Goal: Task Accomplishment & Management: Manage account settings

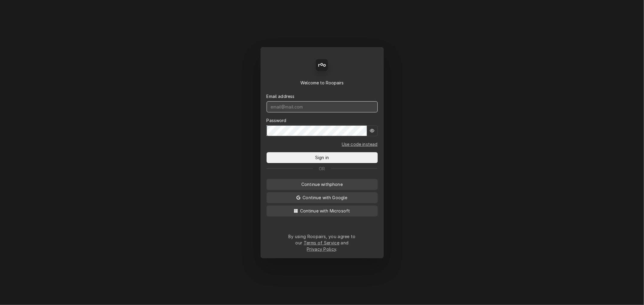
click at [317, 108] on input "Dynamic Content Wrapper" at bounding box center [321, 106] width 111 height 11
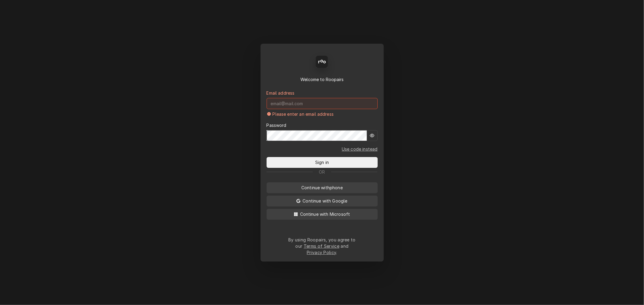
type input "mel@rinobeverage.com"
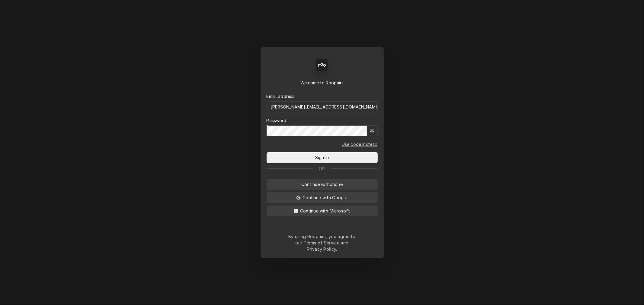
click at [266, 152] on button "Sign in" at bounding box center [321, 157] width 111 height 11
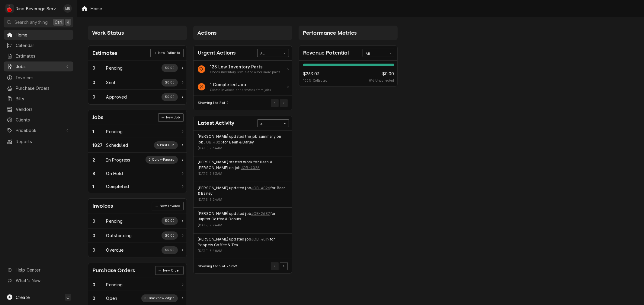
click at [46, 69] on link "Jobs" at bounding box center [39, 67] width 70 height 10
click at [44, 74] on span "Jobs" at bounding box center [43, 77] width 55 height 6
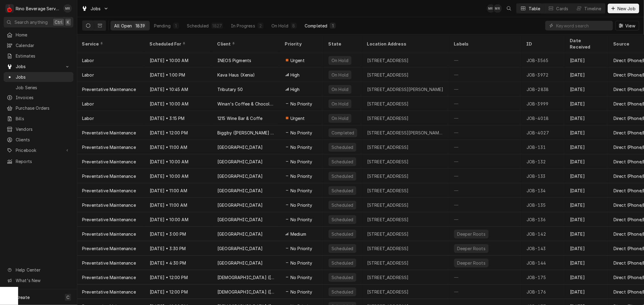
click at [311, 23] on div "Completed" at bounding box center [316, 26] width 23 height 6
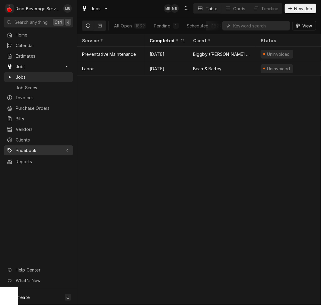
click at [32, 145] on link "Pricebook" at bounding box center [39, 150] width 70 height 10
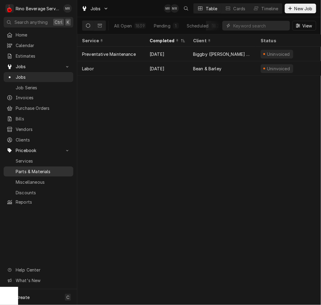
click at [35, 168] on span "Parts & Materials" at bounding box center [43, 171] width 55 height 6
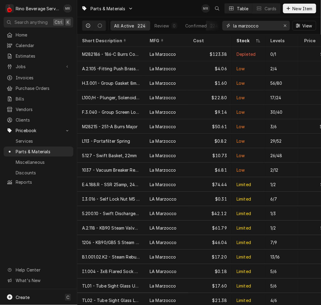
click at [245, 22] on input "la marzocco" at bounding box center [255, 26] width 45 height 10
type input "l"
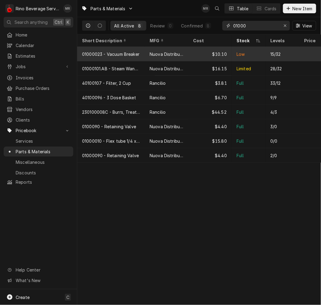
type input "01000"
click at [123, 54] on div "01000023 - Vacuum Breaker" at bounding box center [110, 54] width 57 height 6
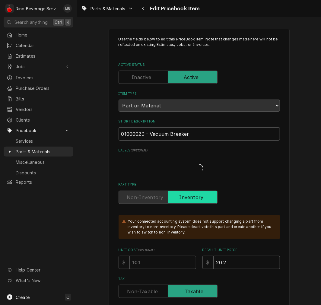
type textarea "x"
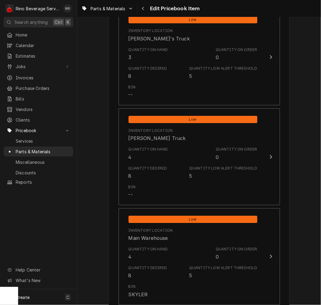
scroll to position [570, 0]
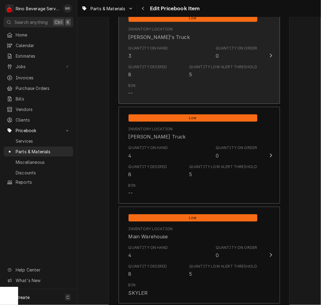
click at [275, 78] on button "Low Inventory Location Dane's Truck Quantity on Hand 3 Quantity on Order 0 Quan…" at bounding box center [199, 55] width 161 height 97
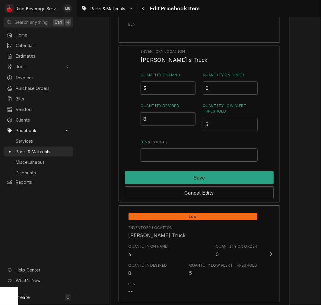
scroll to position [518, 0]
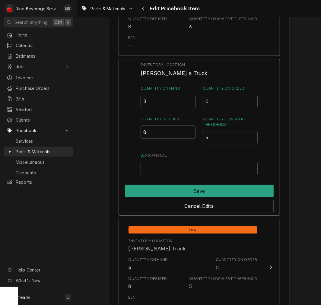
click at [162, 101] on input "3" at bounding box center [168, 101] width 55 height 13
type input "7"
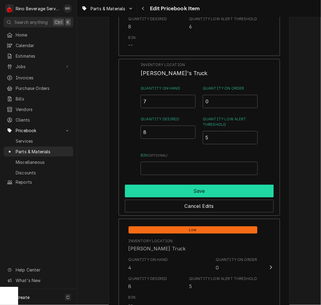
click at [199, 185] on button "Save" at bounding box center [199, 191] width 149 height 13
type textarea "x"
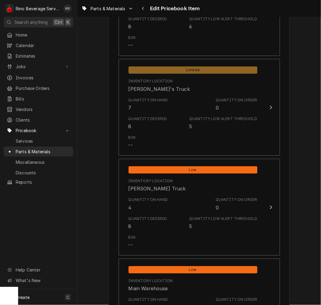
click at [193, 197] on div "Quantity on Hand 4 Quantity on Order 0" at bounding box center [193, 204] width 129 height 19
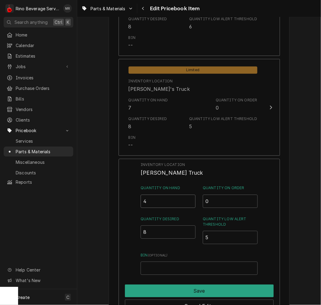
click at [157, 201] on input "4" at bounding box center [168, 201] width 55 height 13
type input "8"
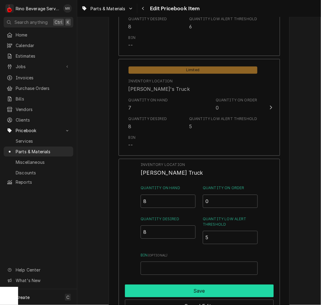
click at [199, 285] on button "Save" at bounding box center [199, 291] width 149 height 13
type textarea "x"
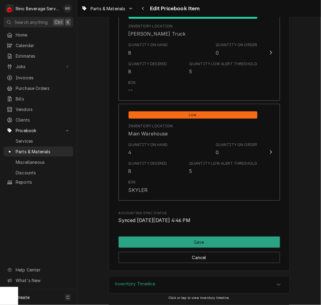
scroll to position [701, 0]
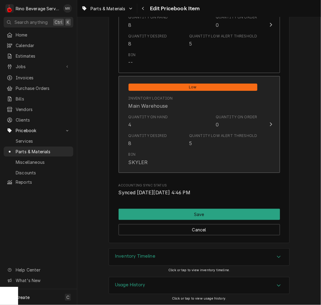
click at [151, 142] on div "Quantity Desired 8" at bounding box center [148, 140] width 39 height 14
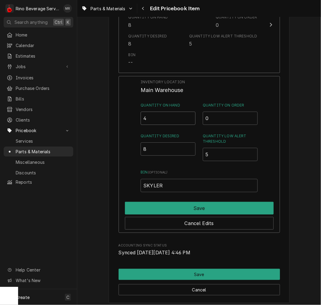
click at [161, 116] on input "4" at bounding box center [168, 118] width 55 height 13
type input "8"
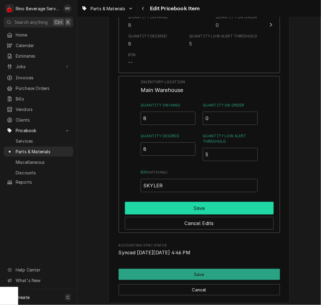
click at [188, 206] on button "Save" at bounding box center [199, 208] width 149 height 13
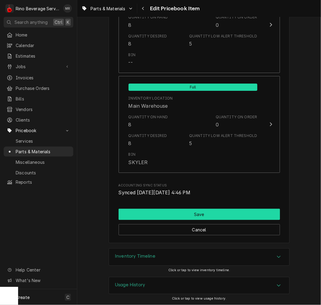
click at [194, 210] on button "Save" at bounding box center [199, 214] width 161 height 11
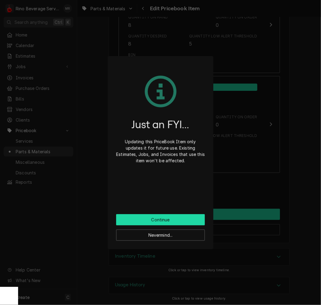
click at [160, 222] on button "Continue" at bounding box center [160, 219] width 89 height 11
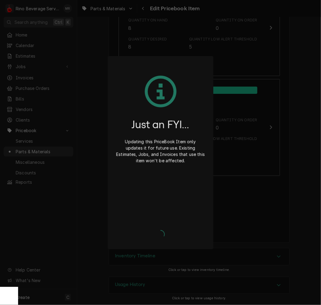
scroll to position [698, 0]
type textarea "x"
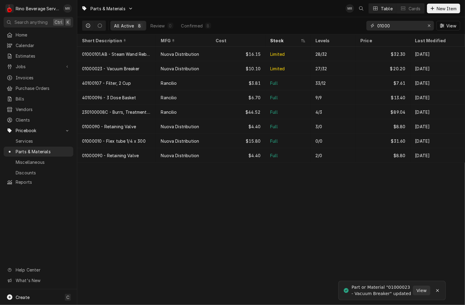
click at [321, 29] on input "01000" at bounding box center [400, 26] width 45 height 10
type input "0"
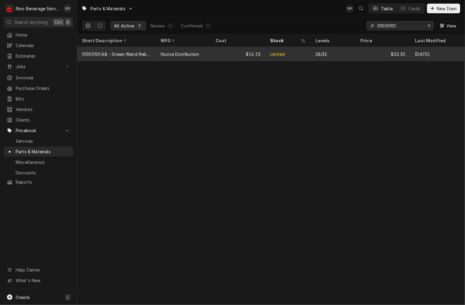
type input "01000101."
click at [195, 51] on div "Nuova Distribution" at bounding box center [180, 54] width 38 height 6
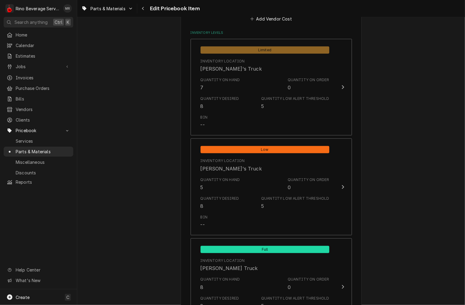
scroll to position [454, 0]
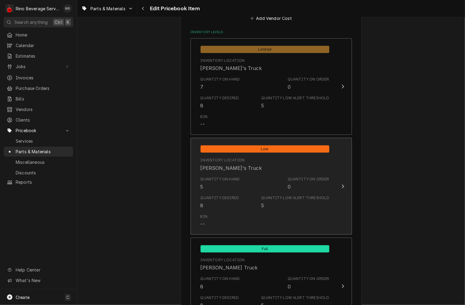
click at [297, 201] on div "Quantity Low Alert Threshold 5" at bounding box center [295, 202] width 68 height 14
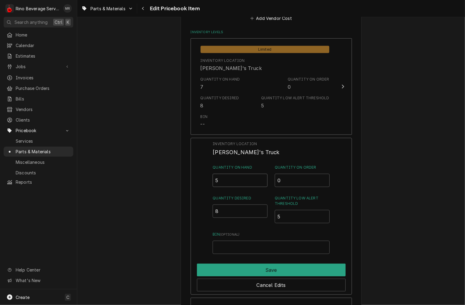
click at [228, 177] on input "5" at bounding box center [240, 180] width 55 height 13
type input "7"
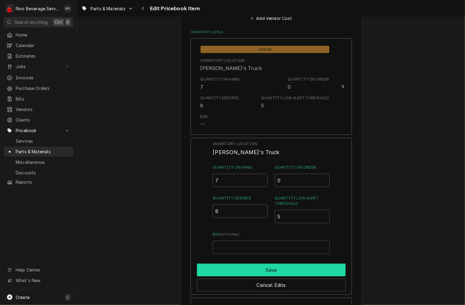
click at [271, 270] on button "Save" at bounding box center [271, 270] width 149 height 13
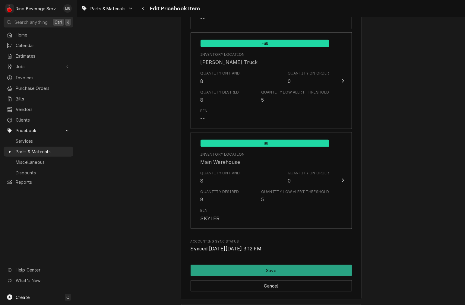
scroll to position [673, 0]
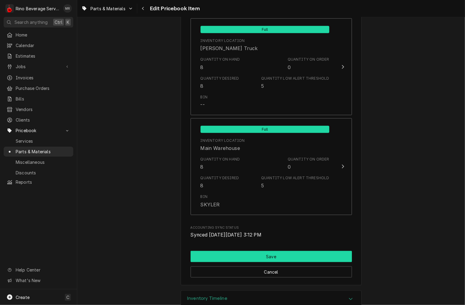
click at [306, 254] on button "Save" at bounding box center [271, 256] width 161 height 11
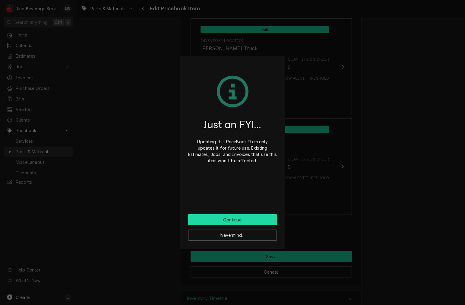
click at [252, 223] on button "Continue" at bounding box center [232, 219] width 89 height 11
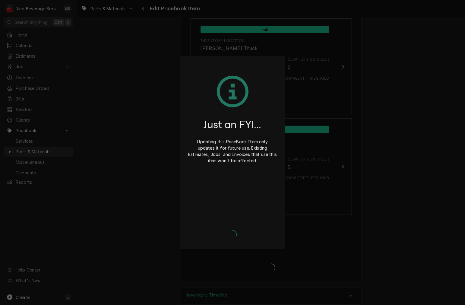
type textarea "x"
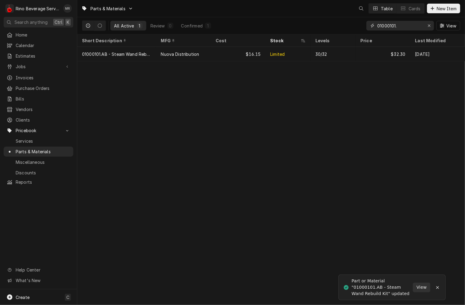
click at [406, 27] on input "01000101." at bounding box center [400, 26] width 45 height 10
click at [408, 25] on input "01000101." at bounding box center [400, 26] width 45 height 10
type input "0"
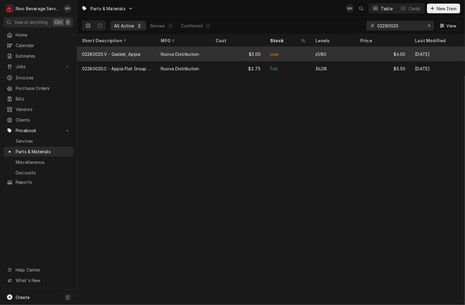
type input "02280020"
click at [226, 54] on div "$3.00" at bounding box center [238, 54] width 55 height 14
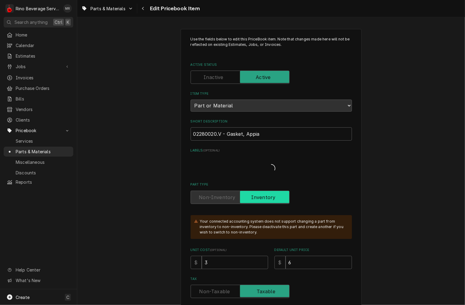
type textarea "x"
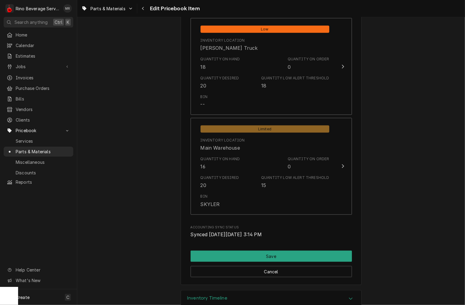
scroll to position [691, 0]
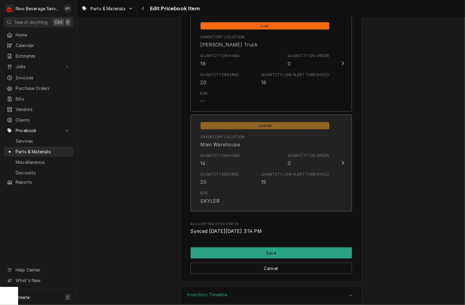
click at [265, 188] on div "[PERSON_NAME]" at bounding box center [265, 197] width 129 height 19
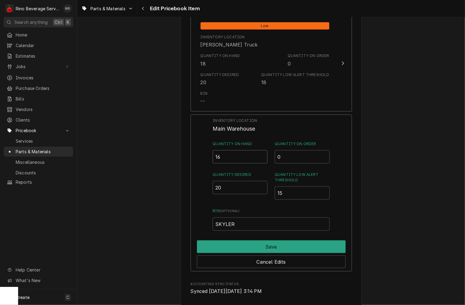
click at [238, 158] on input "16" at bounding box center [240, 156] width 55 height 13
type input "1"
type input "20"
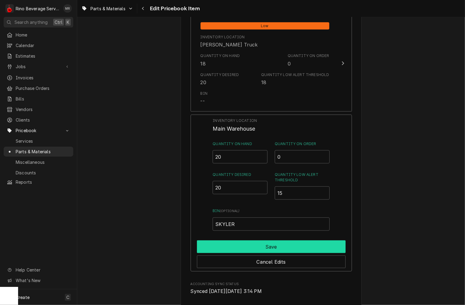
click at [278, 246] on button "Save" at bounding box center [271, 247] width 149 height 13
type textarea "x"
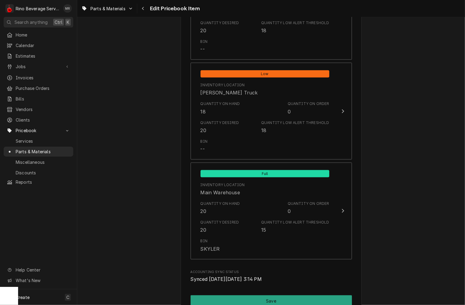
scroll to position [595, 0]
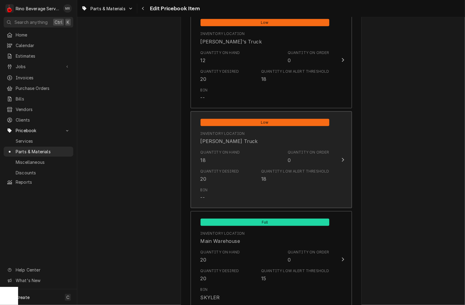
click at [250, 162] on div "Quantity on Hand 18 Quantity on Order 0" at bounding box center [265, 156] width 129 height 19
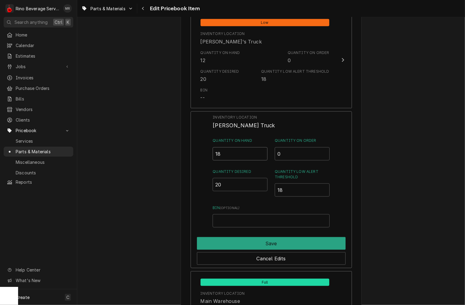
click at [245, 155] on input "18" at bounding box center [240, 153] width 55 height 13
type input "1"
type input "20"
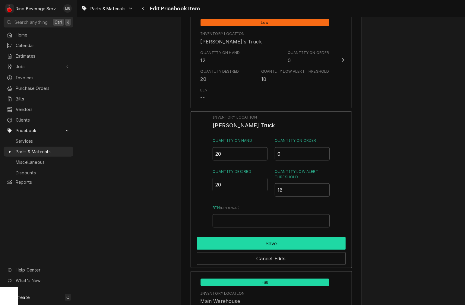
click at [275, 244] on button "Save" at bounding box center [271, 243] width 149 height 13
type textarea "x"
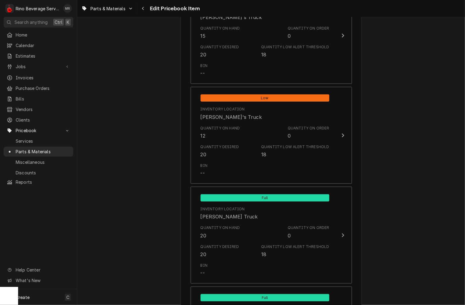
scroll to position [518, 0]
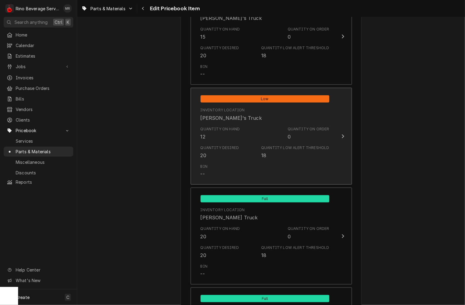
click at [256, 138] on div "Quantity on Hand 12 Quantity on Order 0" at bounding box center [265, 133] width 129 height 19
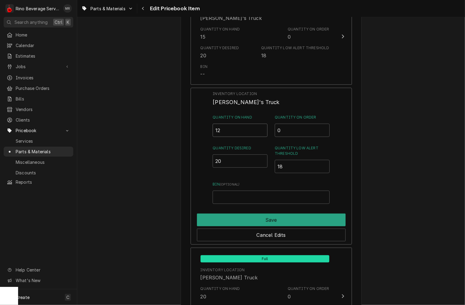
click at [243, 130] on input "12" at bounding box center [240, 130] width 55 height 13
type input "1"
type input "20"
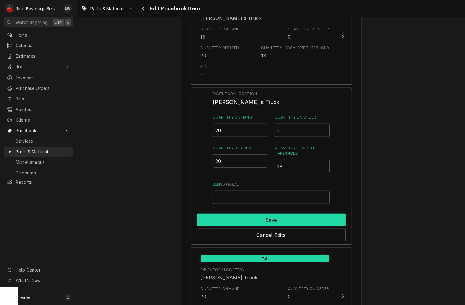
click at [269, 224] on button "Save" at bounding box center [271, 220] width 149 height 13
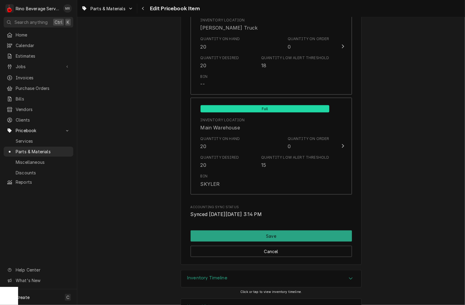
scroll to position [730, 0]
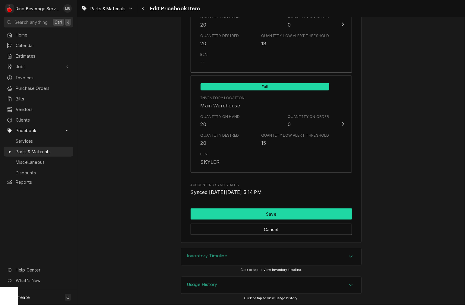
click at [264, 209] on button "Save" at bounding box center [271, 214] width 161 height 11
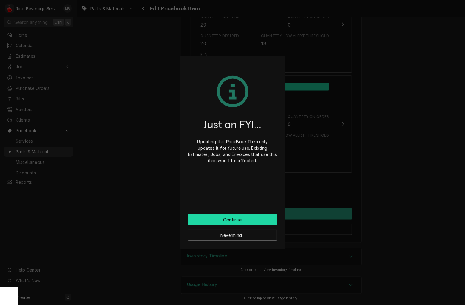
click at [267, 222] on button "Continue" at bounding box center [232, 219] width 89 height 11
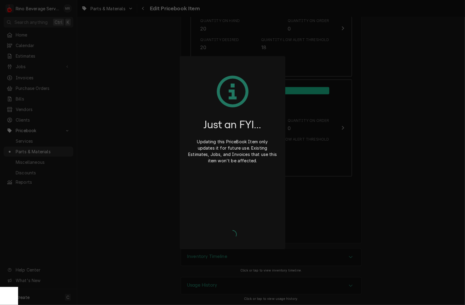
type textarea "x"
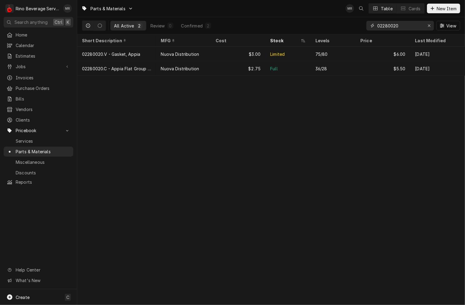
click at [393, 27] on input "02280020" at bounding box center [400, 26] width 45 height 10
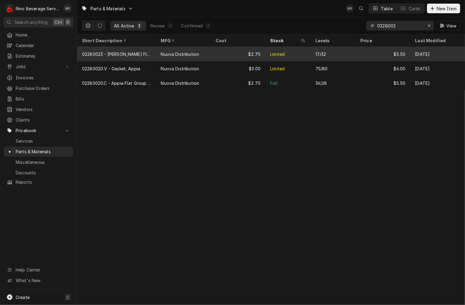
type input "0228002"
click at [317, 53] on div "17/32" at bounding box center [321, 54] width 11 height 6
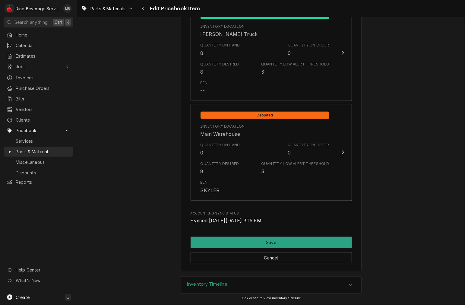
scroll to position [701, 0]
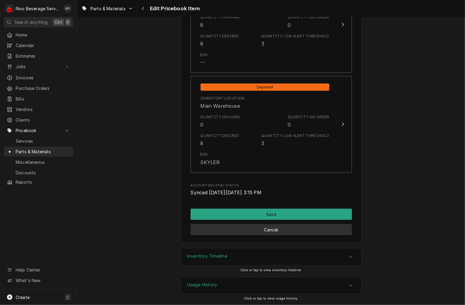
click at [300, 234] on button "Cancel" at bounding box center [271, 229] width 161 height 11
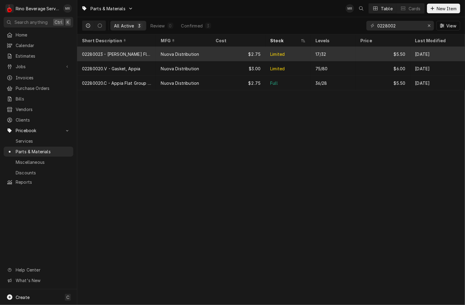
click at [285, 53] on div "Limited" at bounding box center [277, 54] width 14 height 6
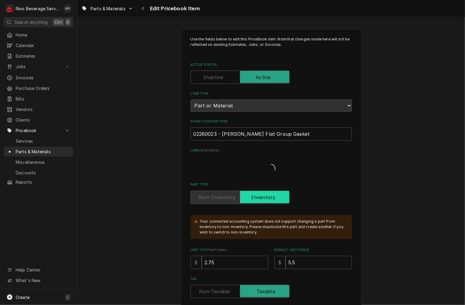
type textarea "x"
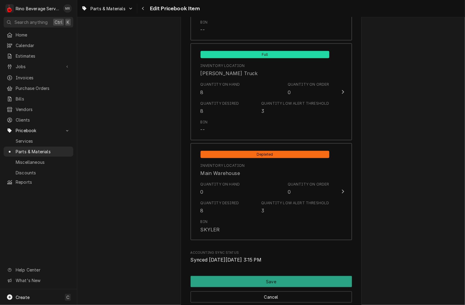
scroll to position [635, 0]
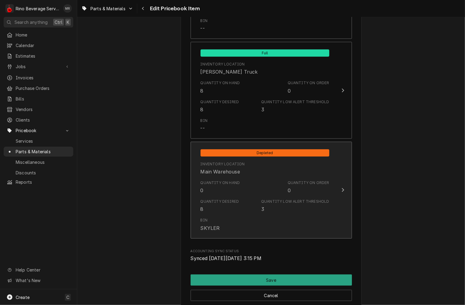
click at [248, 199] on div "Quantity Desired 8 Quantity Low Alert Threshold 3" at bounding box center [265, 205] width 129 height 19
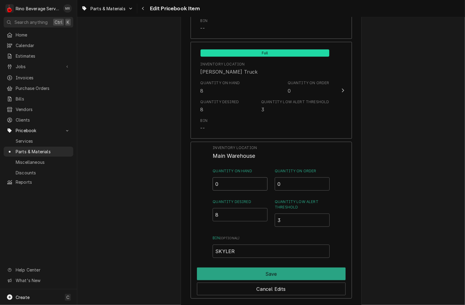
click at [241, 185] on input "0" at bounding box center [240, 183] width 55 height 13
type input "8"
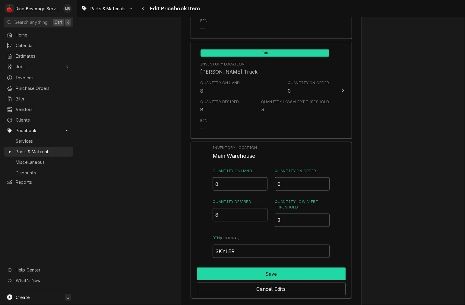
click at [279, 278] on button "Save" at bounding box center [271, 274] width 149 height 13
type textarea "x"
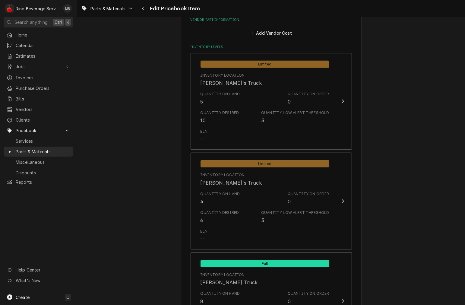
scroll to position [424, 0]
click at [268, 114] on div "Quantity Low Alert Threshold" at bounding box center [295, 112] width 68 height 5
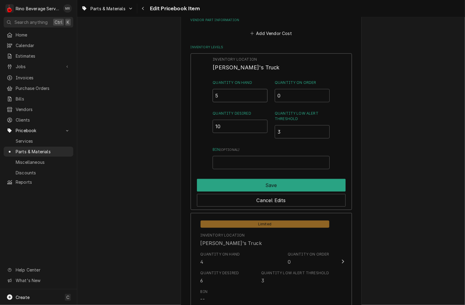
click at [229, 101] on input "5" at bounding box center [240, 95] width 55 height 13
type input "8"
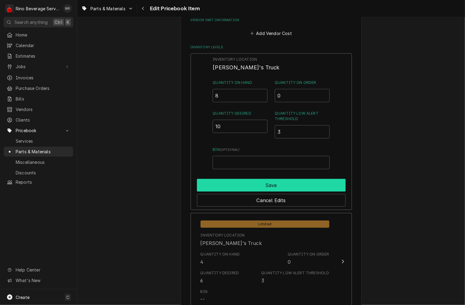
click at [273, 187] on button "Save" at bounding box center [271, 185] width 149 height 13
type textarea "x"
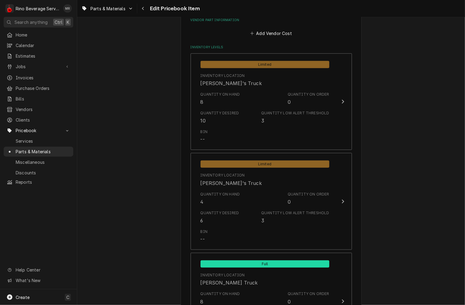
click at [227, 216] on div "Quantity Desired 6" at bounding box center [220, 217] width 39 height 14
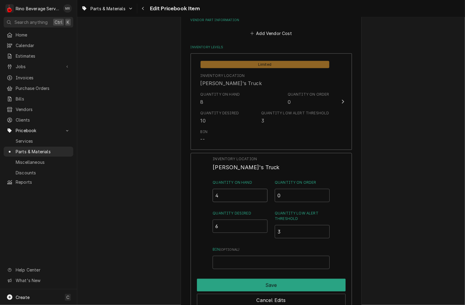
click at [237, 192] on input "4" at bounding box center [240, 195] width 55 height 13
type input "6"
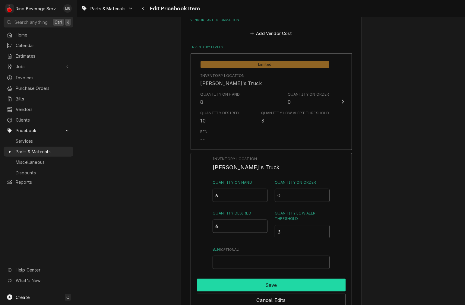
click at [326, 287] on button "Save" at bounding box center [271, 285] width 149 height 13
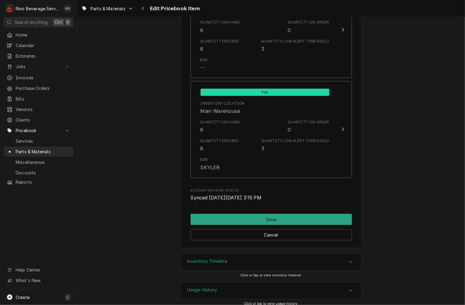
scroll to position [701, 0]
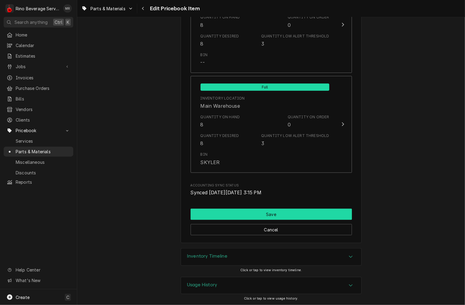
click at [224, 214] on button "Save" at bounding box center [271, 214] width 161 height 11
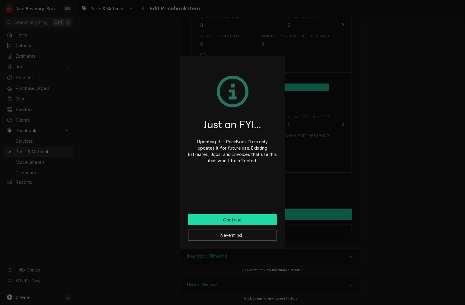
click at [215, 221] on button "Continue" at bounding box center [232, 219] width 89 height 11
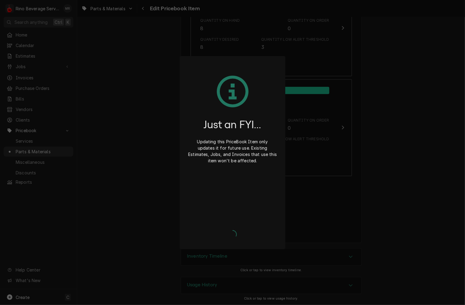
type textarea "x"
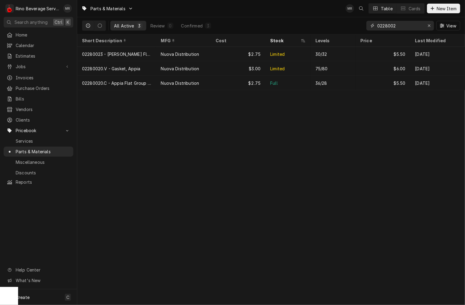
click at [409, 25] on input "0228002" at bounding box center [400, 26] width 45 height 10
type input "0"
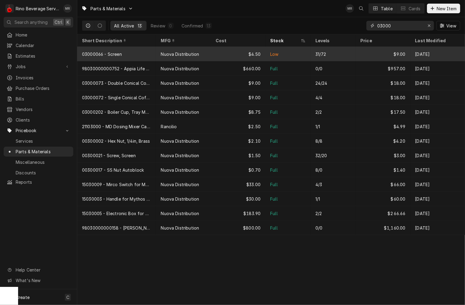
type input "03000"
click at [167, 56] on div "Nuova Distribution" at bounding box center [180, 54] width 38 height 6
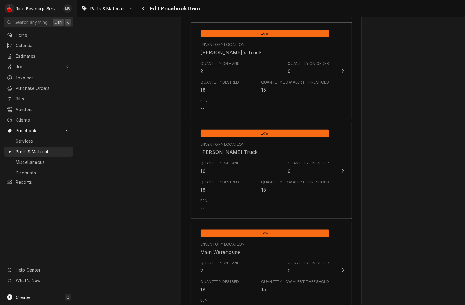
scroll to position [681, 0]
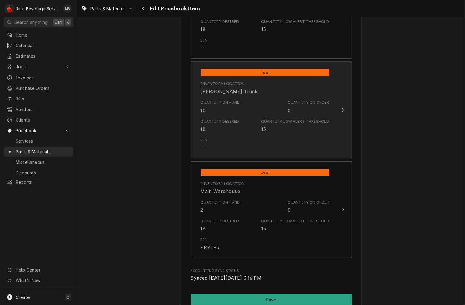
click at [273, 110] on div "Quantity on Hand 10 Quantity on Order 0" at bounding box center [265, 106] width 129 height 19
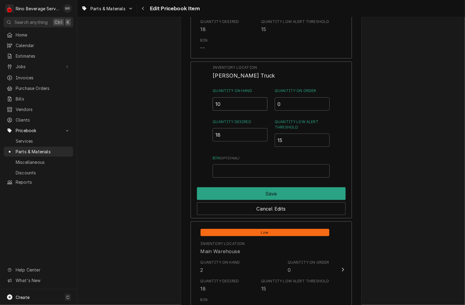
click at [238, 103] on input "10" at bounding box center [240, 103] width 55 height 13
type input "18"
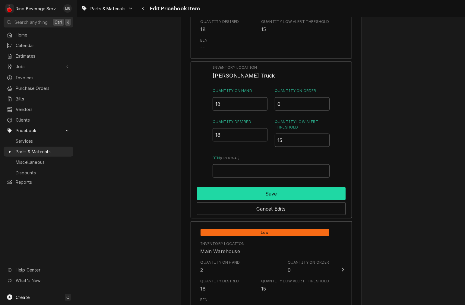
click at [306, 188] on button "Save" at bounding box center [271, 193] width 149 height 13
type textarea "x"
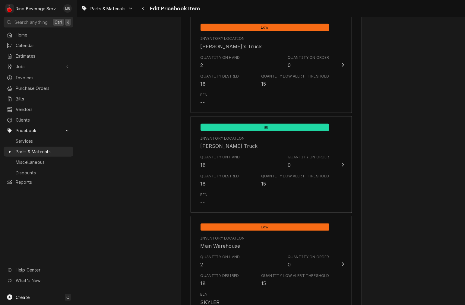
scroll to position [627, 0]
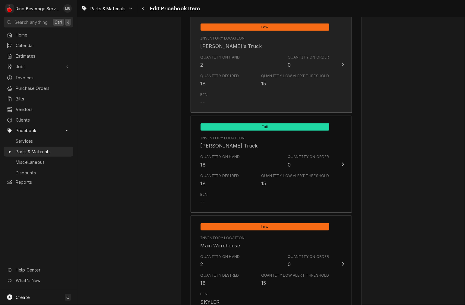
click at [268, 86] on div "Quantity Low Alert Threshold 15" at bounding box center [295, 80] width 68 height 14
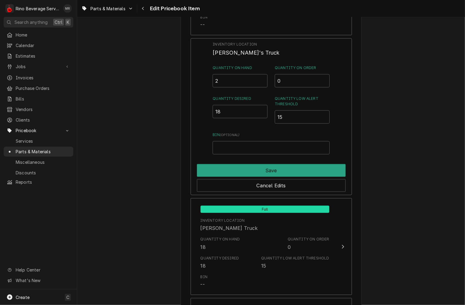
scroll to position [592, 0]
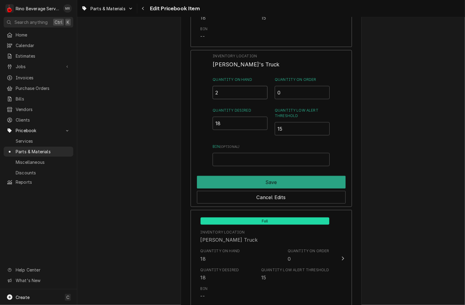
click at [234, 91] on input "2" at bounding box center [240, 92] width 55 height 13
type input "15"
click at [309, 189] on div "Cancel Edits" at bounding box center [271, 196] width 149 height 15
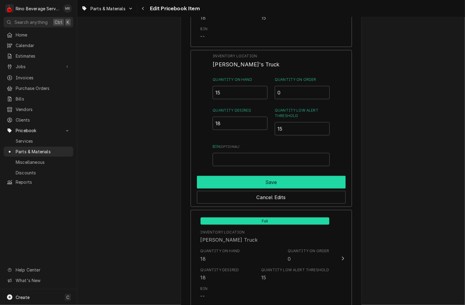
click at [279, 183] on button "Save" at bounding box center [271, 182] width 149 height 13
type textarea "x"
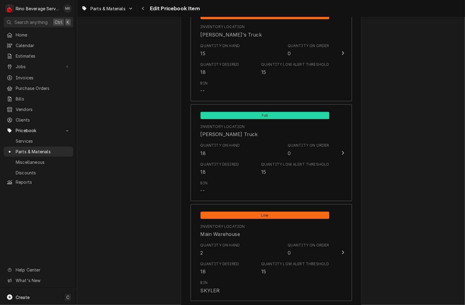
scroll to position [693, 0]
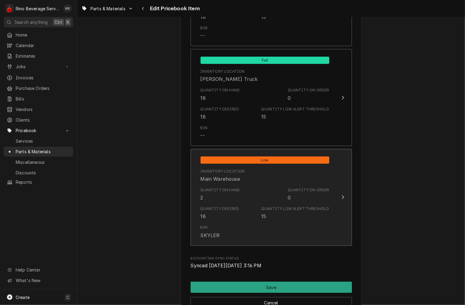
click at [241, 195] on div "Quantity on Hand 2 Quantity on Order 0" at bounding box center [265, 194] width 129 height 19
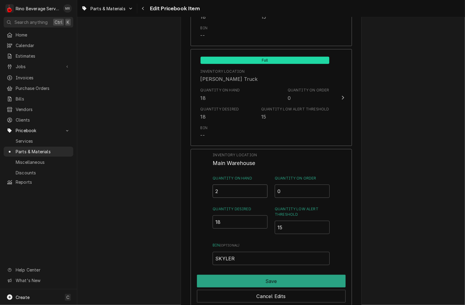
click at [234, 192] on input "2" at bounding box center [240, 191] width 55 height 13
type input "16"
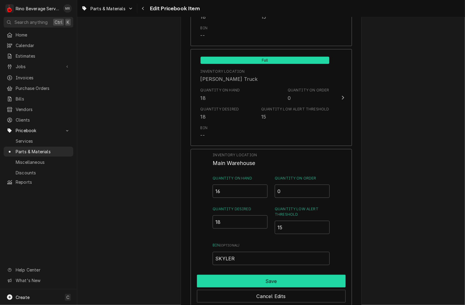
click at [300, 275] on button "Save" at bounding box center [271, 281] width 149 height 13
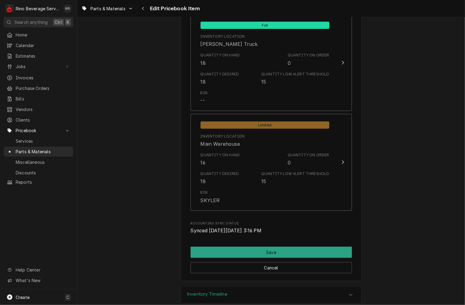
scroll to position [767, 0]
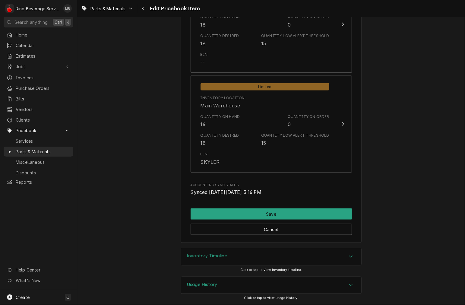
click at [279, 215] on button "Save" at bounding box center [271, 214] width 161 height 11
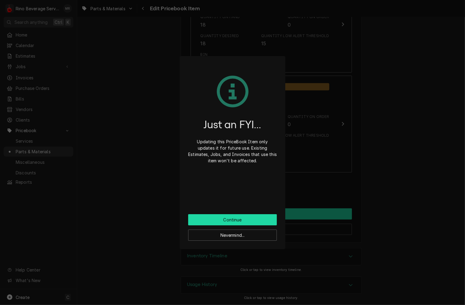
click at [240, 222] on button "Continue" at bounding box center [232, 219] width 89 height 11
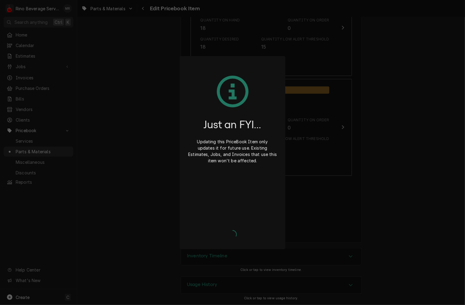
scroll to position [763, 0]
type textarea "x"
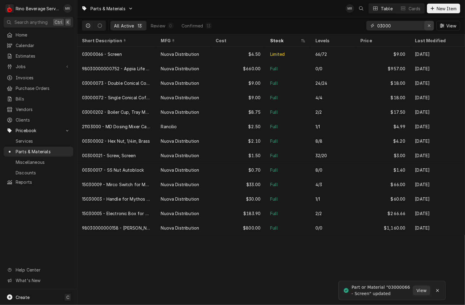
click at [429, 25] on icon "Erase input" at bounding box center [429, 26] width 3 height 4
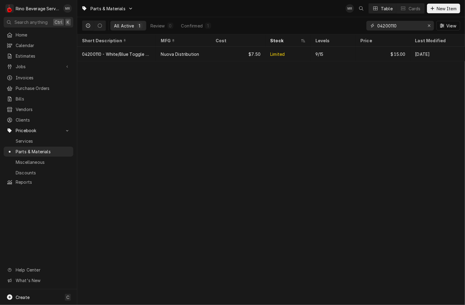
type input "04200110"
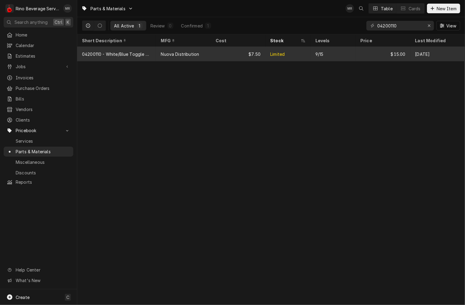
click at [216, 50] on div "$7.50" at bounding box center [238, 54] width 55 height 14
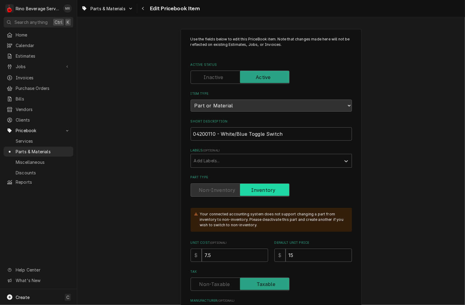
type textarea "x"
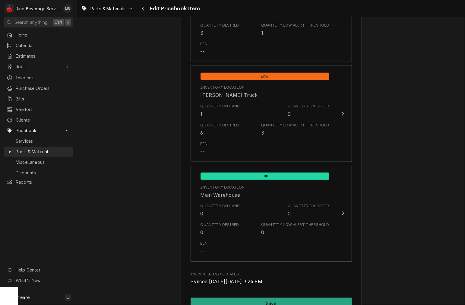
scroll to position [619, 0]
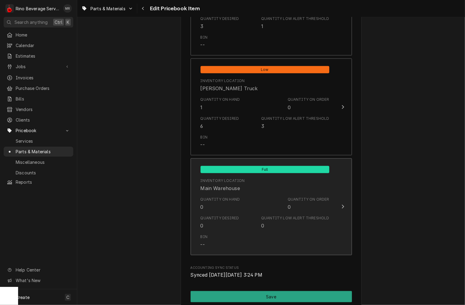
click at [298, 218] on div "Quantity Low Alert Threshold" at bounding box center [295, 217] width 68 height 5
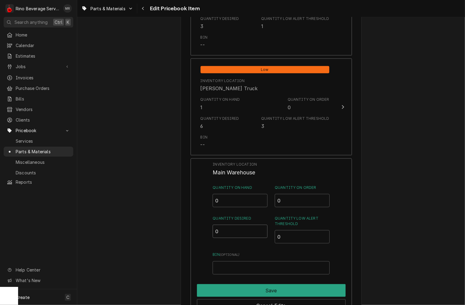
click at [225, 228] on input "0" at bounding box center [240, 231] width 55 height 13
type input "3"
click at [299, 238] on input "0" at bounding box center [302, 236] width 55 height 13
type input "1"
click at [241, 269] on input "Bin ( optional )" at bounding box center [271, 267] width 117 height 13
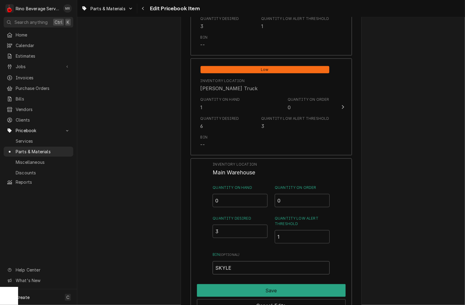
type input "SKYLER"
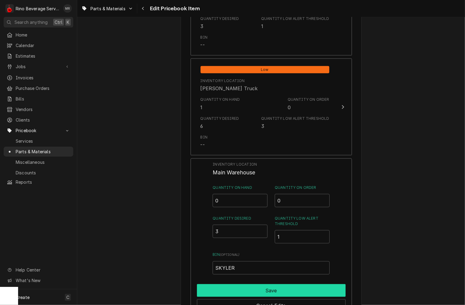
click at [331, 290] on button "Save" at bounding box center [271, 290] width 149 height 13
type textarea "x"
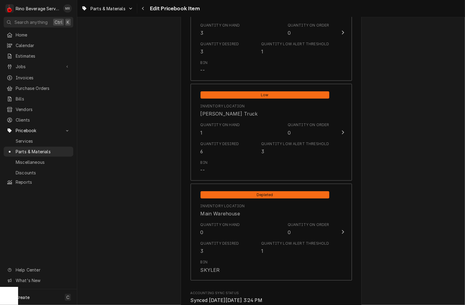
scroll to position [595, 0]
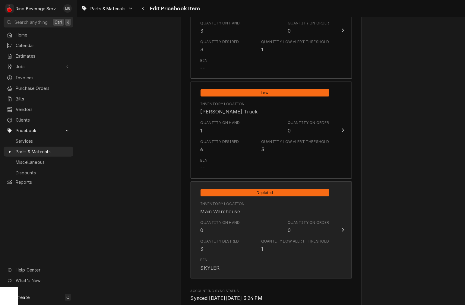
click at [279, 229] on div "Quantity on Hand 0 Quantity on Order 0" at bounding box center [265, 227] width 129 height 19
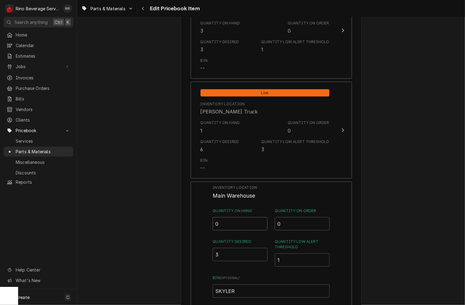
click at [244, 230] on input "0" at bounding box center [240, 223] width 55 height 13
type input "3"
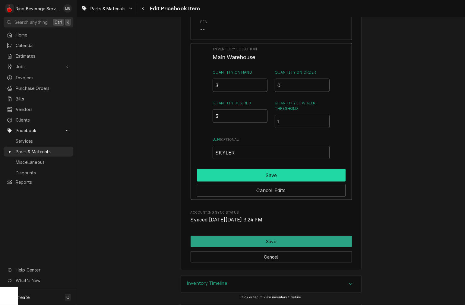
click at [289, 176] on button "Save" at bounding box center [271, 175] width 149 height 13
type textarea "x"
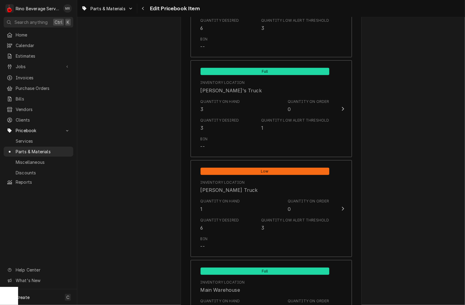
scroll to position [515, 0]
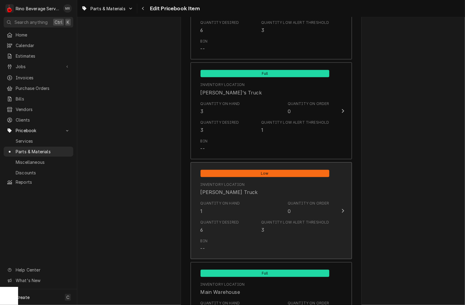
click at [244, 213] on div "Quantity on Hand 1 Quantity on Order 0" at bounding box center [265, 207] width 129 height 19
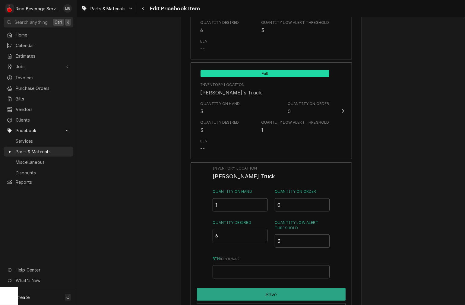
click at [240, 203] on input "1" at bounding box center [240, 204] width 55 height 13
type input "4"
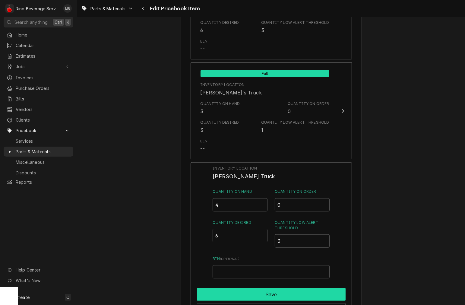
click at [326, 290] on button "Save" at bounding box center [271, 294] width 149 height 13
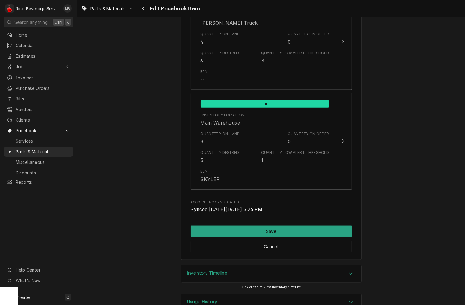
scroll to position [701, 0]
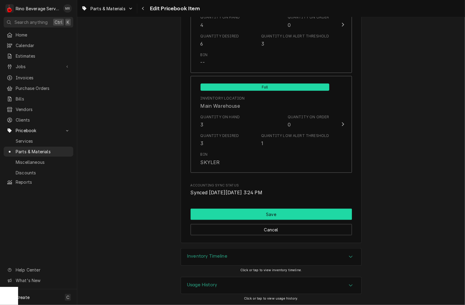
click at [310, 210] on button "Save" at bounding box center [271, 214] width 161 height 11
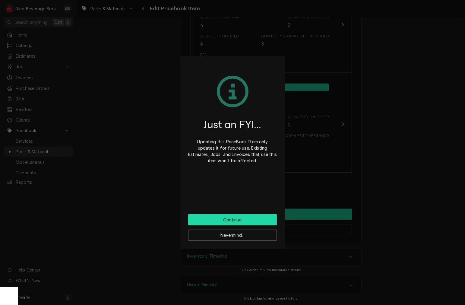
click at [257, 216] on button "Continue" at bounding box center [232, 219] width 89 height 11
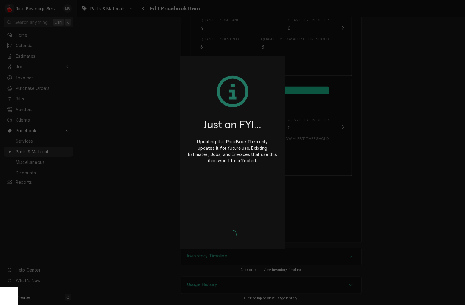
scroll to position [698, 0]
type textarea "x"
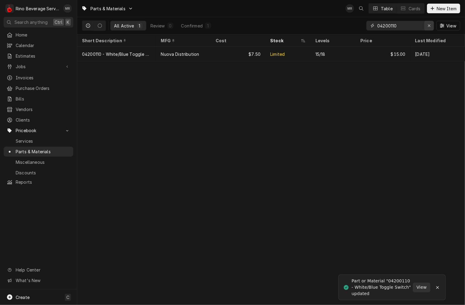
click at [432, 25] on div "Erase input" at bounding box center [429, 26] width 6 height 6
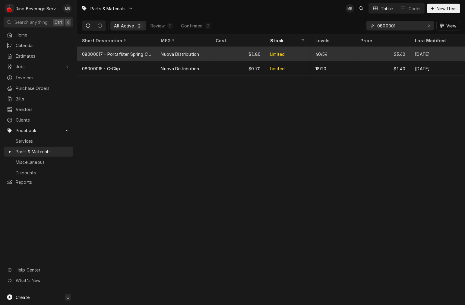
type input "0800001"
click at [163, 53] on div "Nuova Distribution" at bounding box center [180, 54] width 38 height 6
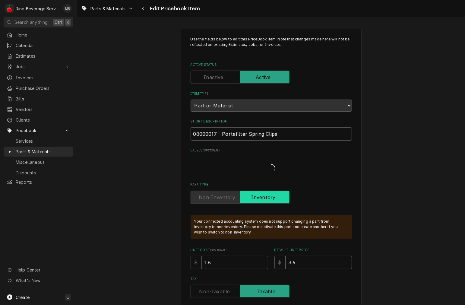
type textarea "x"
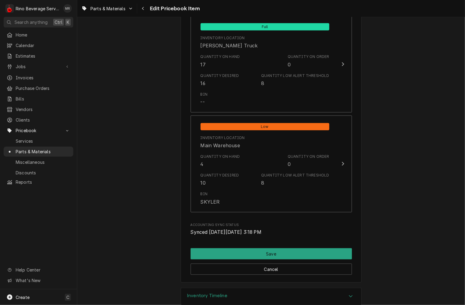
scroll to position [701, 0]
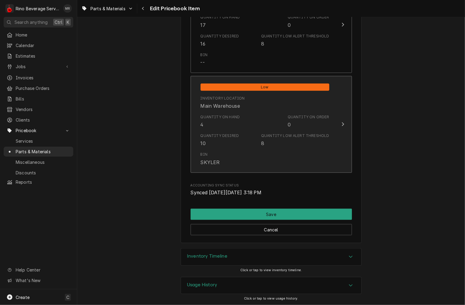
click at [247, 131] on div "Quantity Desired 10 Quantity Low Alert Threshold 8" at bounding box center [265, 140] width 129 height 19
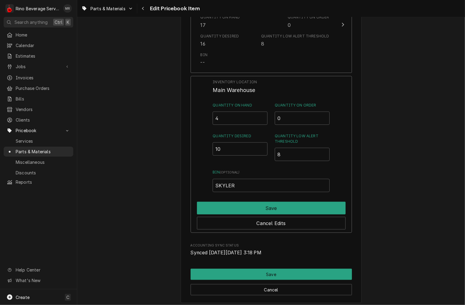
click at [226, 120] on input "4" at bounding box center [240, 118] width 55 height 13
type input "0"
type input "10"
click at [295, 221] on button "Cancel Edits" at bounding box center [271, 223] width 149 height 13
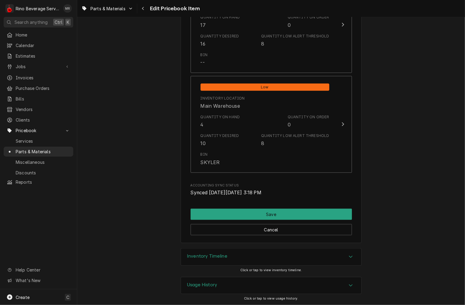
click at [257, 145] on div "Quantity Desired 10 Quantity Low Alert Threshold 8" at bounding box center [265, 140] width 129 height 19
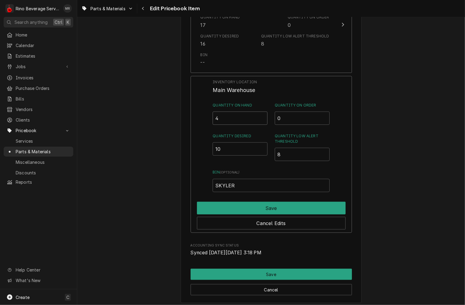
click at [233, 112] on input "4" at bounding box center [240, 118] width 55 height 13
type input "10"
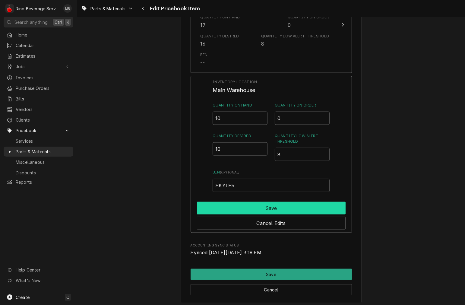
click at [283, 205] on button "Save" at bounding box center [271, 208] width 149 height 13
type textarea "x"
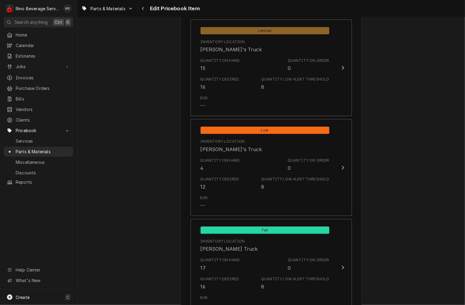
scroll to position [456, 0]
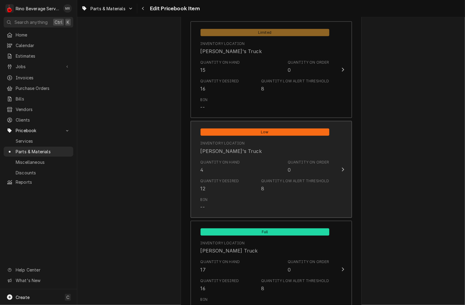
click at [231, 171] on div "Quantity on Hand 4" at bounding box center [221, 167] width 40 height 14
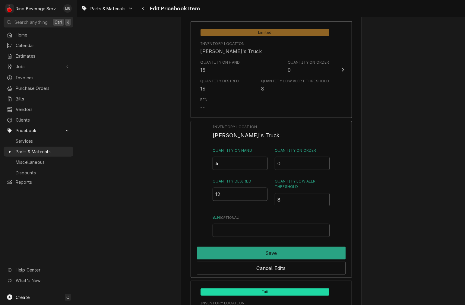
click at [236, 162] on input "4" at bounding box center [240, 163] width 55 height 13
type input "12"
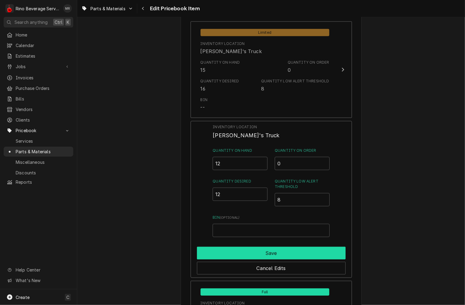
click at [271, 252] on button "Save" at bounding box center [271, 253] width 149 height 13
type textarea "x"
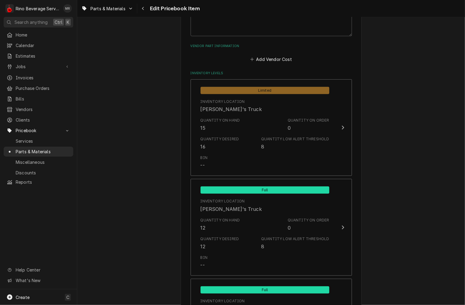
scroll to position [397, 0]
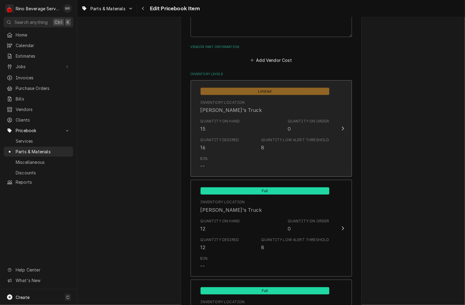
click at [249, 128] on div "Quantity on Hand 15 Quantity on Order 0" at bounding box center [265, 125] width 129 height 19
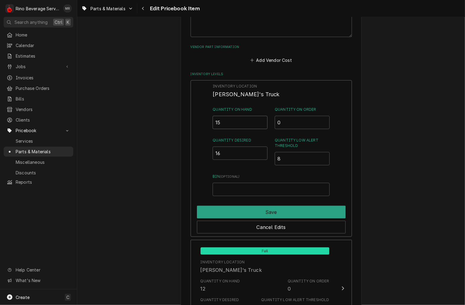
click at [237, 121] on input "15" at bounding box center [240, 122] width 55 height 13
type input "17"
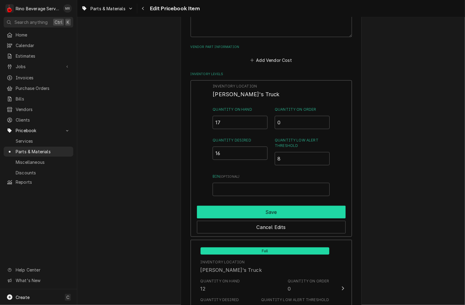
click at [272, 213] on button "Save" at bounding box center [271, 212] width 149 height 13
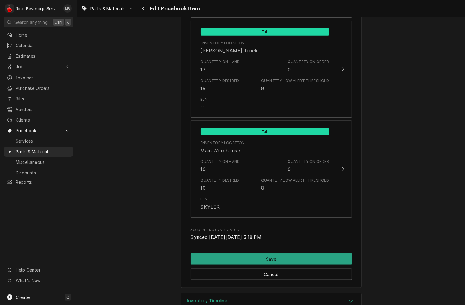
scroll to position [657, 0]
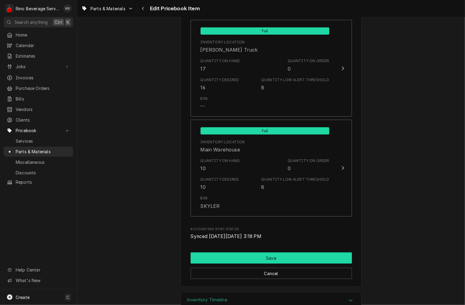
click at [294, 258] on button "Save" at bounding box center [271, 258] width 161 height 11
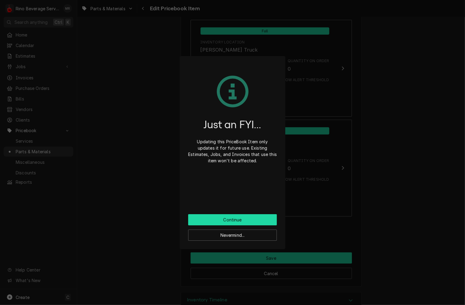
click at [263, 220] on button "Continue" at bounding box center [232, 219] width 89 height 11
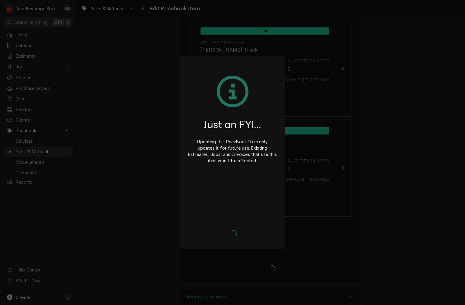
type textarea "x"
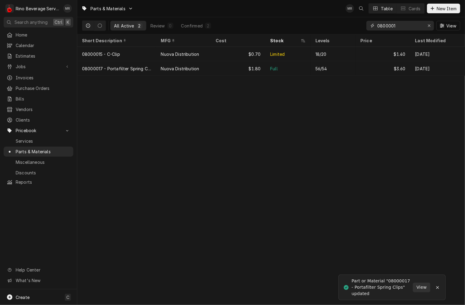
click at [414, 28] on input "0800001" at bounding box center [400, 26] width 45 height 10
click at [428, 29] on button "Erase input" at bounding box center [430, 26] width 10 height 10
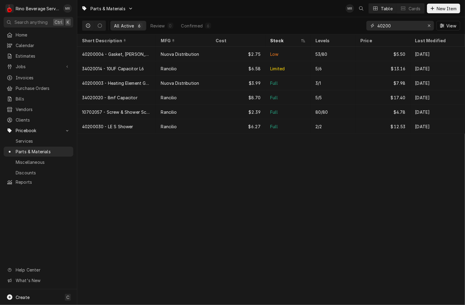
type input "40200"
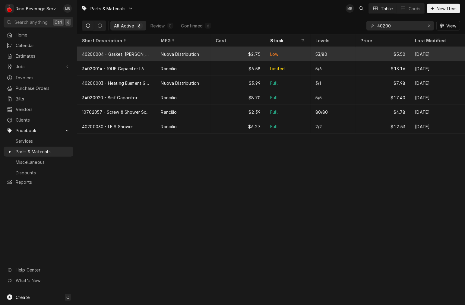
click at [196, 49] on div "Nuova Distribution" at bounding box center [183, 54] width 55 height 14
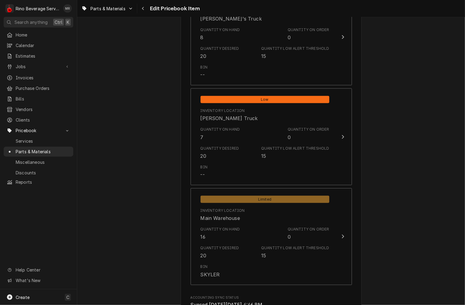
scroll to position [613, 0]
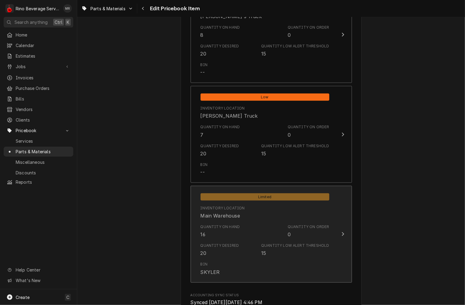
click at [245, 232] on div "Quantity on Hand 16 Quantity on Order 0" at bounding box center [265, 231] width 129 height 19
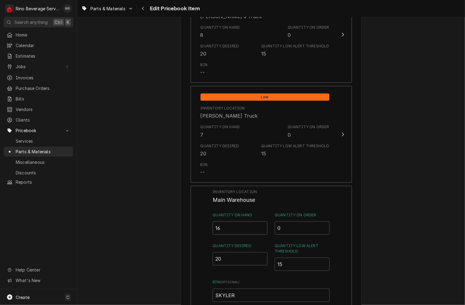
click at [231, 229] on input "16" at bounding box center [240, 228] width 55 height 13
type input "1"
type input "20"
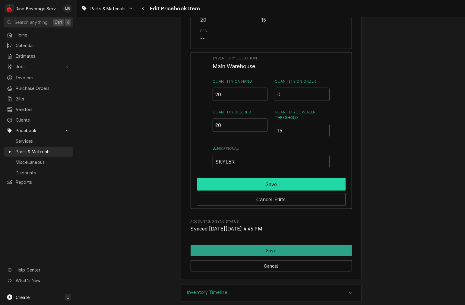
click at [317, 187] on button "Save" at bounding box center [271, 184] width 149 height 13
type textarea "x"
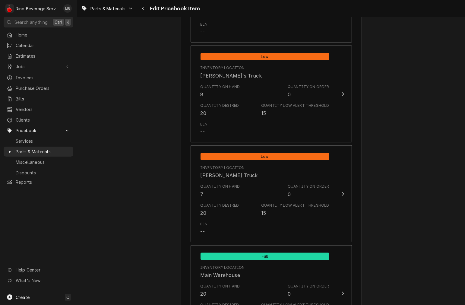
scroll to position [554, 0]
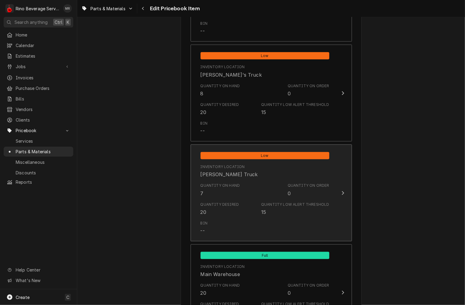
click at [311, 203] on div "Quantity Low Alert Threshold" at bounding box center [295, 204] width 68 height 5
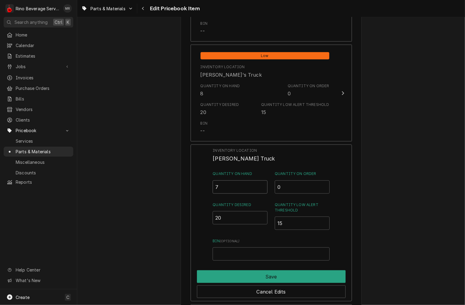
click at [234, 187] on input "7" at bounding box center [240, 186] width 55 height 13
type input "20"
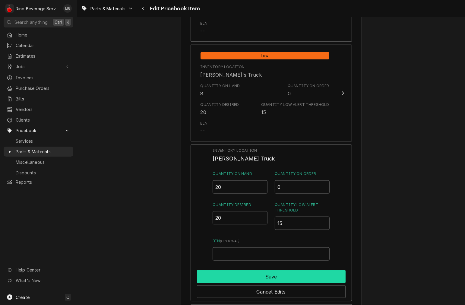
click at [294, 271] on button "Save" at bounding box center [271, 276] width 149 height 13
type textarea "x"
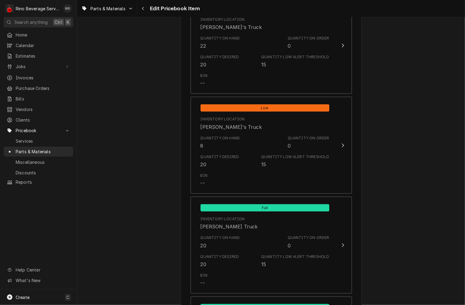
scroll to position [487, 0]
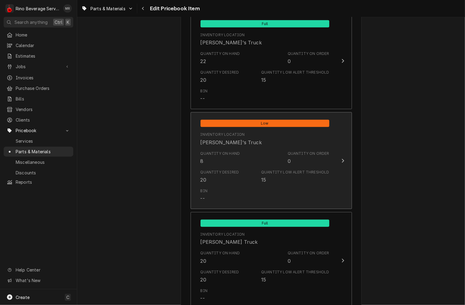
click at [231, 175] on div "Quantity Desired 20" at bounding box center [220, 177] width 39 height 14
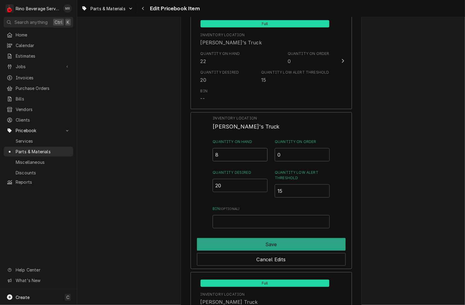
click at [243, 151] on input "8" at bounding box center [240, 154] width 55 height 13
type input "16"
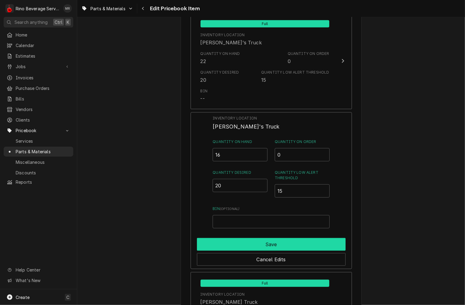
click at [332, 245] on button "Save" at bounding box center [271, 244] width 149 height 13
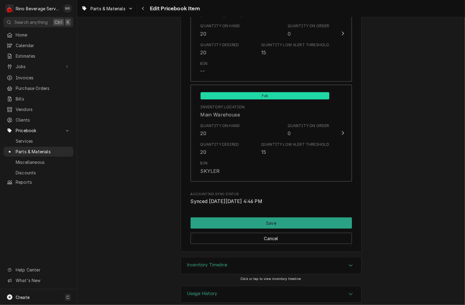
scroll to position [706, 0]
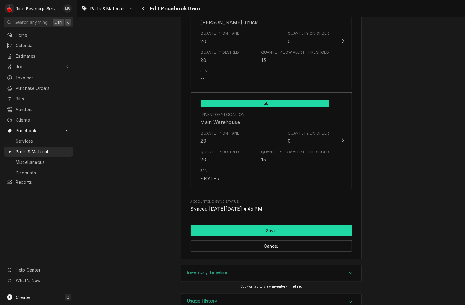
click at [302, 230] on button "Save" at bounding box center [271, 230] width 161 height 11
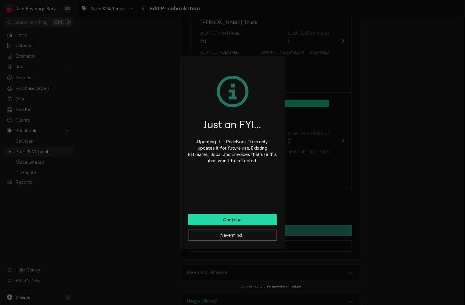
click at [251, 218] on button "Continue" at bounding box center [232, 219] width 89 height 11
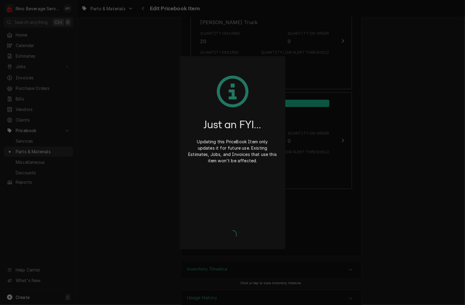
type textarea "x"
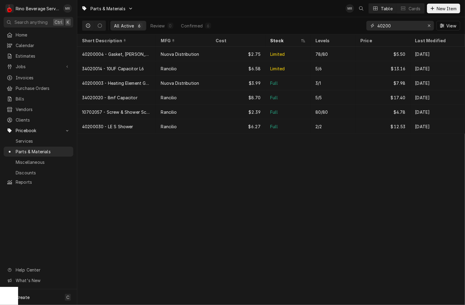
click at [405, 27] on input "40200" at bounding box center [400, 26] width 45 height 10
type input "4"
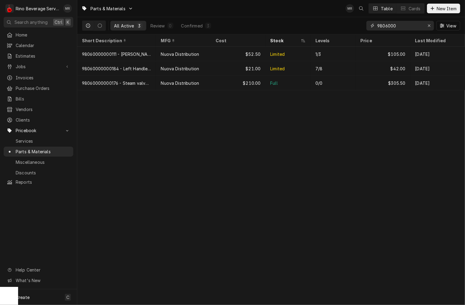
type input "9806000"
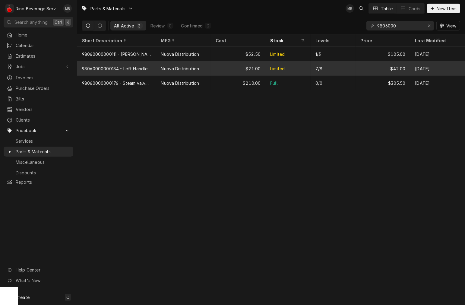
click at [144, 68] on div "98060000000184 - Left Handle Complete [PERSON_NAME] Wave" at bounding box center [116, 68] width 69 height 6
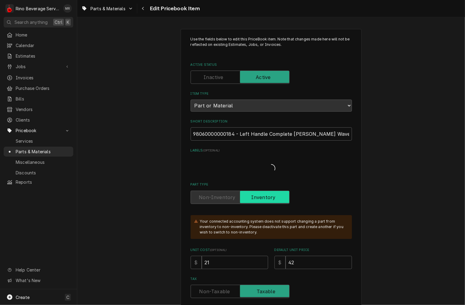
type textarea "x"
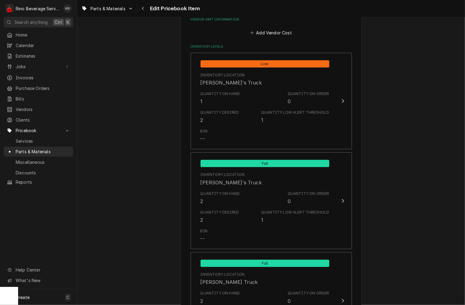
scroll to position [425, 0]
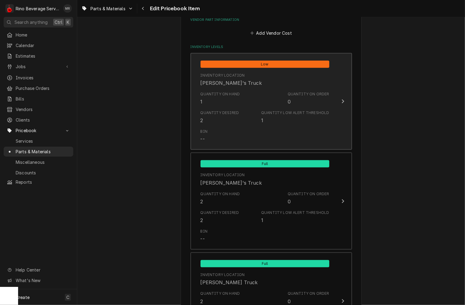
click at [294, 127] on div "Bin --" at bounding box center [265, 135] width 129 height 19
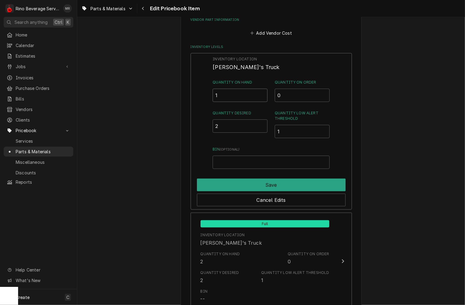
click at [233, 95] on input "1" at bounding box center [240, 95] width 55 height 13
type input "3"
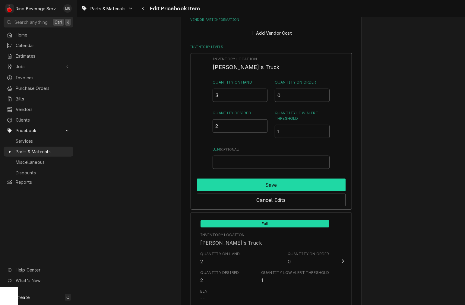
click at [280, 183] on button "Save" at bounding box center [271, 185] width 149 height 13
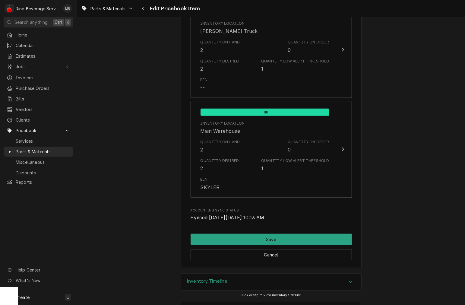
scroll to position [677, 0]
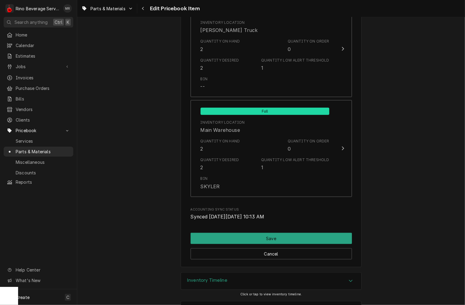
click at [321, 238] on button "Save" at bounding box center [271, 238] width 161 height 11
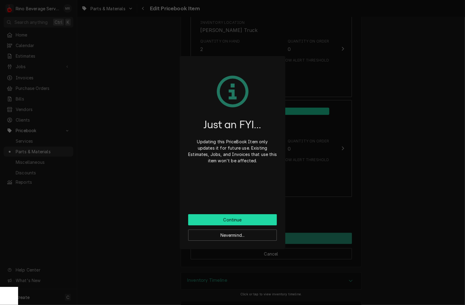
click at [269, 217] on button "Continue" at bounding box center [232, 219] width 89 height 11
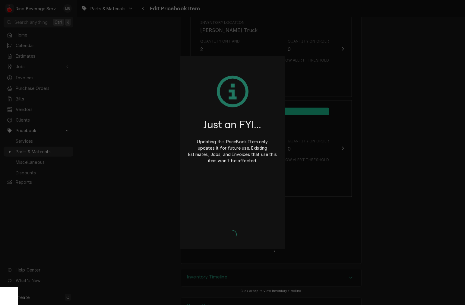
type textarea "x"
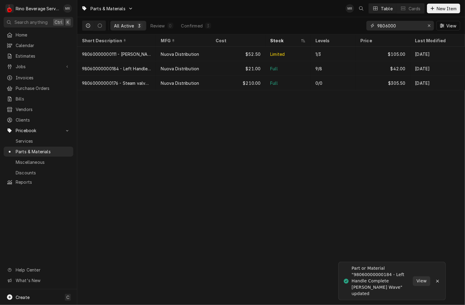
click at [409, 23] on input "9806000" at bounding box center [400, 26] width 45 height 10
type input "9"
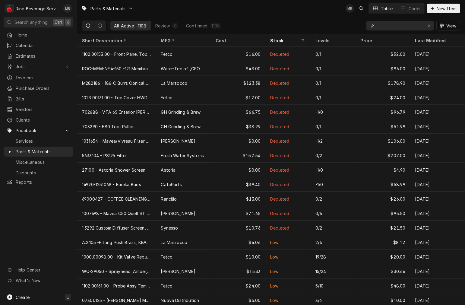
type input "B"
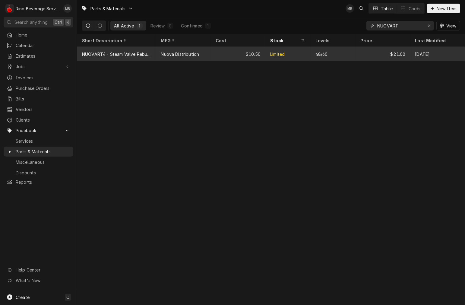
type input "NUOVART"
click at [234, 59] on div "$10.50" at bounding box center [238, 54] width 55 height 14
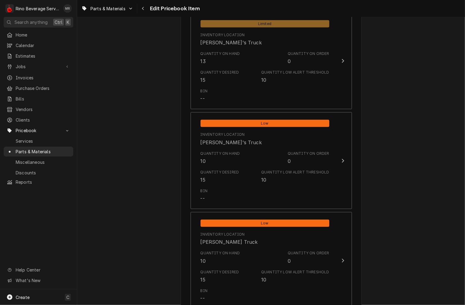
scroll to position [475, 0]
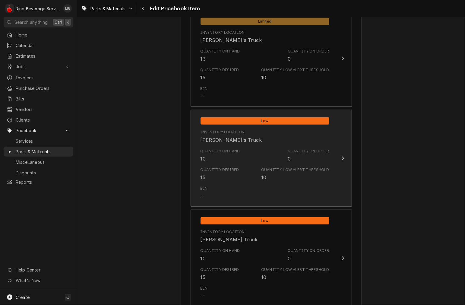
click at [260, 172] on div "Quantity Desired 15 Quantity Low Alert Threshold 10" at bounding box center [265, 174] width 129 height 19
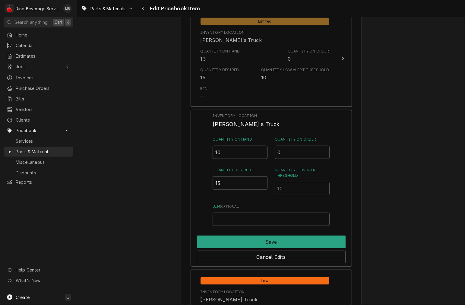
click at [242, 153] on input "10" at bounding box center [240, 152] width 55 height 13
type input "15"
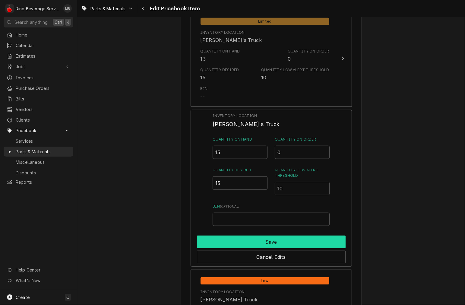
click at [317, 241] on button "Save" at bounding box center [271, 242] width 149 height 13
type textarea "x"
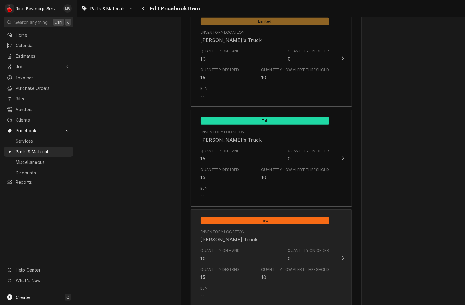
click at [276, 260] on div "Quantity on Hand 10 Quantity on Order 0" at bounding box center [265, 255] width 129 height 19
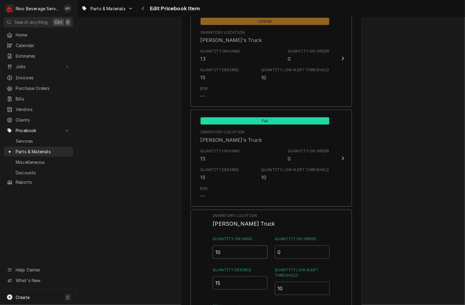
click at [249, 251] on input "10" at bounding box center [240, 252] width 55 height 13
type input "15"
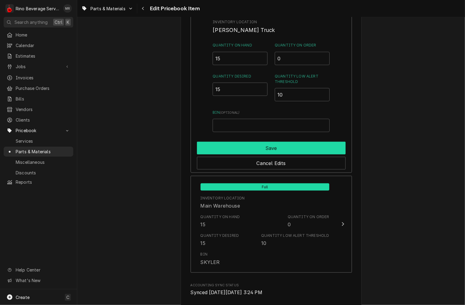
click at [287, 146] on button "Save" at bounding box center [271, 148] width 149 height 13
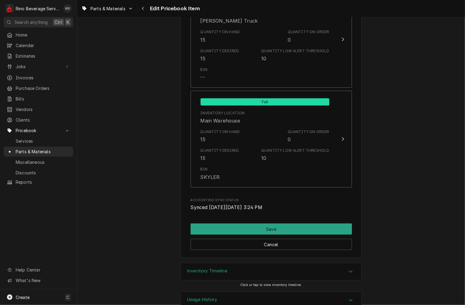
scroll to position [691, 0]
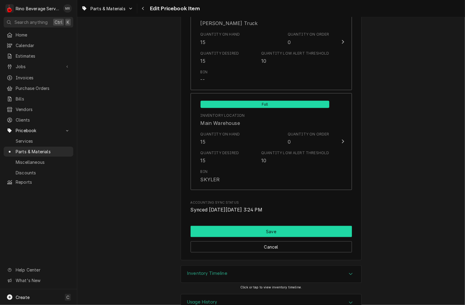
click at [289, 232] on button "Save" at bounding box center [271, 231] width 161 height 11
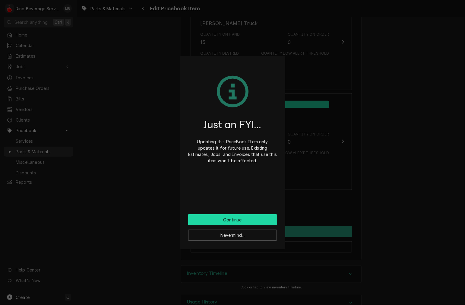
click at [265, 217] on button "Continue" at bounding box center [232, 219] width 89 height 11
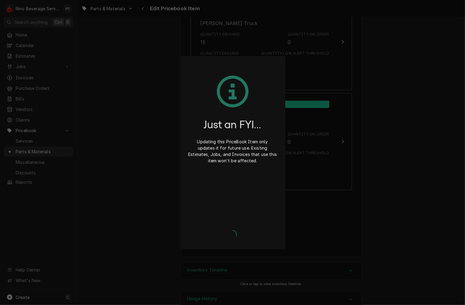
type textarea "x"
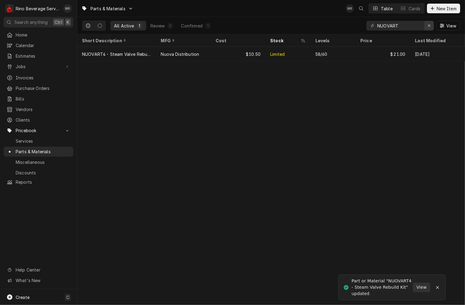
click at [431, 28] on div "Erase input" at bounding box center [429, 26] width 6 height 6
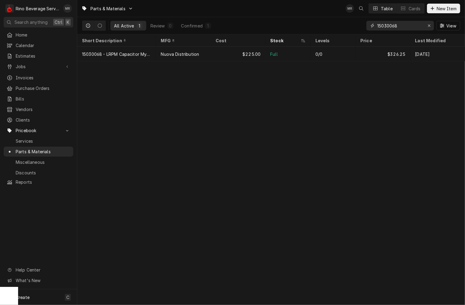
type input "15030068"
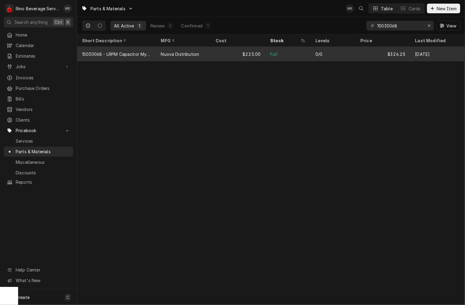
click at [145, 48] on div "15030068 - LRPM Capacitor Mythos / MDJ 50 mF 110v" at bounding box center [116, 54] width 79 height 14
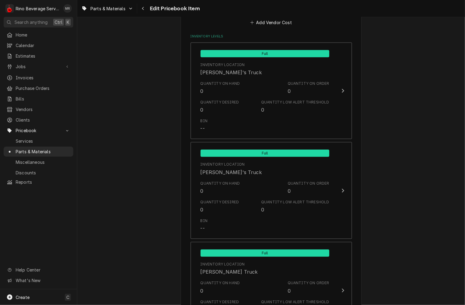
scroll to position [436, 0]
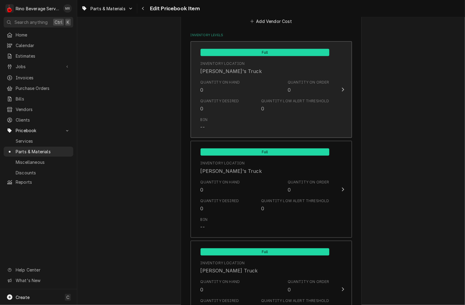
click at [241, 96] on div "Quantity Desired 0 Quantity Low Alert Threshold 0" at bounding box center [265, 105] width 129 height 19
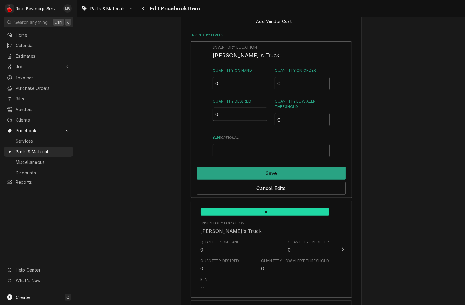
click at [232, 88] on input "0" at bounding box center [240, 83] width 55 height 13
type input "1"
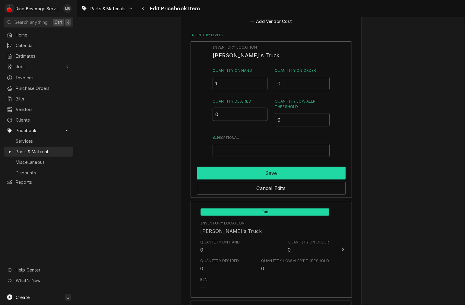
click at [288, 169] on button "Save" at bounding box center [271, 173] width 149 height 13
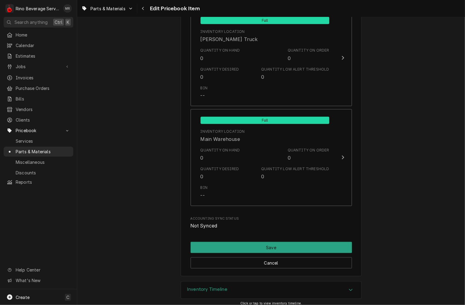
scroll to position [701, 0]
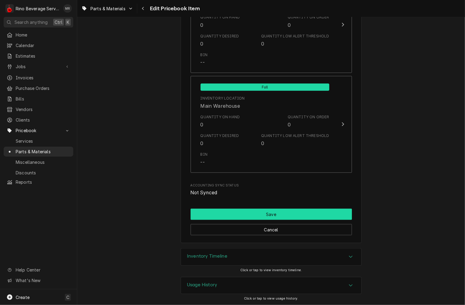
click at [257, 211] on button "Save" at bounding box center [271, 214] width 161 height 11
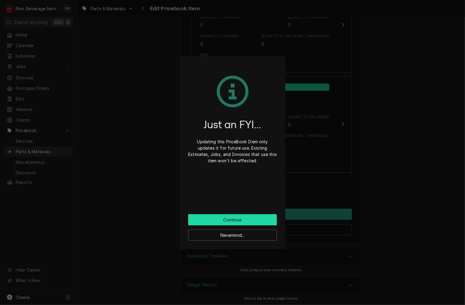
click at [250, 223] on button "Continue" at bounding box center [232, 219] width 89 height 11
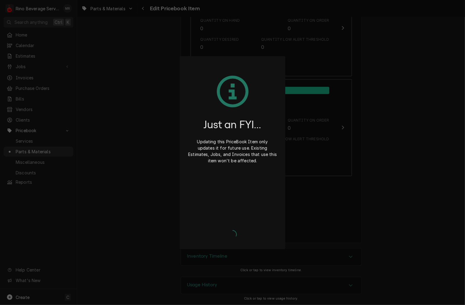
type textarea "x"
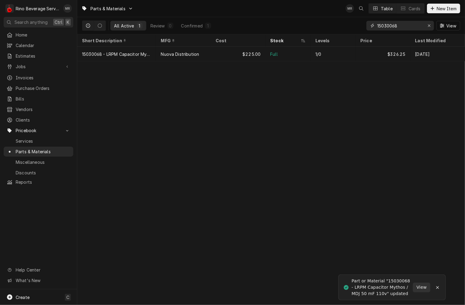
click at [404, 28] on input "15030068" at bounding box center [400, 26] width 45 height 10
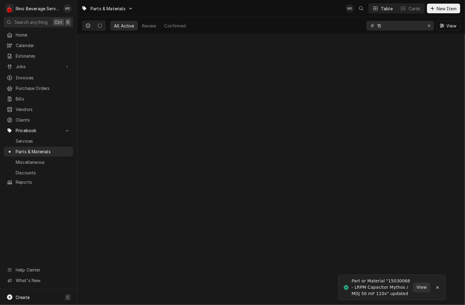
type input "1"
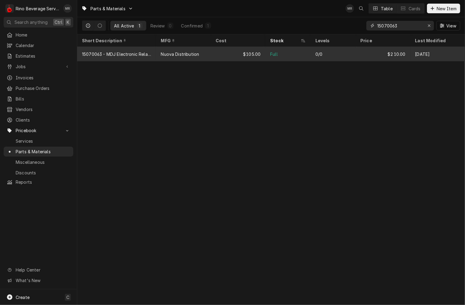
type input "15070063"
click at [210, 56] on div "Nuova Distribution" at bounding box center [183, 54] width 55 height 14
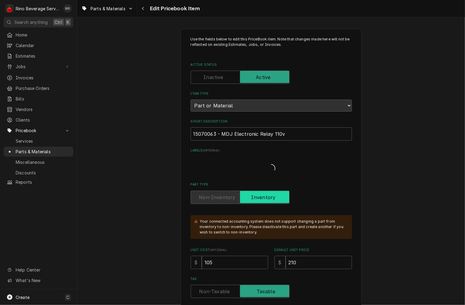
type textarea "x"
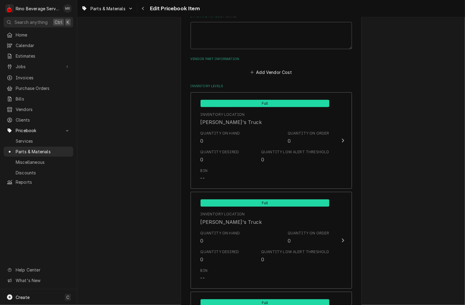
scroll to position [387, 0]
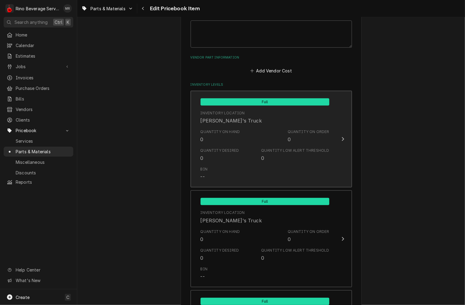
click at [305, 146] on div "Quantity Desired 0 Quantity Low Alert Threshold 0" at bounding box center [265, 154] width 129 height 19
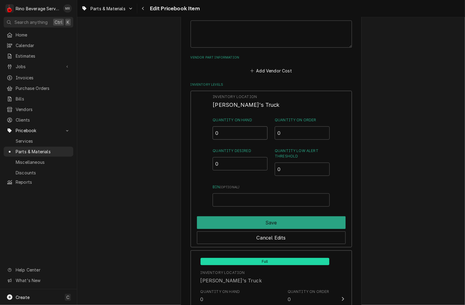
click at [222, 131] on input "0" at bounding box center [240, 132] width 55 height 13
type input "1"
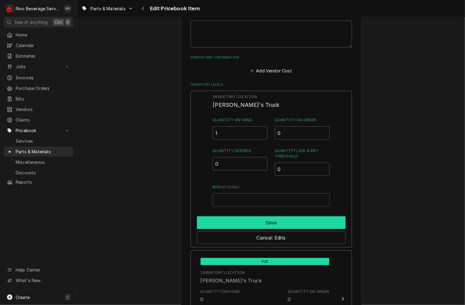
click at [261, 218] on button "Save" at bounding box center [271, 222] width 149 height 13
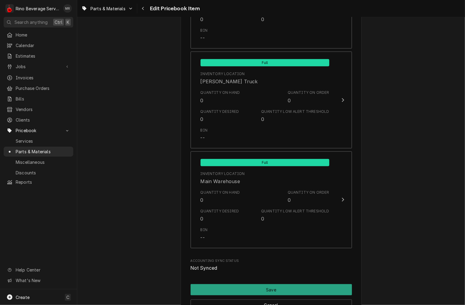
scroll to position [701, 0]
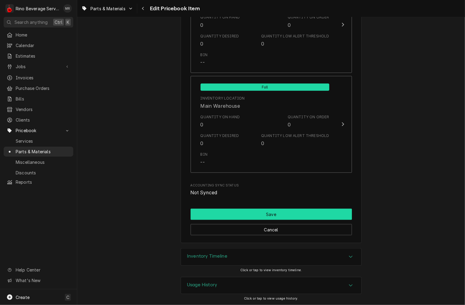
click at [226, 213] on button "Save" at bounding box center [271, 214] width 161 height 11
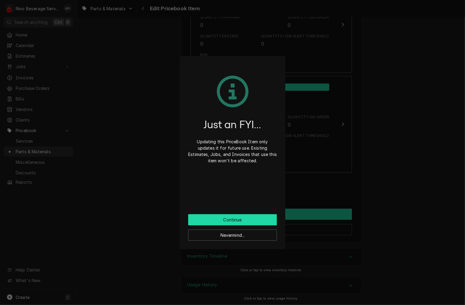
click at [235, 219] on button "Continue" at bounding box center [232, 219] width 89 height 11
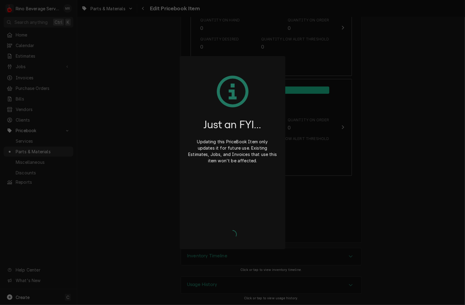
scroll to position [698, 0]
type textarea "x"
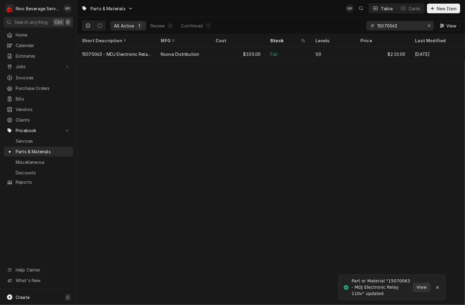
click at [403, 28] on input "15070063" at bounding box center [400, 26] width 45 height 10
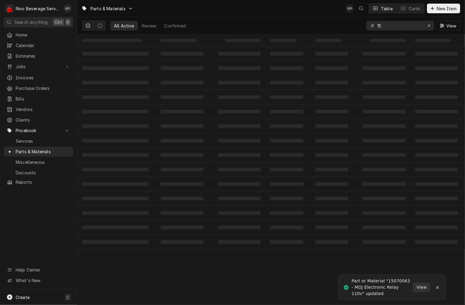
type input "1"
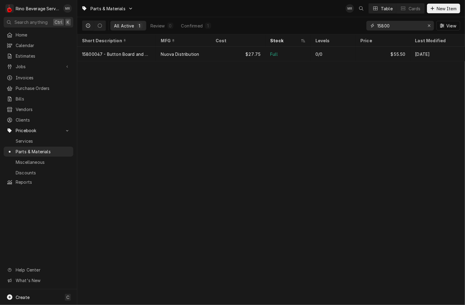
type input "15800"
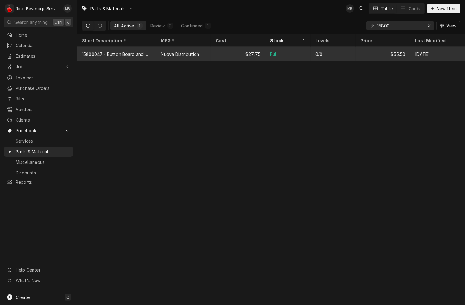
click at [211, 55] on div "$27.75" at bounding box center [238, 54] width 55 height 14
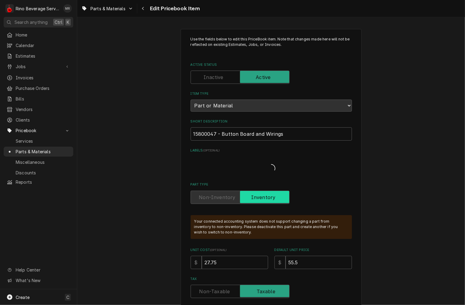
type textarea "x"
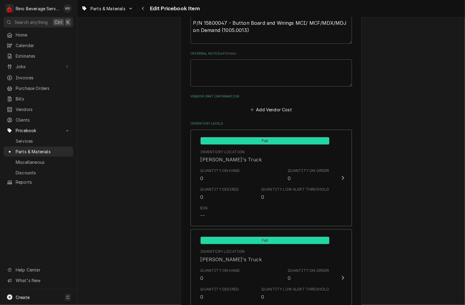
scroll to position [350, 0]
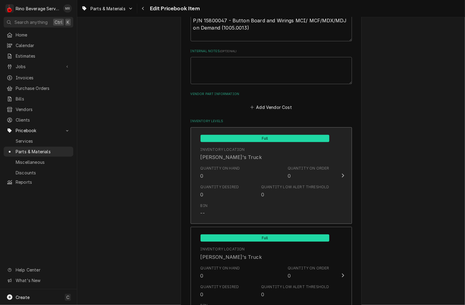
click at [247, 187] on div "Quantity Desired 0 Quantity Low Alert Threshold 0" at bounding box center [265, 191] width 129 height 19
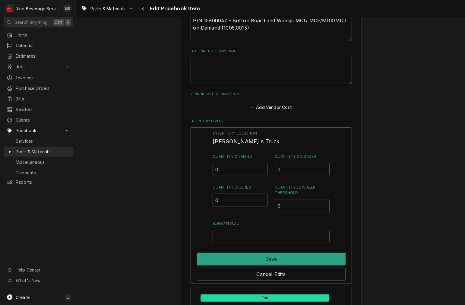
click at [237, 169] on input "0" at bounding box center [240, 169] width 55 height 13
type input "01"
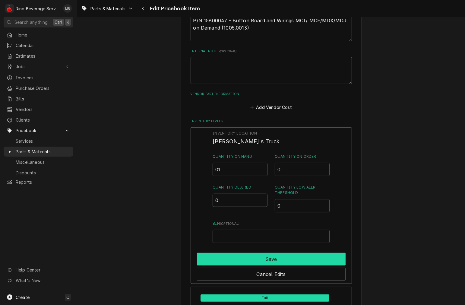
click at [307, 260] on button "Save" at bounding box center [271, 259] width 149 height 13
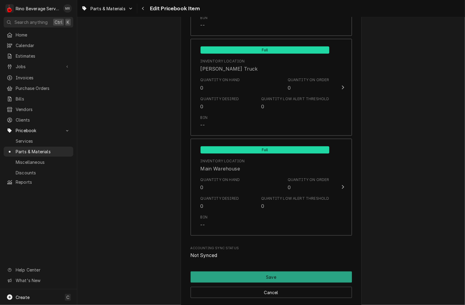
scroll to position [701, 0]
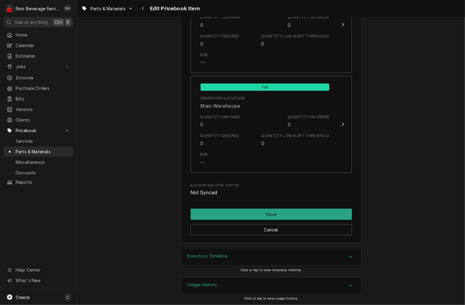
click at [255, 215] on button "Save" at bounding box center [271, 214] width 161 height 11
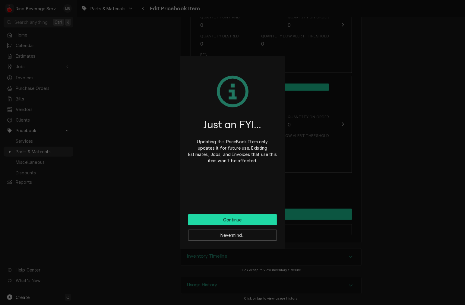
click at [260, 222] on button "Continue" at bounding box center [232, 219] width 89 height 11
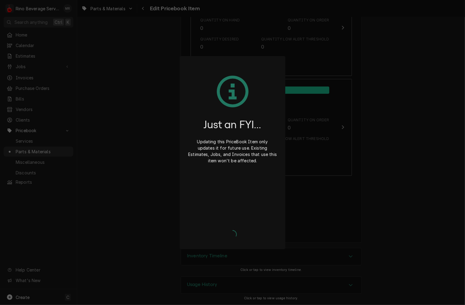
scroll to position [698, 0]
type textarea "x"
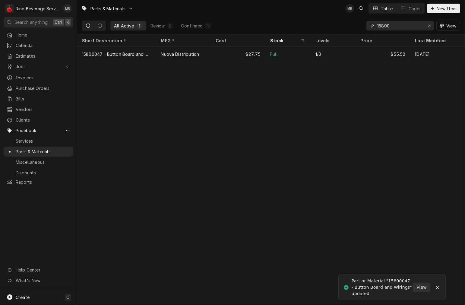
click at [404, 23] on input "15800" at bounding box center [400, 26] width 45 height 10
type input "1"
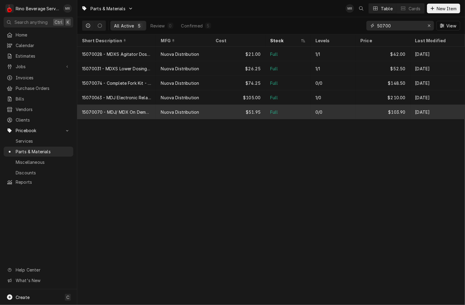
type input "50700"
click at [148, 110] on div "15070070 - MDJ/ MDX On Demand Wire Kit" at bounding box center [116, 112] width 69 height 6
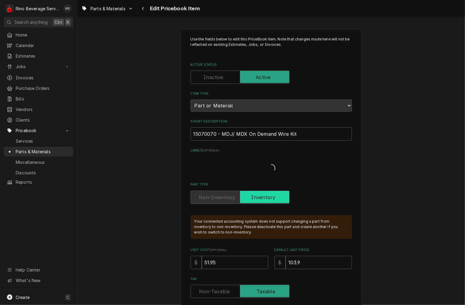
type textarea "x"
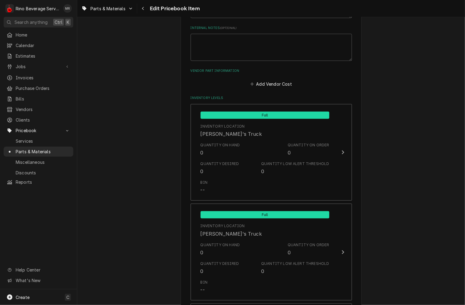
scroll to position [377, 0]
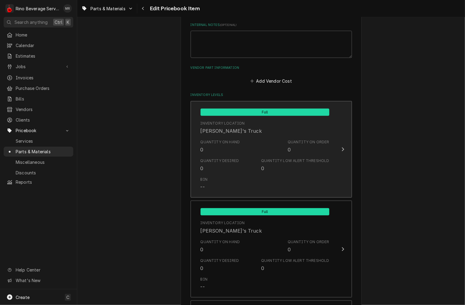
click at [219, 161] on div "Quantity Desired" at bounding box center [220, 160] width 39 height 5
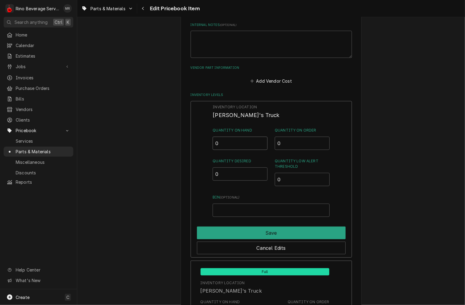
click at [247, 145] on input "0" at bounding box center [240, 143] width 55 height 13
type input "01"
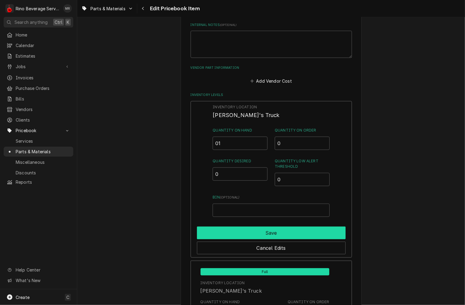
click at [276, 230] on button "Save" at bounding box center [271, 233] width 149 height 13
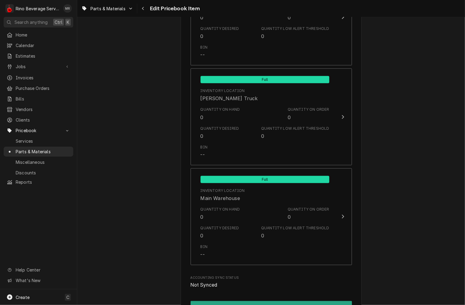
scroll to position [701, 0]
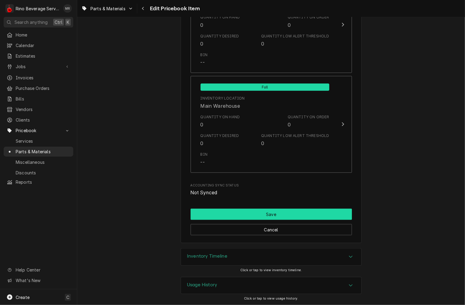
click at [228, 218] on button "Save" at bounding box center [271, 214] width 161 height 11
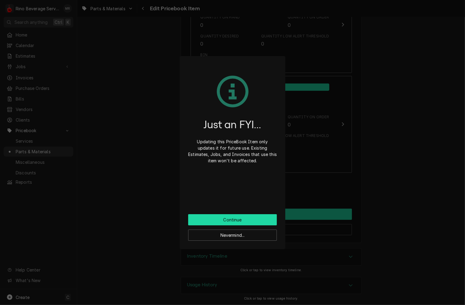
click at [245, 219] on button "Continue" at bounding box center [232, 219] width 89 height 11
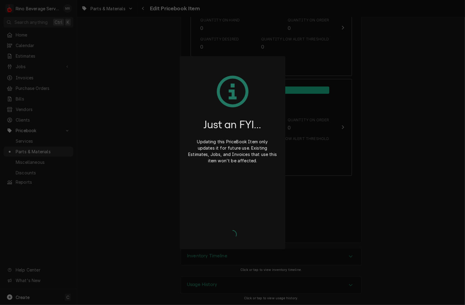
scroll to position [698, 0]
type textarea "x"
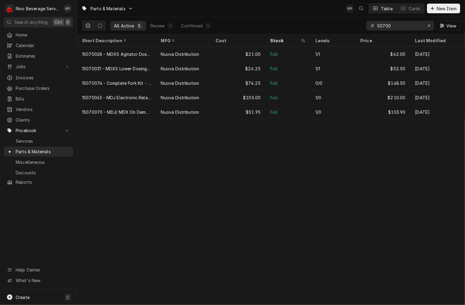
click at [400, 28] on input "50700" at bounding box center [400, 26] width 45 height 10
click at [433, 25] on button "Erase input" at bounding box center [430, 26] width 10 height 10
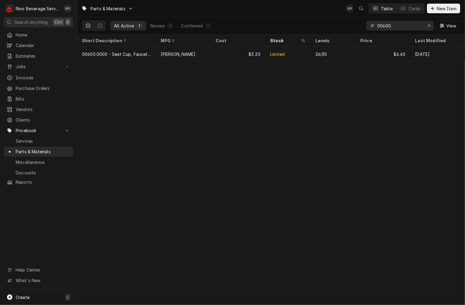
type input "00600."
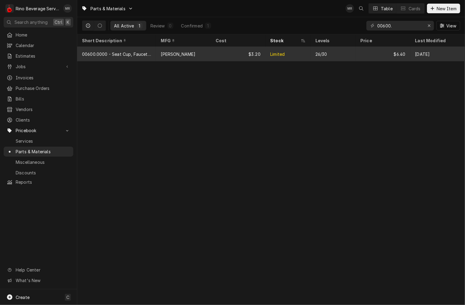
click at [176, 60] on tr "00600.0000 - Seat Cup, Faucet Sili Bunn $3.20 Limited 26/30 $6.40 Aug 18" at bounding box center [271, 54] width 388 height 14
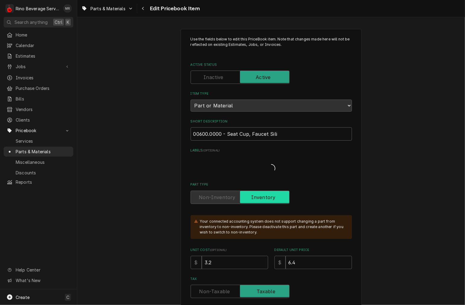
type textarea "x"
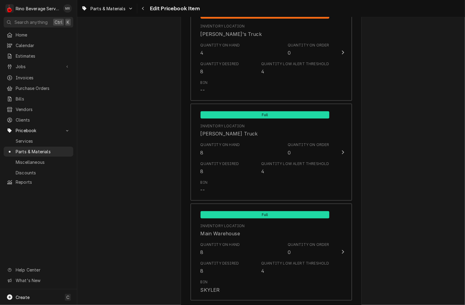
scroll to position [574, 0]
click at [267, 69] on div "Quantity Low Alert Threshold 4" at bounding box center [295, 68] width 68 height 14
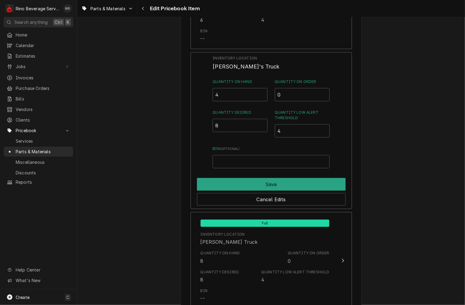
scroll to position [518, 0]
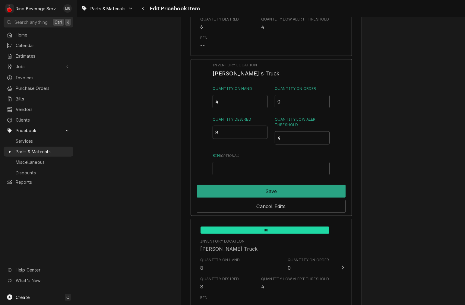
click at [234, 102] on input "4" at bounding box center [240, 101] width 55 height 13
type input "8"
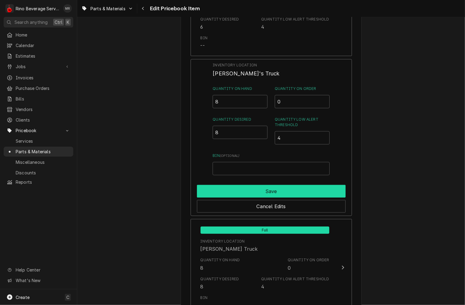
click at [287, 190] on button "Save" at bounding box center [271, 191] width 149 height 13
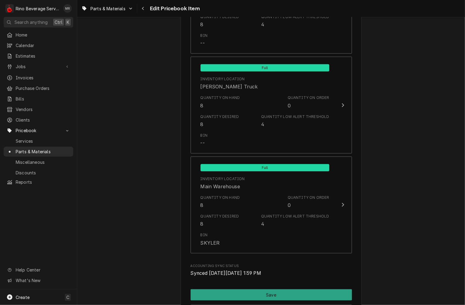
scroll to position [701, 0]
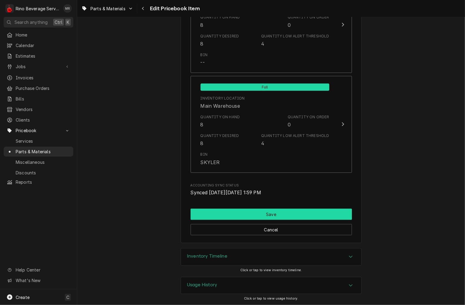
click at [229, 213] on button "Save" at bounding box center [271, 214] width 161 height 11
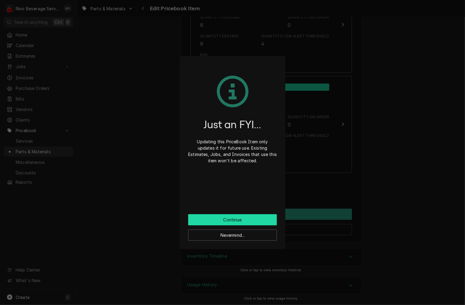
click at [234, 219] on button "Continue" at bounding box center [232, 219] width 89 height 11
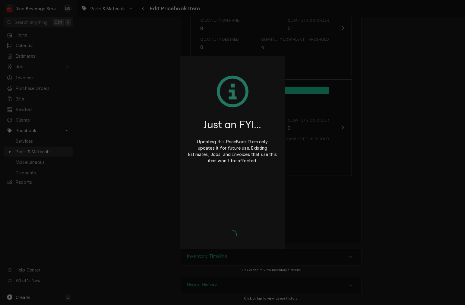
type textarea "x"
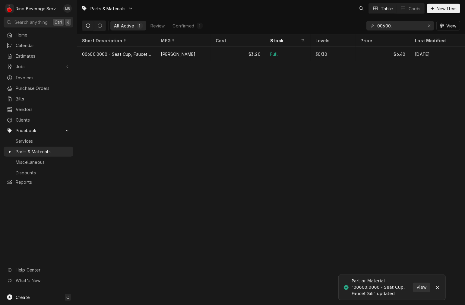
click at [400, 28] on input "00600." at bounding box center [400, 26] width 45 height 10
type input "0"
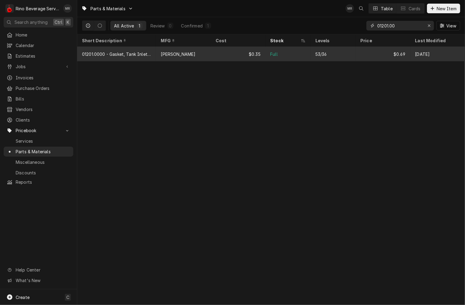
type input "01201.00"
click at [196, 52] on div "[PERSON_NAME]" at bounding box center [183, 54] width 55 height 14
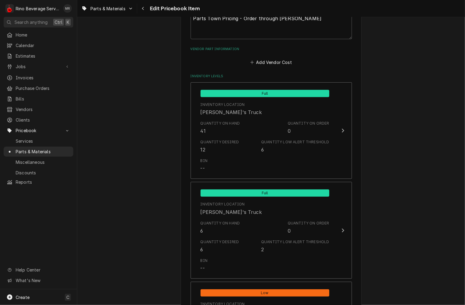
scroll to position [413, 0]
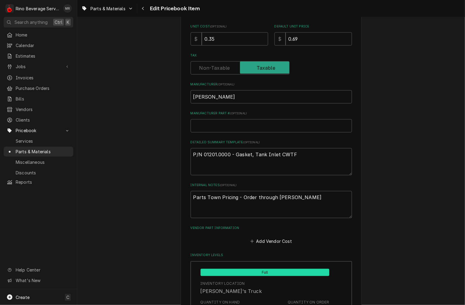
click at [409, 218] on div "Use the fields below to edit this PriceBook item. Note that changes made here w…" at bounding box center [271, 270] width 388 height 926
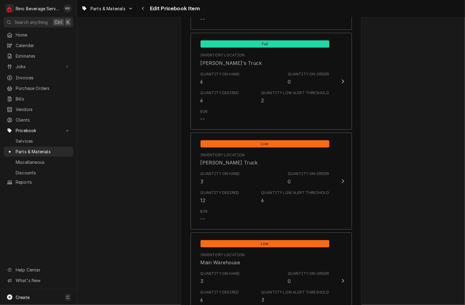
scroll to position [567, 0]
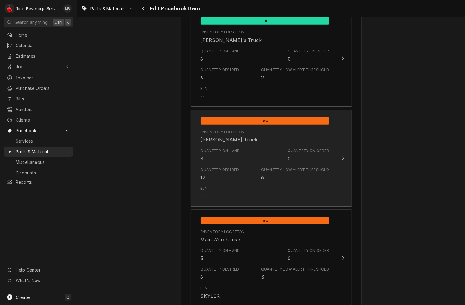
click at [270, 167] on div "Quantity Low Alert Threshold" at bounding box center [295, 169] width 68 height 5
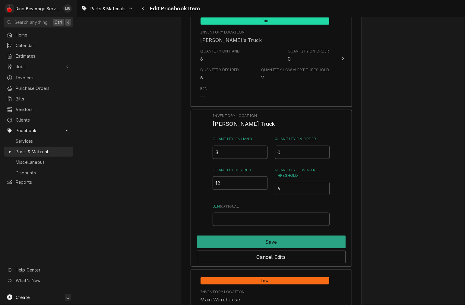
click at [241, 150] on input "3" at bounding box center [240, 152] width 55 height 13
click at [242, 154] on input "3" at bounding box center [240, 152] width 55 height 13
click at [239, 154] on input "3" at bounding box center [240, 152] width 55 height 13
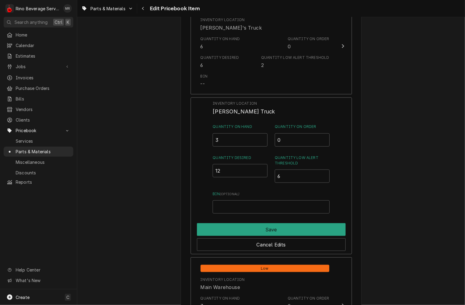
scroll to position [585, 0]
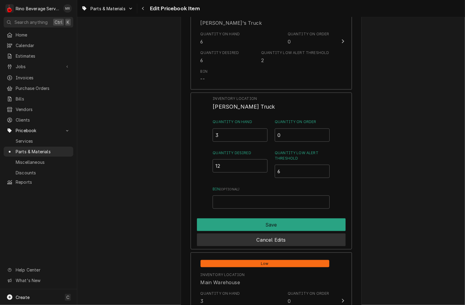
click at [253, 244] on button "Cancel Edits" at bounding box center [271, 240] width 149 height 13
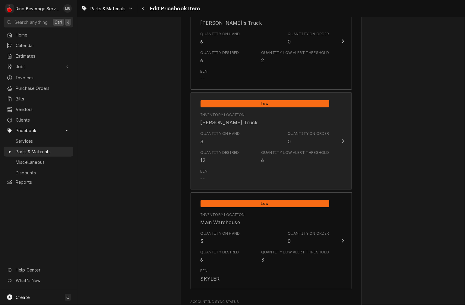
click at [269, 151] on div "Quantity Low Alert Threshold" at bounding box center [295, 152] width 68 height 5
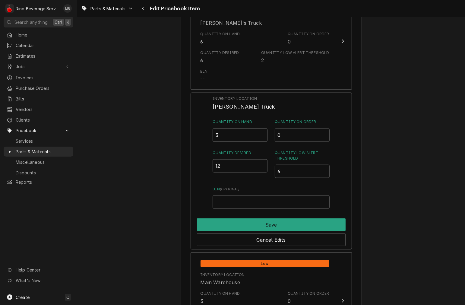
click at [241, 135] on input "3" at bounding box center [240, 135] width 55 height 13
type input "0"
type input "12"
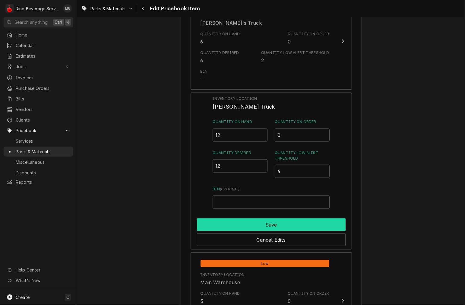
click at [275, 219] on button "Save" at bounding box center [271, 224] width 149 height 13
type textarea "x"
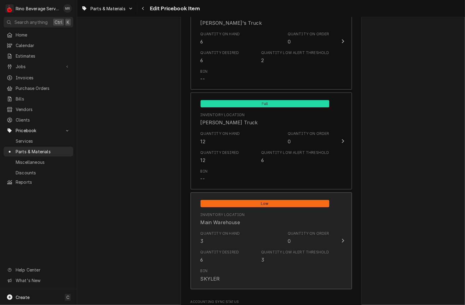
click at [234, 248] on div "Quantity Desired 6 Quantity Low Alert Threshold 3" at bounding box center [265, 256] width 129 height 19
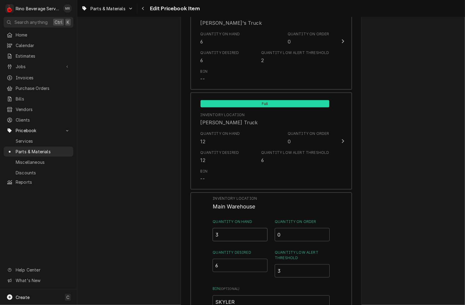
click at [245, 232] on input "3" at bounding box center [240, 234] width 55 height 13
type input "6"
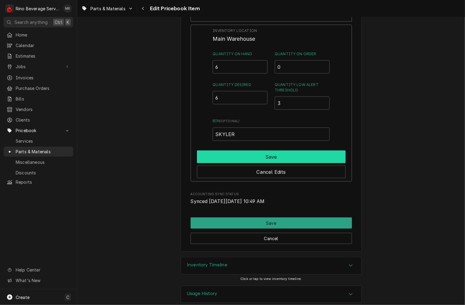
click at [246, 151] on button "Save" at bounding box center [271, 157] width 149 height 13
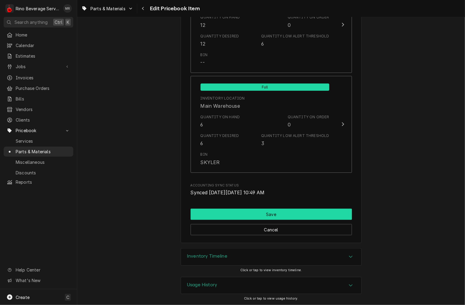
click at [261, 210] on button "Save" at bounding box center [271, 214] width 161 height 11
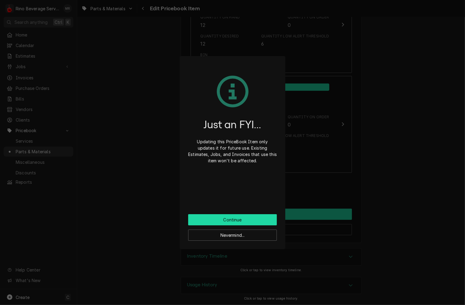
click at [264, 218] on button "Continue" at bounding box center [232, 219] width 89 height 11
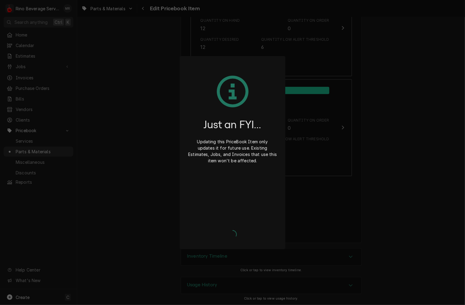
type textarea "x"
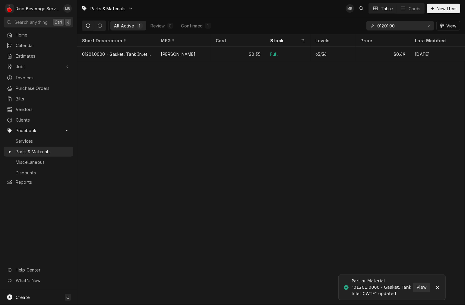
click at [408, 27] on input "01201.00" at bounding box center [400, 26] width 45 height 10
type input "0"
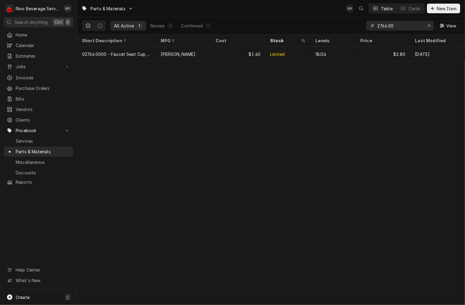
type input "2766.00"
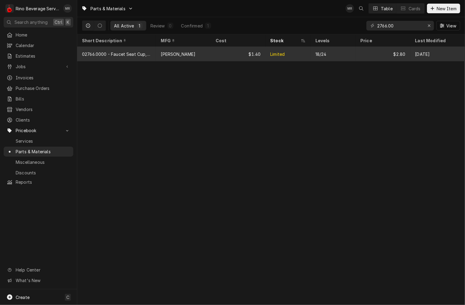
click at [145, 60] on tr "02766.0000 - Faucet Seat Cup, Silicone, Small Bunn $1.40 Limited 18/24 $2.80 Au…" at bounding box center [271, 54] width 388 height 14
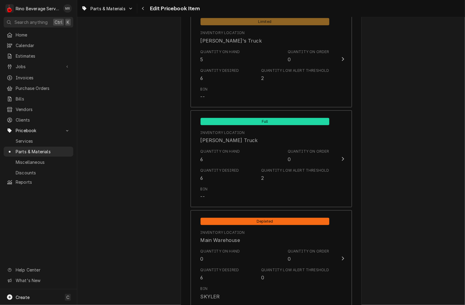
scroll to position [541, 0]
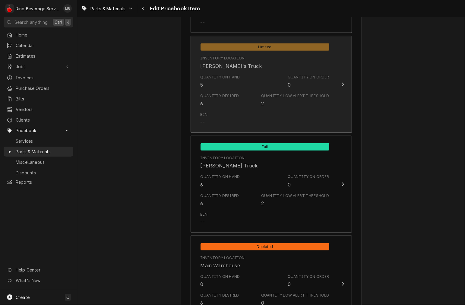
click at [250, 98] on div "Quantity Desired 6 Quantity Low Alert Threshold 2" at bounding box center [265, 100] width 129 height 19
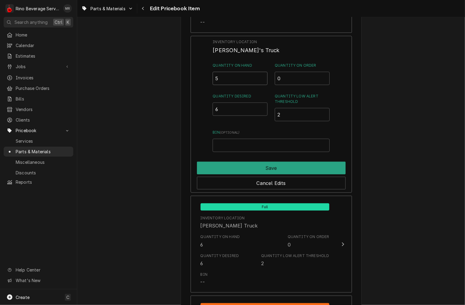
click at [244, 80] on input "5" at bounding box center [240, 78] width 55 height 13
type input "6"
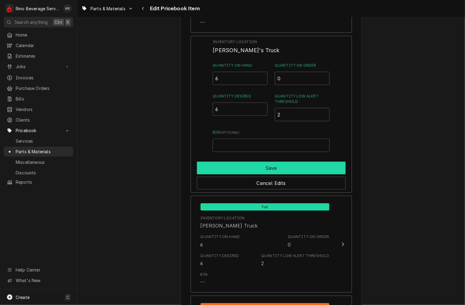
click at [260, 162] on button "Save" at bounding box center [271, 168] width 149 height 13
type textarea "x"
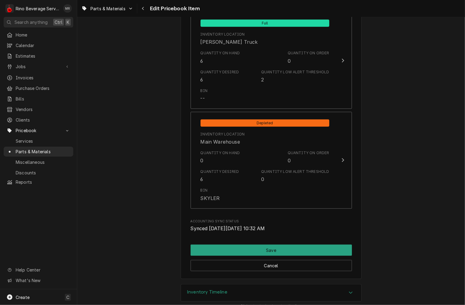
scroll to position [666, 0]
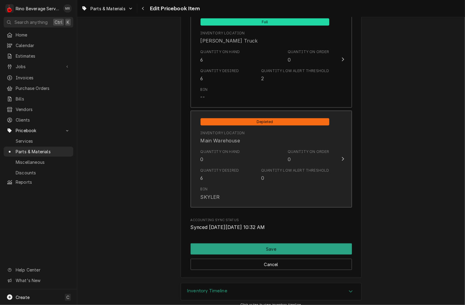
click at [239, 164] on div "Quantity on Hand 0 Quantity on Order 0" at bounding box center [265, 156] width 129 height 19
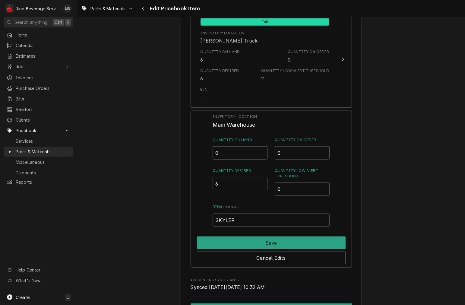
click at [244, 150] on input "0" at bounding box center [240, 152] width 55 height 13
type input "6"
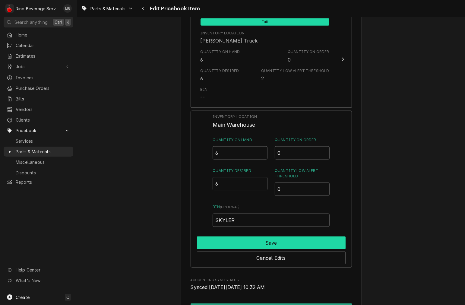
click at [240, 241] on button "Save" at bounding box center [271, 243] width 149 height 13
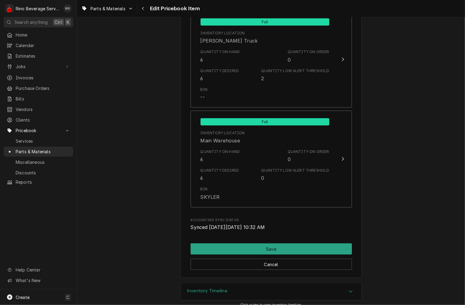
scroll to position [701, 0]
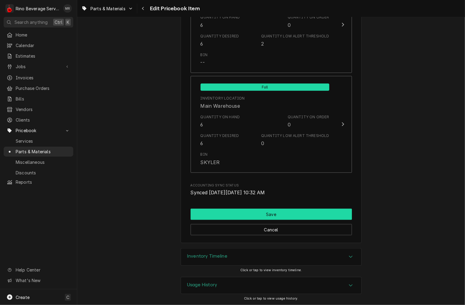
click at [215, 215] on button "Save" at bounding box center [271, 214] width 161 height 11
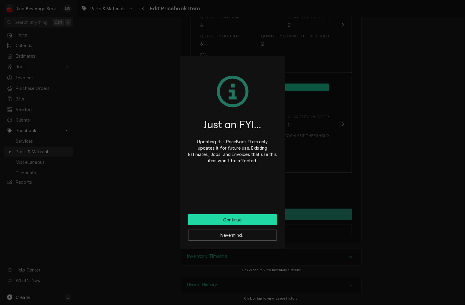
click at [240, 220] on button "Continue" at bounding box center [232, 219] width 89 height 11
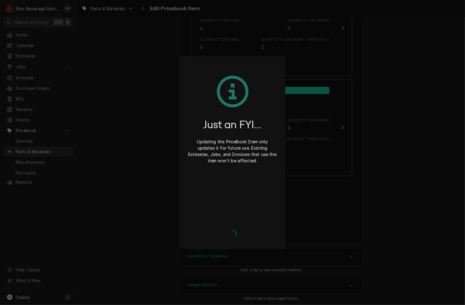
type textarea "x"
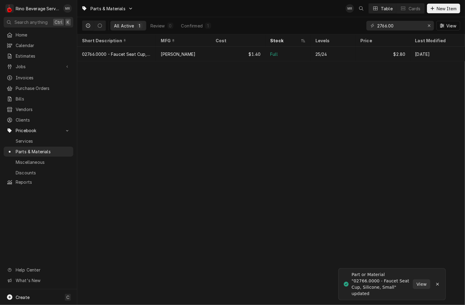
click at [405, 28] on input "2766.00" at bounding box center [400, 26] width 45 height 10
type input "2"
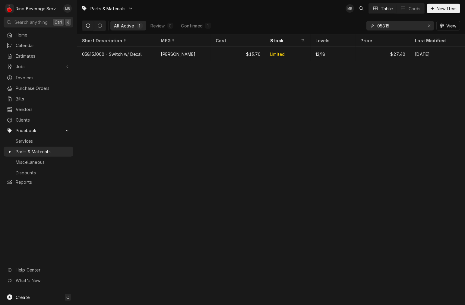
type input "05815"
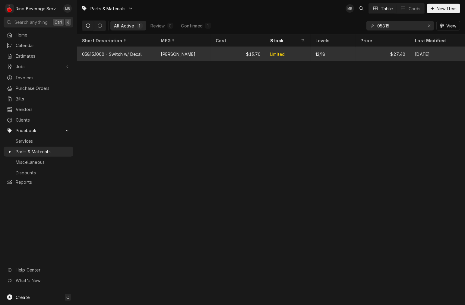
click at [196, 54] on div "[PERSON_NAME]" at bounding box center [183, 54] width 55 height 14
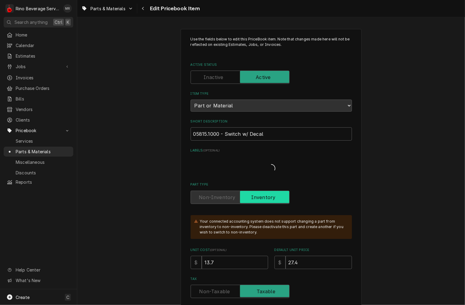
type textarea "x"
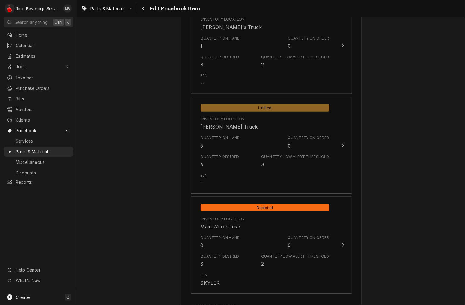
scroll to position [580, 0]
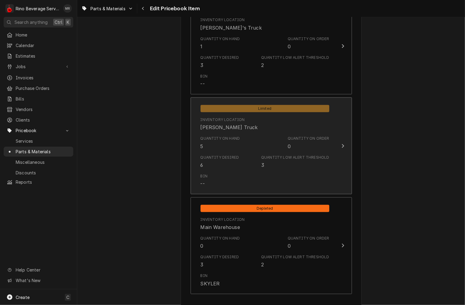
click at [235, 155] on div "Quantity Desired 6 Quantity Low Alert Threshold 3" at bounding box center [265, 161] width 129 height 19
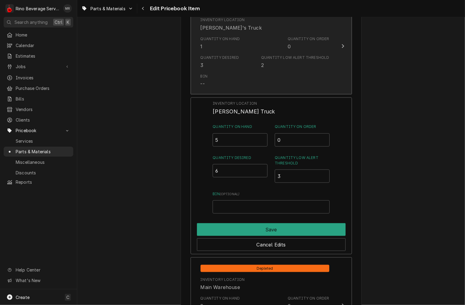
click at [240, 51] on div "Quantity on Hand 1 Quantity on Order 0" at bounding box center [265, 43] width 129 height 19
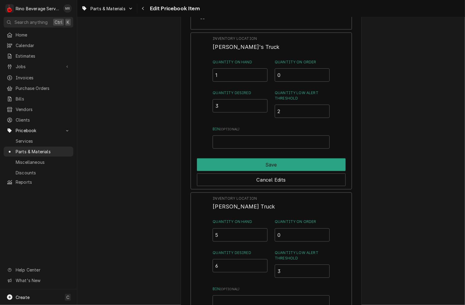
scroll to position [534, 0]
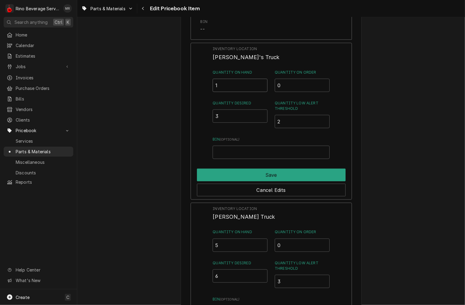
click at [233, 87] on input "1" at bounding box center [240, 85] width 55 height 13
type input "3"
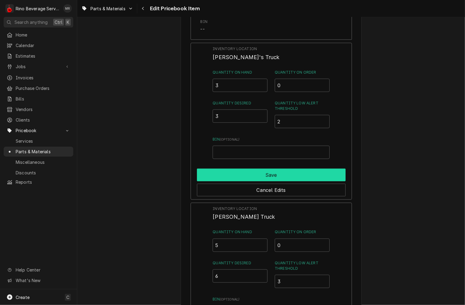
click at [270, 178] on button "Save" at bounding box center [271, 175] width 149 height 13
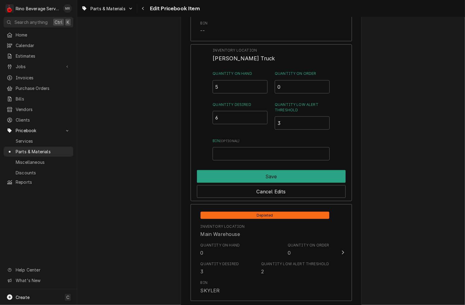
scroll to position [641, 0]
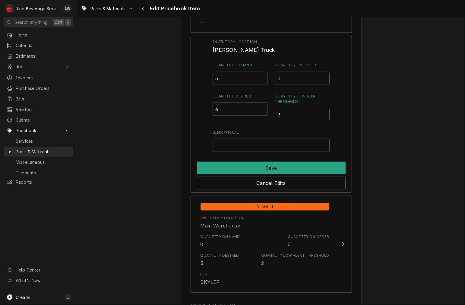
click at [242, 162] on button "Save" at bounding box center [271, 168] width 149 height 13
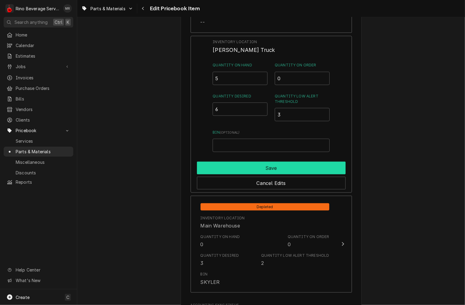
type textarea "x"
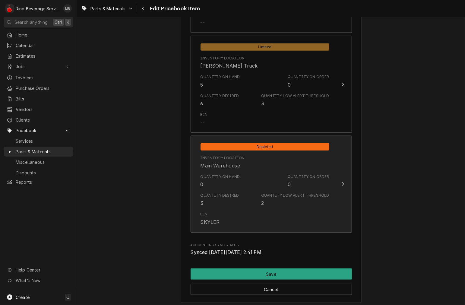
click at [229, 223] on div "Bin SKYLER" at bounding box center [265, 218] width 129 height 19
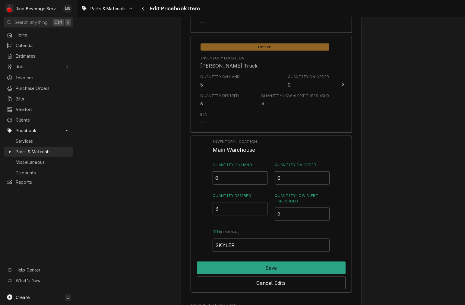
click at [236, 177] on input "0" at bounding box center [240, 177] width 55 height 13
type input "3"
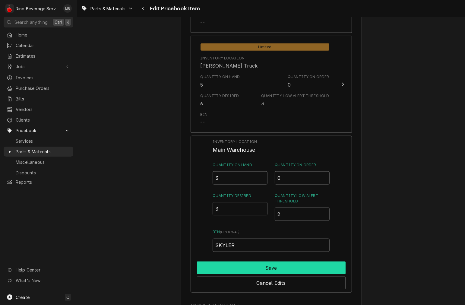
click at [275, 266] on button "Save" at bounding box center [271, 268] width 149 height 13
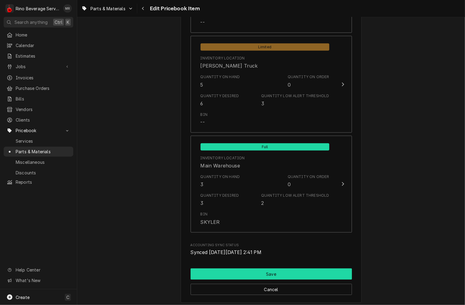
click at [272, 275] on button "Save" at bounding box center [271, 274] width 161 height 11
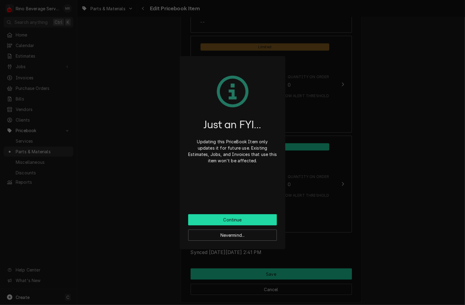
click at [258, 222] on button "Continue" at bounding box center [232, 219] width 89 height 11
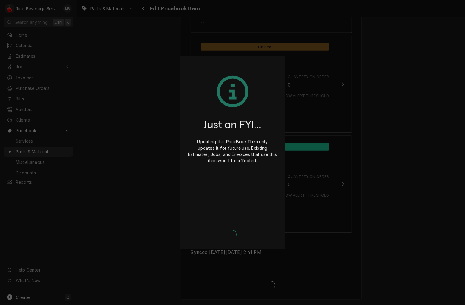
type textarea "x"
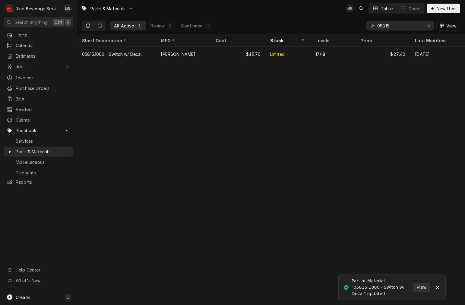
click at [403, 27] on input "05815" at bounding box center [400, 26] width 45 height 10
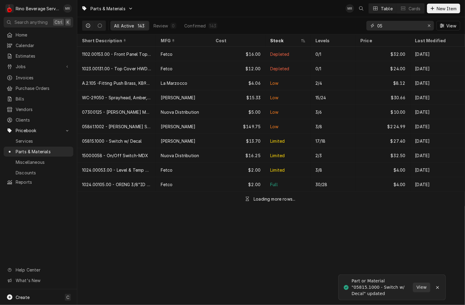
type input "0"
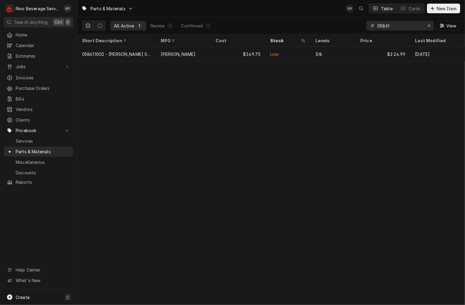
type input "05861"
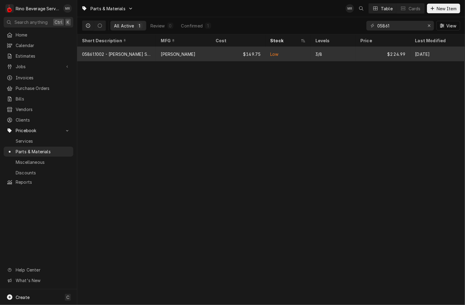
click at [199, 50] on div "[PERSON_NAME]" at bounding box center [183, 54] width 55 height 14
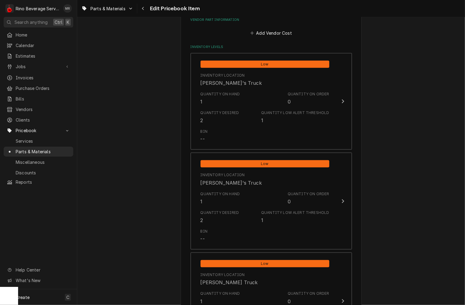
scroll to position [418, 0]
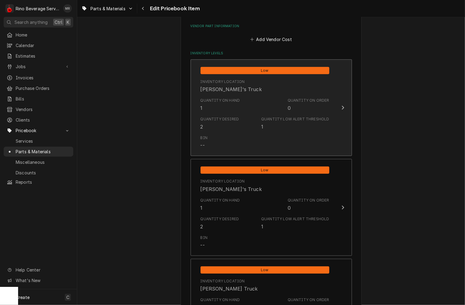
click at [238, 115] on div "Quantity Desired 2 Quantity Low Alert Threshold 1" at bounding box center [265, 123] width 129 height 19
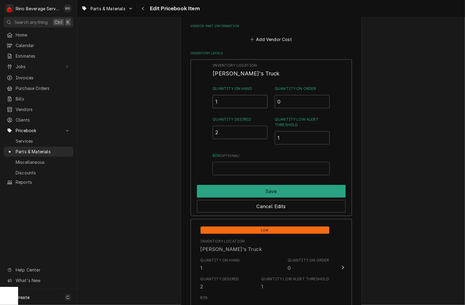
click at [244, 102] on input "1" at bounding box center [240, 101] width 55 height 13
type input "2"
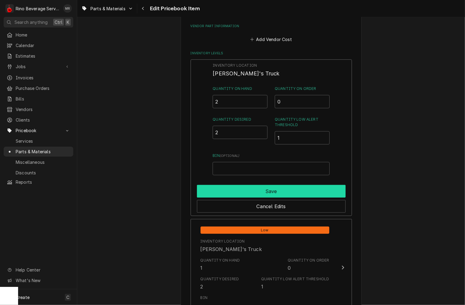
click at [203, 190] on button "Save" at bounding box center [271, 191] width 149 height 13
type textarea "x"
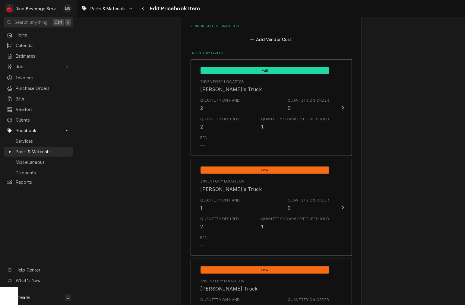
click at [211, 224] on div "Quantity Desired 2" at bounding box center [220, 223] width 39 height 14
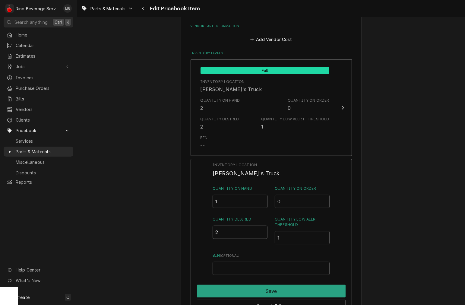
click at [216, 199] on input "1" at bounding box center [240, 201] width 55 height 13
type input "2"
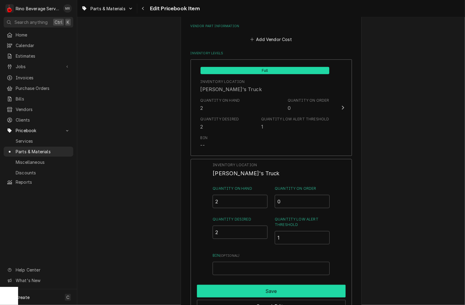
click at [205, 287] on button "Save" at bounding box center [271, 291] width 149 height 13
type textarea "x"
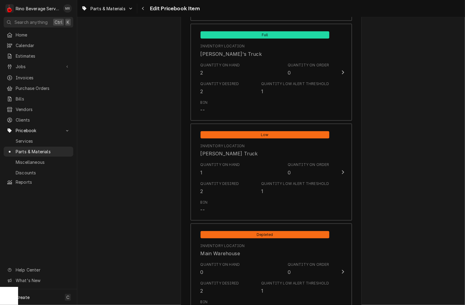
scroll to position [554, 0]
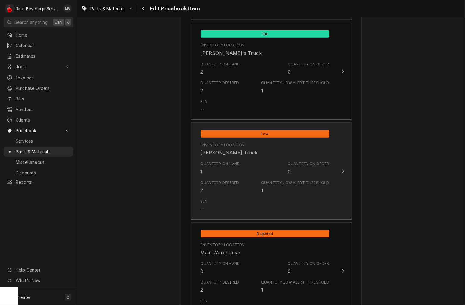
click at [201, 183] on div "Quantity Desired" at bounding box center [220, 182] width 39 height 5
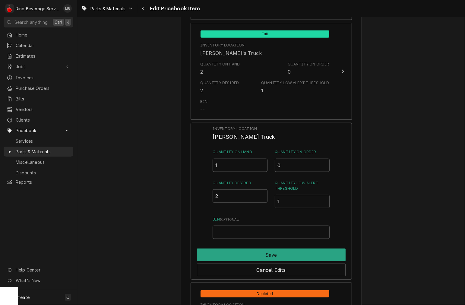
click at [225, 161] on input "1" at bounding box center [240, 165] width 55 height 13
type input "2"
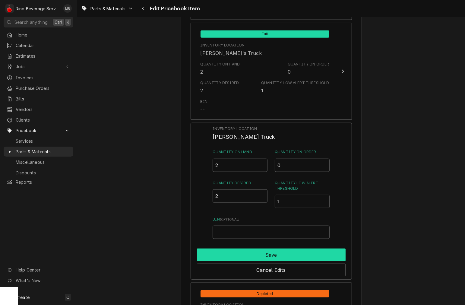
click at [212, 252] on button "Save" at bounding box center [271, 255] width 149 height 13
type textarea "x"
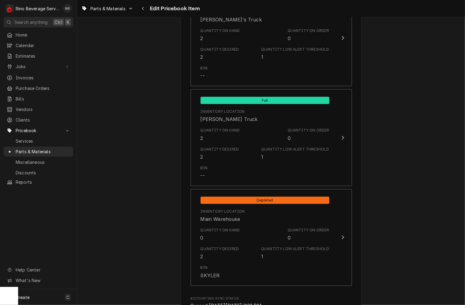
scroll to position [621, 0]
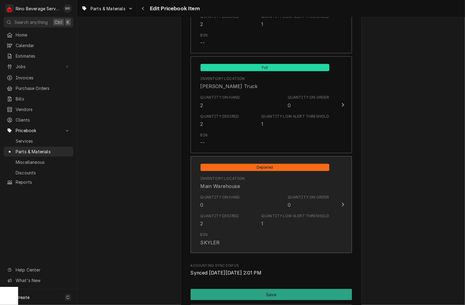
click at [207, 219] on div "Quantity Desired 2" at bounding box center [220, 220] width 39 height 14
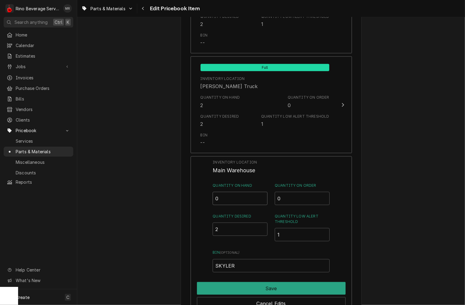
click at [229, 196] on input "0" at bounding box center [240, 198] width 55 height 13
type input "2"
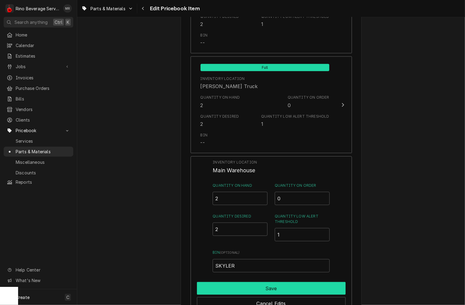
click at [213, 288] on button "Save" at bounding box center [271, 288] width 149 height 13
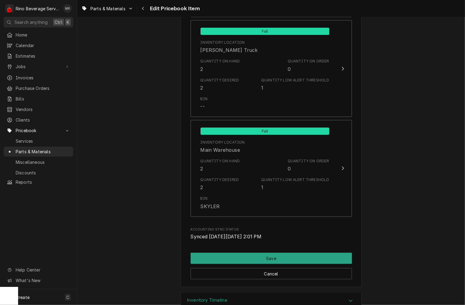
scroll to position [662, 0]
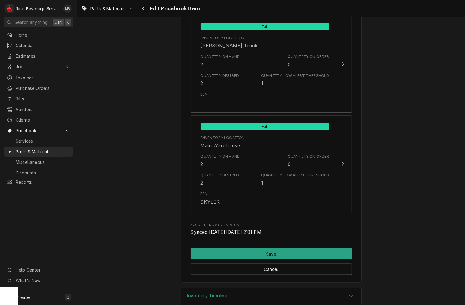
click at [217, 253] on button "Save" at bounding box center [271, 253] width 161 height 11
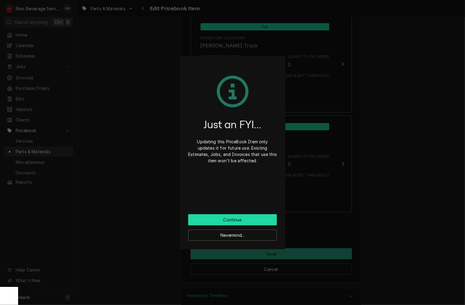
click at [207, 221] on button "Continue" at bounding box center [232, 219] width 89 height 11
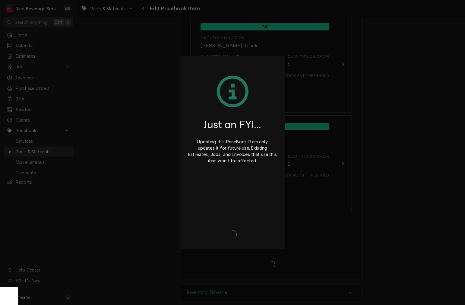
type textarea "x"
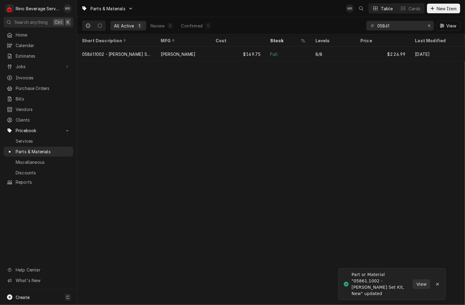
click at [411, 34] on div "05861 View" at bounding box center [414, 25] width 94 height 17
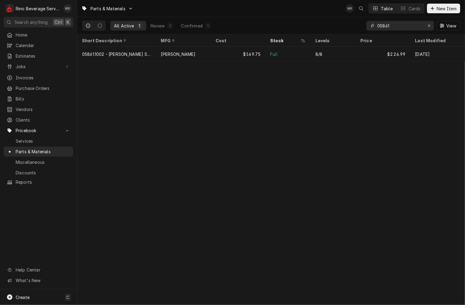
click at [406, 27] on input "05861" at bounding box center [400, 26] width 45 height 10
type input "0"
type input "11517"
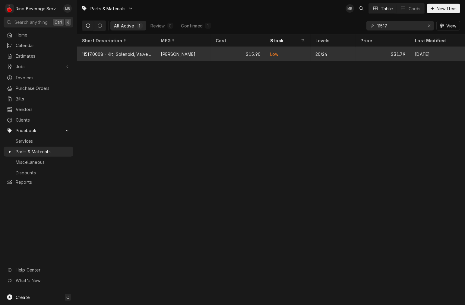
click at [185, 60] on tr "11517.0008 - Kit, Solenoid, Valve Repair Bunn $15.90 Low 20/24 $31.79 Aug 29" at bounding box center [271, 54] width 388 height 14
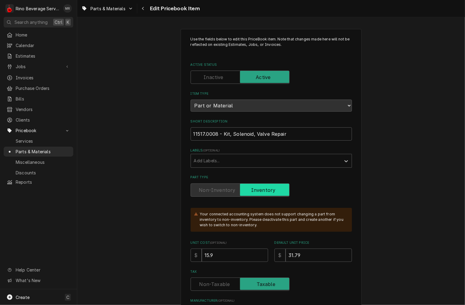
type textarea "x"
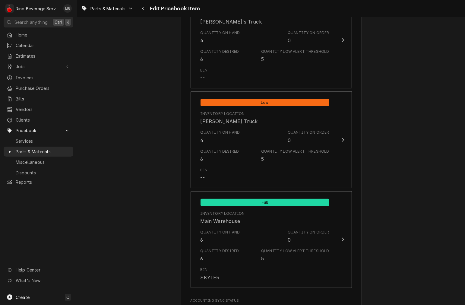
scroll to position [586, 0]
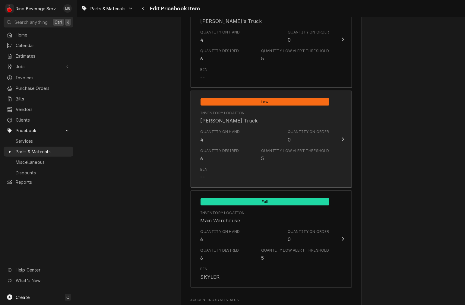
click at [223, 142] on div "Quantity on Hand 4" at bounding box center [221, 136] width 40 height 14
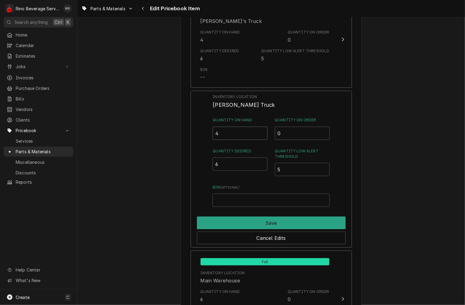
click at [227, 134] on input "4" at bounding box center [240, 133] width 55 height 13
type input "5"
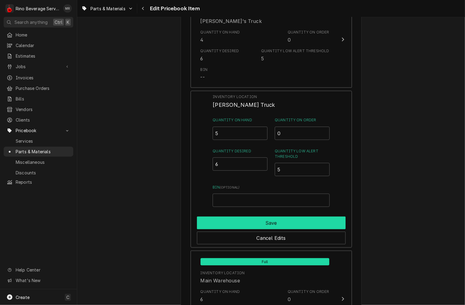
click at [269, 220] on button "Save" at bounding box center [271, 223] width 149 height 13
type textarea "x"
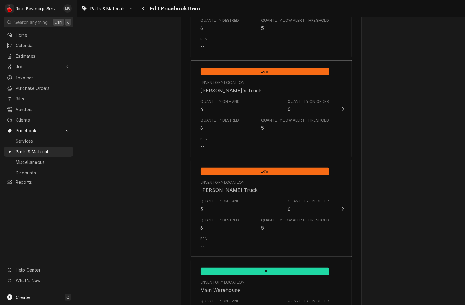
scroll to position [495, 0]
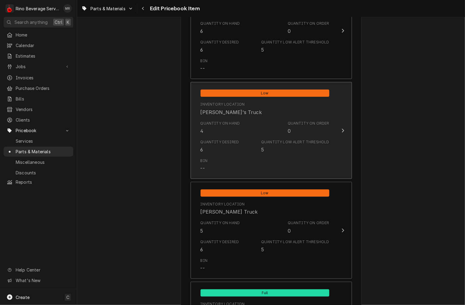
click at [239, 135] on div "Quantity on Hand 4 Quantity on Order 0" at bounding box center [265, 127] width 129 height 19
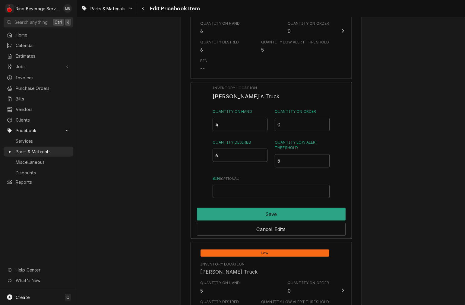
click at [236, 122] on input "4" at bounding box center [240, 124] width 55 height 13
type input "6"
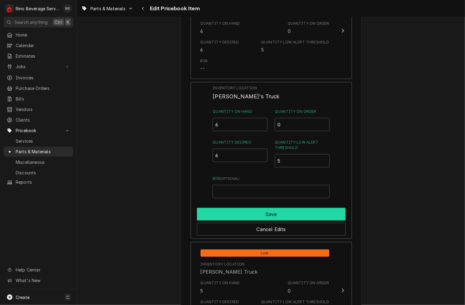
click at [251, 216] on button "Save" at bounding box center [271, 214] width 149 height 13
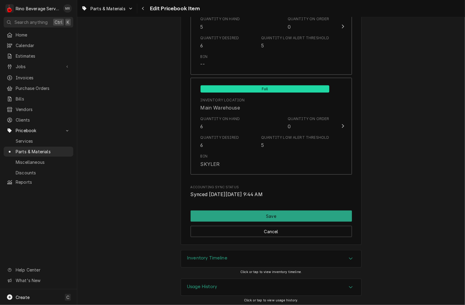
scroll to position [701, 0]
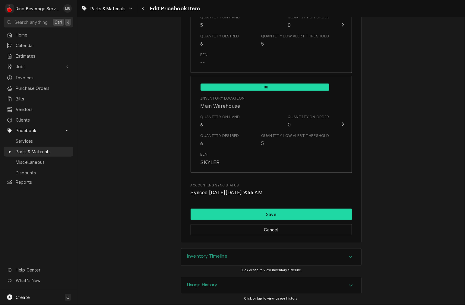
click at [197, 213] on button "Save" at bounding box center [271, 214] width 161 height 11
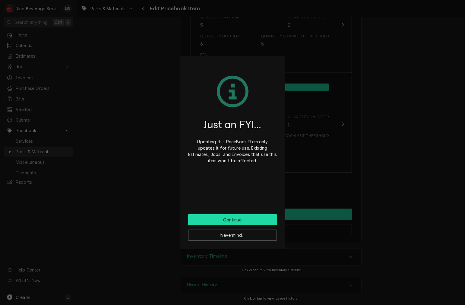
click at [214, 217] on button "Continue" at bounding box center [232, 219] width 89 height 11
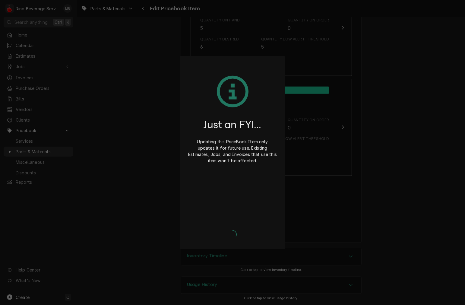
scroll to position [698, 0]
type textarea "x"
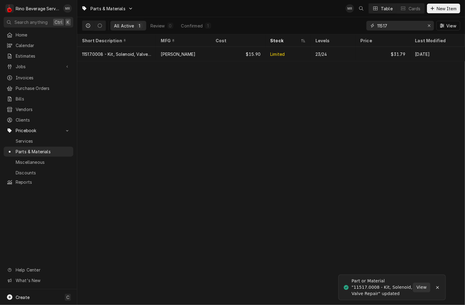
click at [404, 24] on input "11517" at bounding box center [400, 26] width 45 height 10
click at [420, 22] on input "11517" at bounding box center [400, 26] width 45 height 10
click at [434, 26] on button "Erase input" at bounding box center [430, 26] width 10 height 10
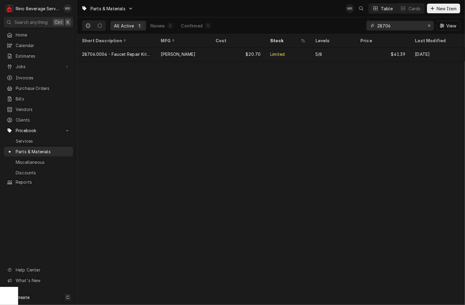
type input "28706"
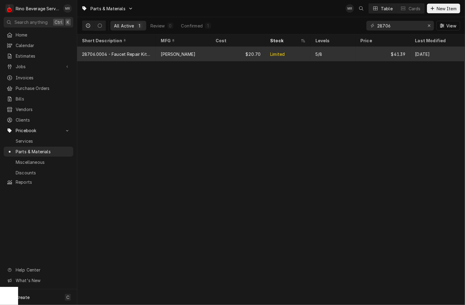
click at [140, 56] on div "28706.0004 - Faucet Repair Kit, Red Lift" at bounding box center [116, 54] width 69 height 6
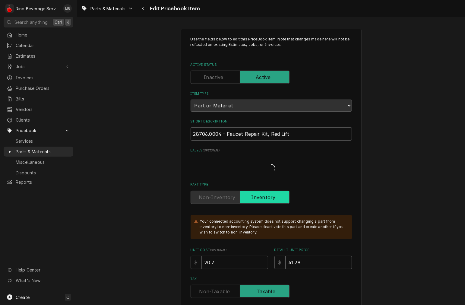
type textarea "x"
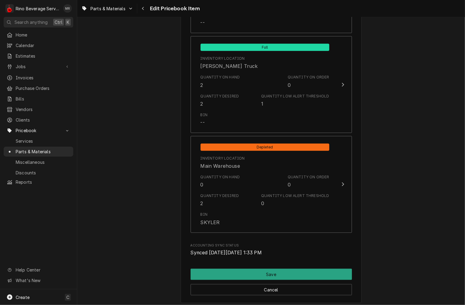
scroll to position [643, 0]
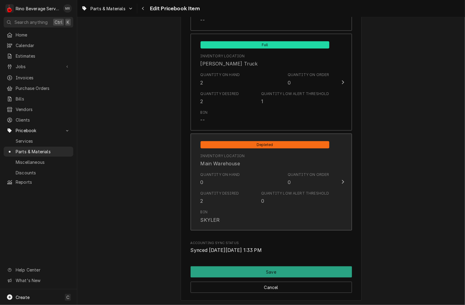
click at [227, 204] on div "Quantity Desired 2 Quantity Low Alert Threshold 0" at bounding box center [265, 197] width 129 height 19
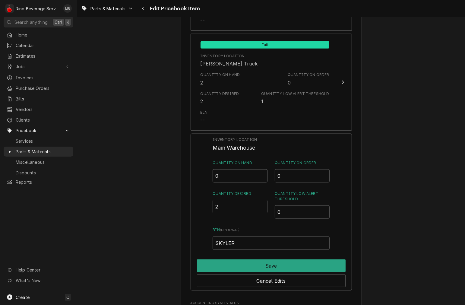
click at [234, 173] on input "0" at bounding box center [240, 175] width 55 height 13
type input "2"
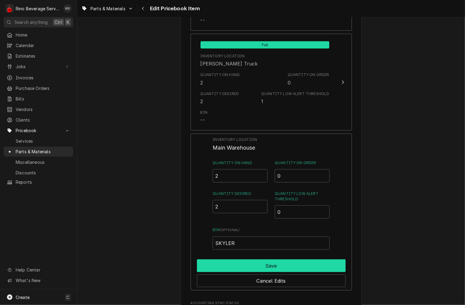
click at [257, 265] on button "Save" at bounding box center [271, 266] width 149 height 13
type textarea "x"
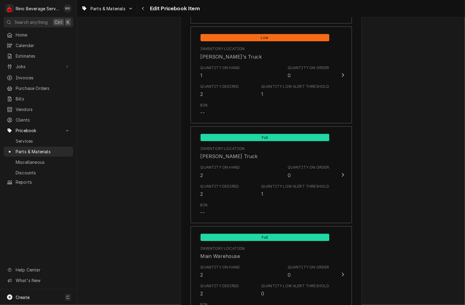
scroll to position [546, 0]
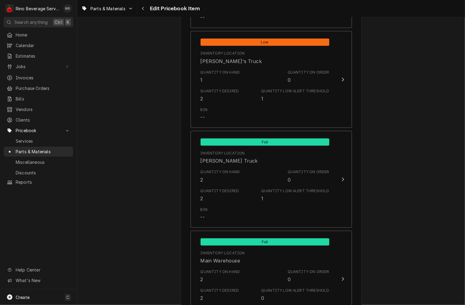
click at [251, 100] on div "Quantity Desired 2 Quantity Low Alert Threshold 1" at bounding box center [265, 95] width 129 height 19
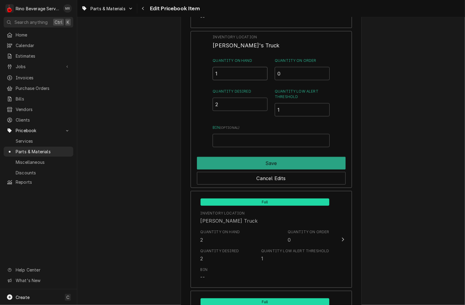
click at [243, 71] on input "1" at bounding box center [240, 73] width 55 height 13
type input "2"
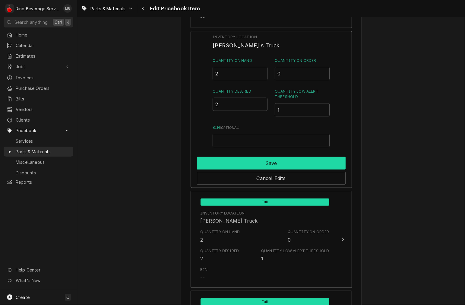
click at [265, 164] on button "Save" at bounding box center [271, 163] width 149 height 13
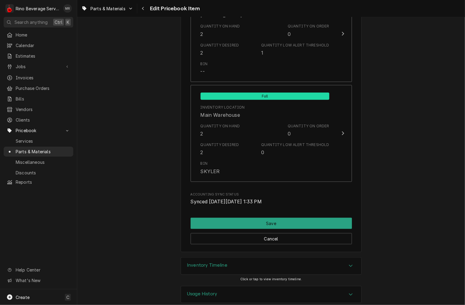
scroll to position [694, 0]
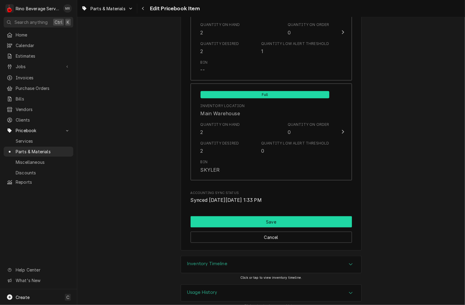
click at [244, 223] on button "Save" at bounding box center [271, 221] width 161 height 11
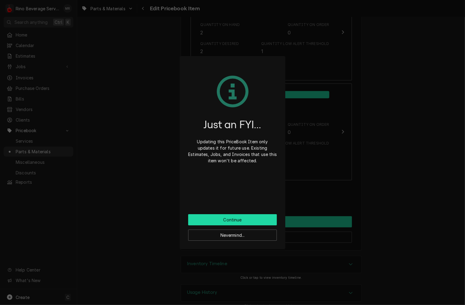
click at [242, 216] on button "Continue" at bounding box center [232, 219] width 89 height 11
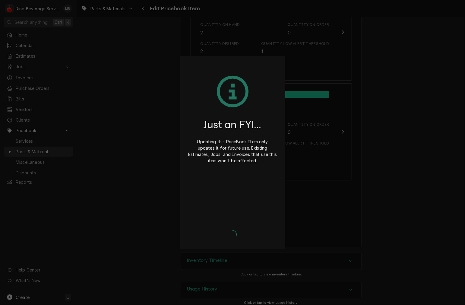
type textarea "x"
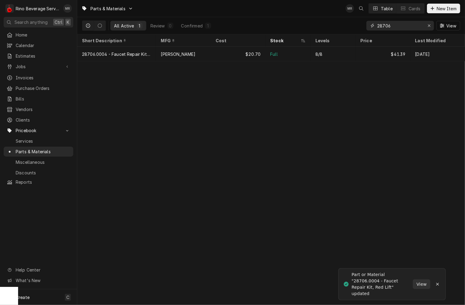
click at [398, 28] on input "28706" at bounding box center [400, 26] width 45 height 10
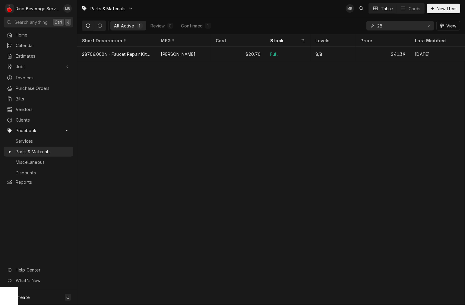
type input "2"
type input "29085"
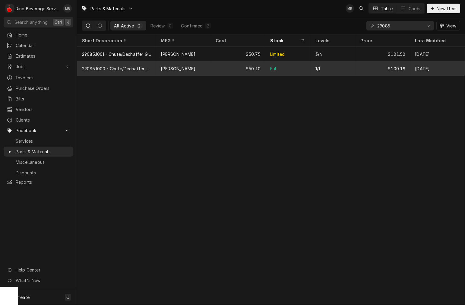
click at [140, 68] on div "29085.1000 - Chute/Dechaffer Assembly, G1/G2" at bounding box center [116, 68] width 69 height 6
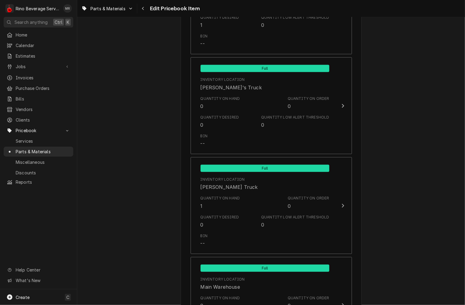
scroll to position [701, 0]
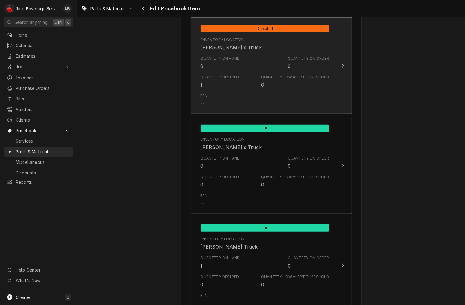
click at [273, 79] on div "Quantity Low Alert Threshold 0" at bounding box center [295, 82] width 68 height 14
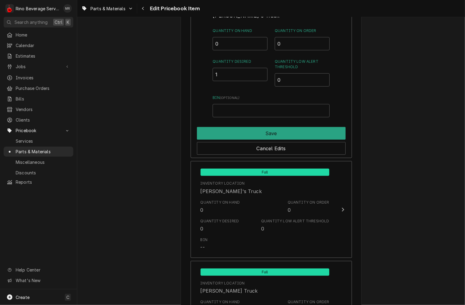
scroll to position [451, 0]
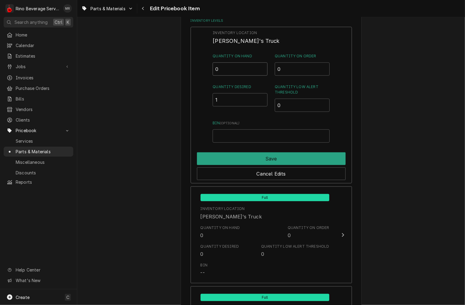
click at [238, 67] on input "0" at bounding box center [240, 68] width 55 height 13
type input "1"
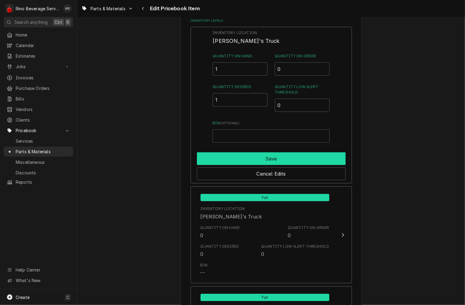
click at [263, 158] on button "Save" at bounding box center [271, 158] width 149 height 13
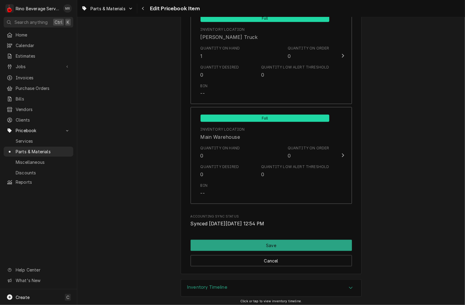
scroll to position [701, 0]
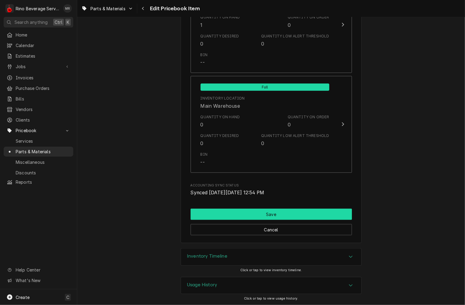
click at [230, 215] on button "Save" at bounding box center [271, 214] width 161 height 11
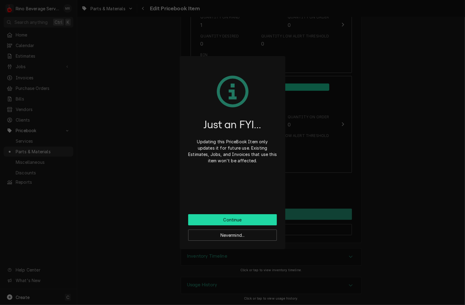
click at [226, 218] on button "Continue" at bounding box center [232, 219] width 89 height 11
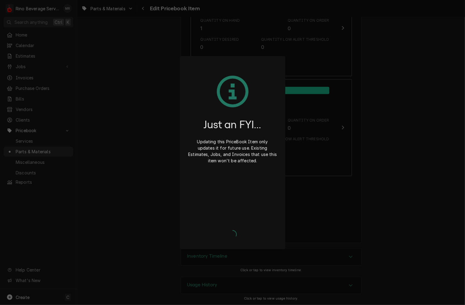
type textarea "x"
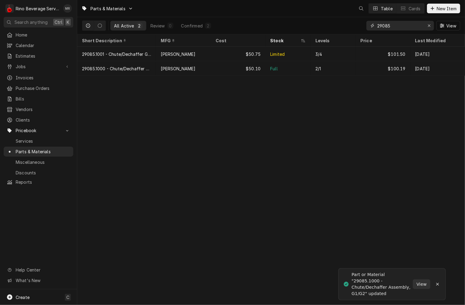
click at [416, 27] on input "29085" at bounding box center [400, 26] width 45 height 10
click at [425, 26] on button "Erase input" at bounding box center [430, 26] width 10 height 10
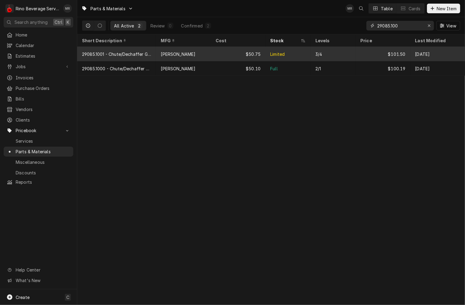
type input "29085.100"
click at [146, 55] on div "29085.1001 - Chute/Dechaffer G2.G3" at bounding box center [116, 54] width 69 height 6
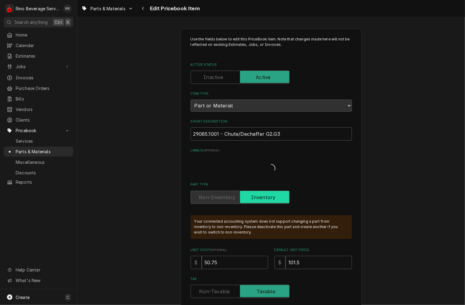
type textarea "x"
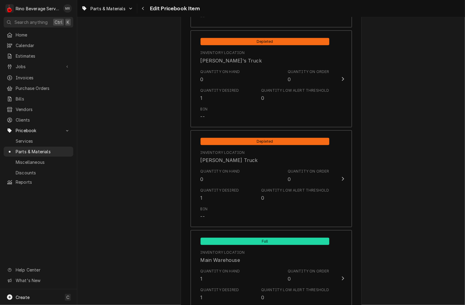
scroll to position [547, 0]
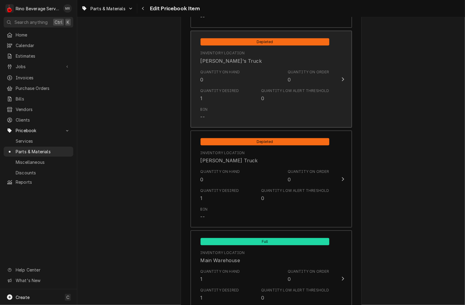
click at [258, 91] on div "Quantity Desired 1 Quantity Low Alert Threshold 0" at bounding box center [265, 95] width 129 height 19
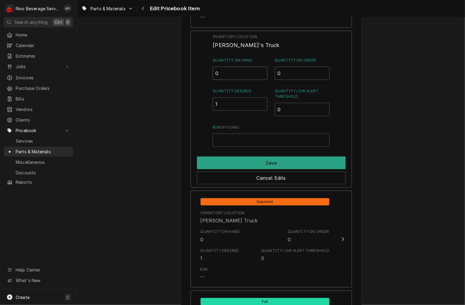
click at [237, 75] on input "0" at bounding box center [240, 73] width 55 height 13
type input "01"
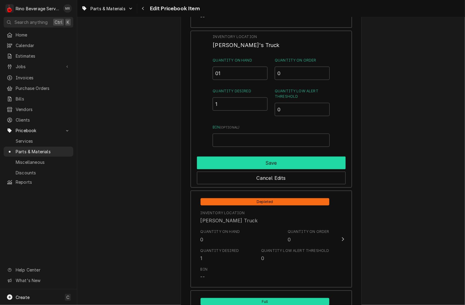
click at [287, 164] on button "Save" at bounding box center [271, 163] width 149 height 13
type textarea "x"
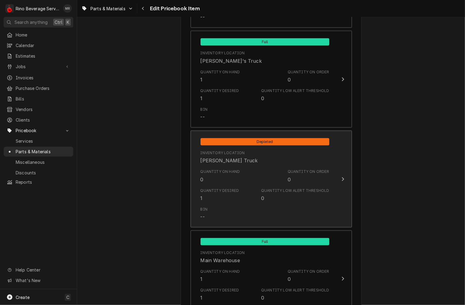
click at [247, 170] on div "Quantity on Hand 0 Quantity on Order 0" at bounding box center [265, 176] width 129 height 19
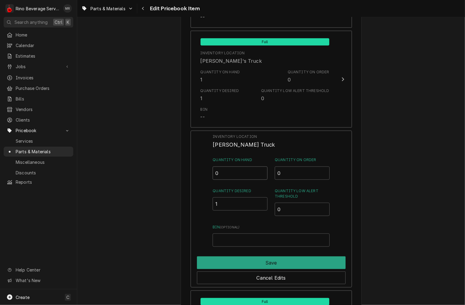
click at [232, 174] on input "0" at bounding box center [240, 173] width 55 height 13
type input "01"
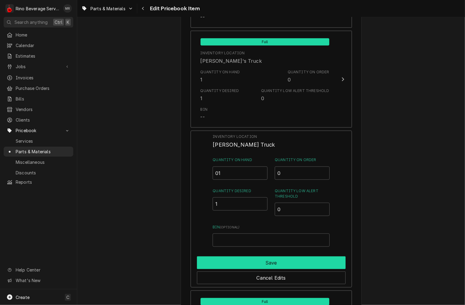
click at [262, 257] on button "Save" at bounding box center [271, 263] width 149 height 13
type textarea "x"
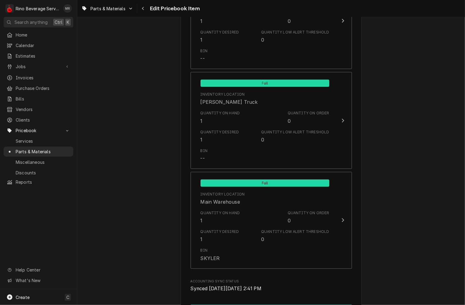
scroll to position [701, 0]
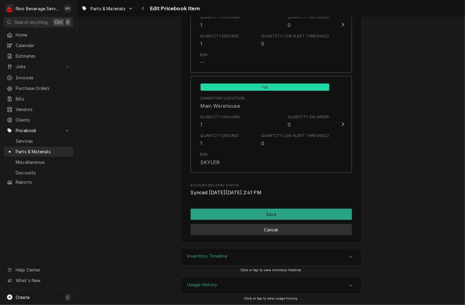
click at [240, 225] on button "Cancel" at bounding box center [271, 229] width 161 height 11
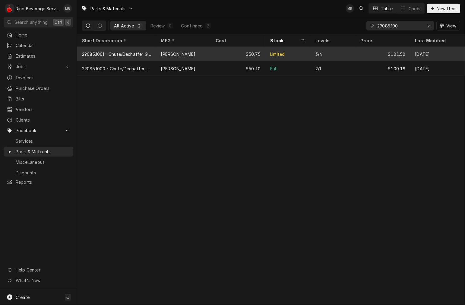
click at [179, 53] on div "[PERSON_NAME]" at bounding box center [183, 54] width 55 height 14
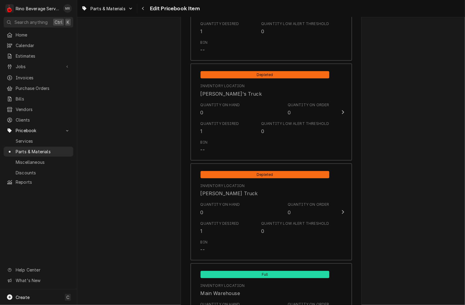
scroll to position [517, 0]
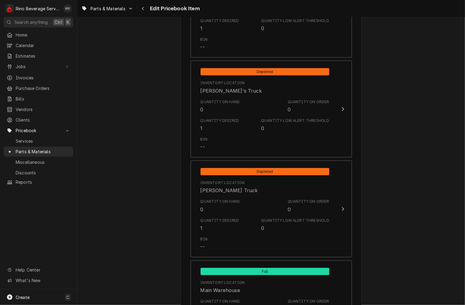
click at [258, 119] on div "Quantity Desired 1 Quantity Low Alert Threshold 0" at bounding box center [265, 125] width 129 height 19
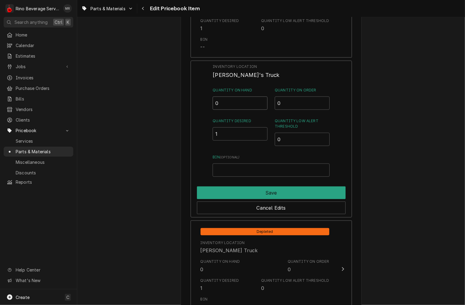
click at [247, 104] on input "0" at bounding box center [240, 103] width 55 height 13
type input "01"
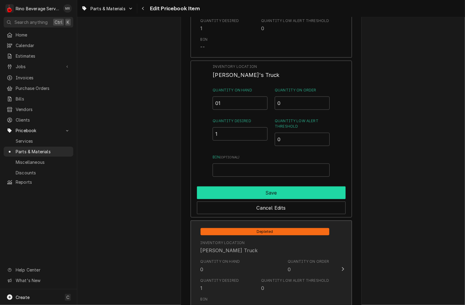
click at [270, 190] on button "Save" at bounding box center [271, 193] width 149 height 13
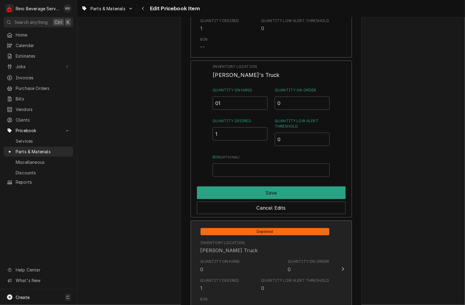
type textarea "x"
click at [266, 238] on div "Inventory Location Graham's Truck" at bounding box center [265, 247] width 129 height 19
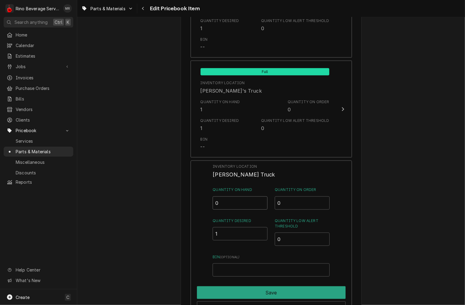
click at [236, 205] on input "0" at bounding box center [240, 202] width 55 height 13
type input "01"
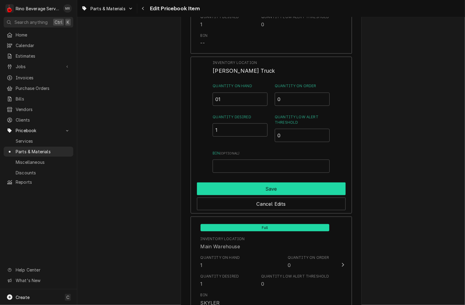
click at [225, 185] on button "Save" at bounding box center [271, 189] width 149 height 13
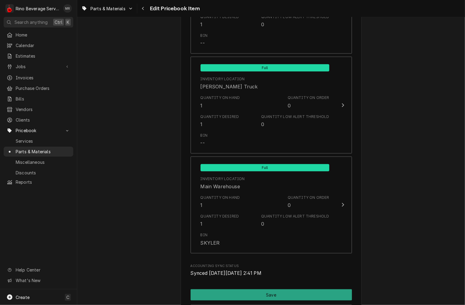
scroll to position [701, 0]
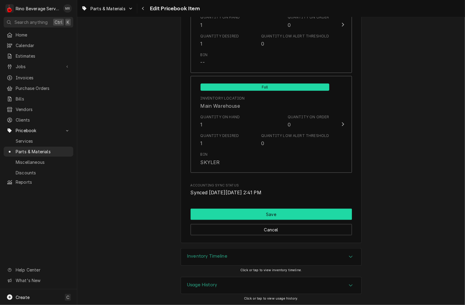
click at [223, 215] on button "Save" at bounding box center [271, 214] width 161 height 11
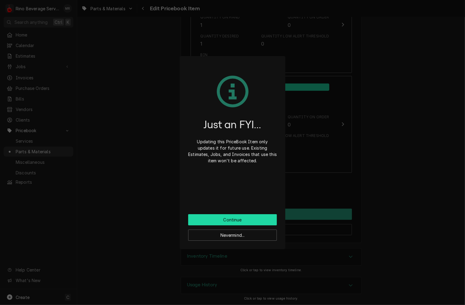
click at [236, 218] on button "Continue" at bounding box center [232, 219] width 89 height 11
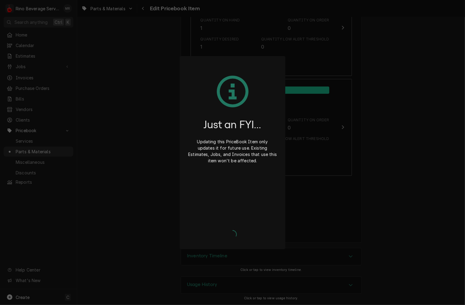
scroll to position [698, 0]
type textarea "x"
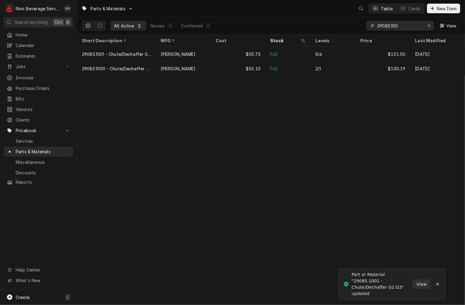
click at [411, 27] on input "29085.100" at bounding box center [400, 26] width 45 height 10
click at [431, 28] on div "Erase input" at bounding box center [429, 26] width 6 height 6
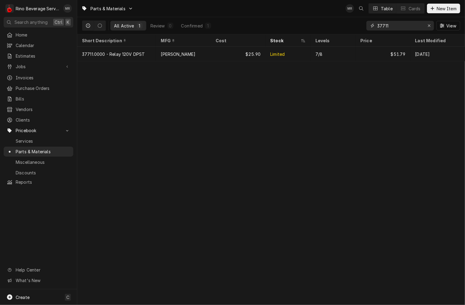
type input "37711"
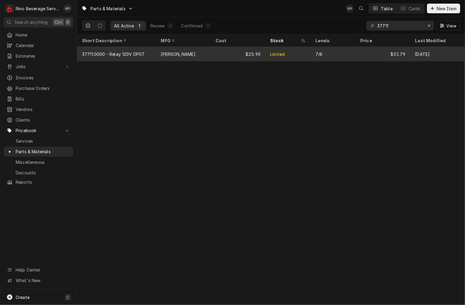
click at [194, 51] on div "[PERSON_NAME]" at bounding box center [183, 54] width 55 height 14
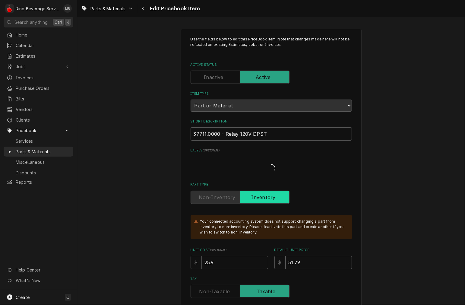
type textarea "x"
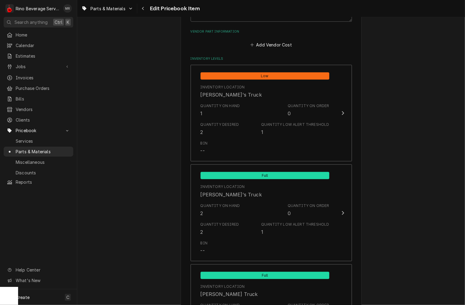
scroll to position [362, 0]
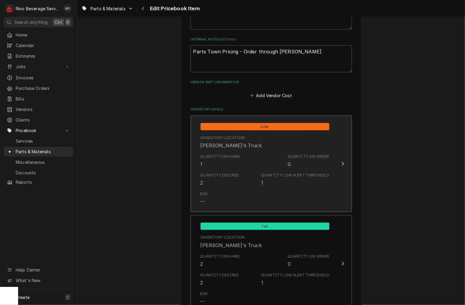
click at [213, 138] on div "Inventory Location" at bounding box center [223, 137] width 44 height 5
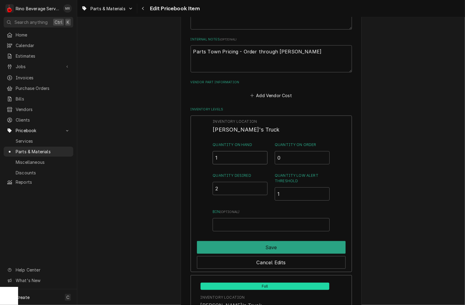
click at [250, 159] on input "1" at bounding box center [240, 157] width 55 height 13
type input "2"
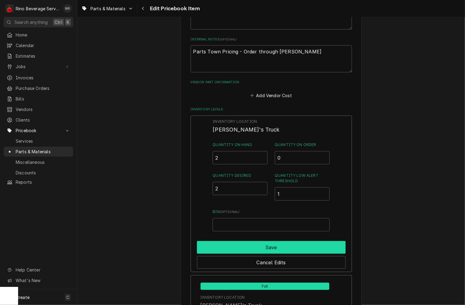
click at [240, 244] on button "Save" at bounding box center [271, 247] width 149 height 13
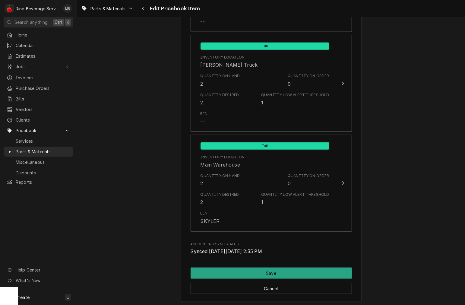
scroll to position [679, 0]
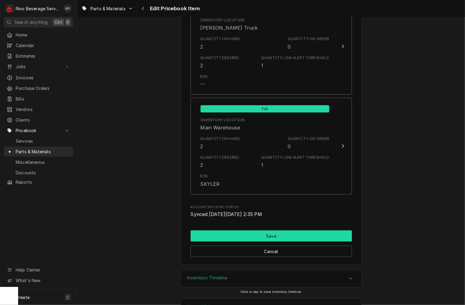
click at [232, 239] on button "Save" at bounding box center [271, 236] width 161 height 11
click at [237, 238] on button "Save" at bounding box center [271, 236] width 161 height 11
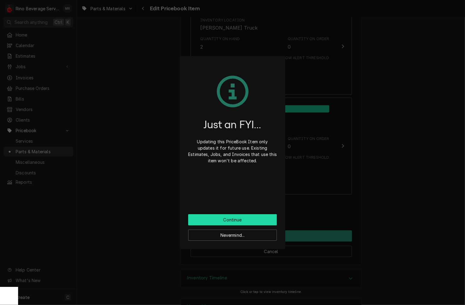
click at [250, 218] on button "Continue" at bounding box center [232, 219] width 89 height 11
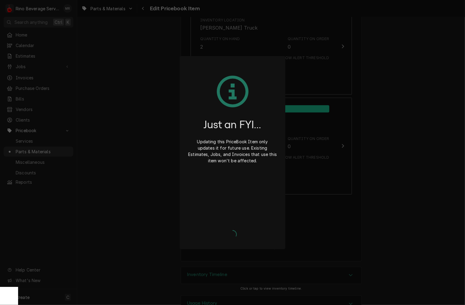
type textarea "x"
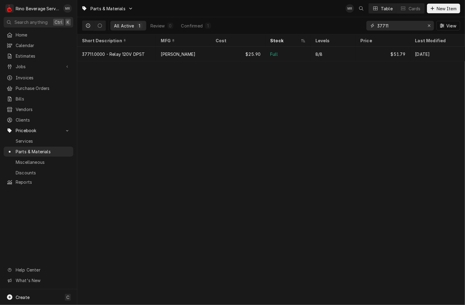
click at [389, 24] on input "37711" at bounding box center [400, 26] width 45 height 10
click at [429, 29] on button "Erase input" at bounding box center [430, 26] width 10 height 10
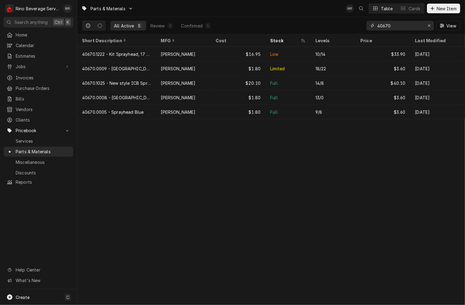
type input "40670"
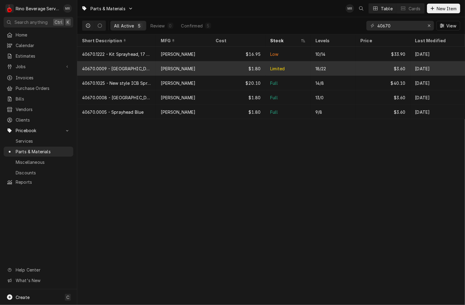
click at [133, 65] on div "40670.0009 - [GEOGRAPHIC_DATA], [GEOGRAPHIC_DATA]" at bounding box center [116, 68] width 69 height 6
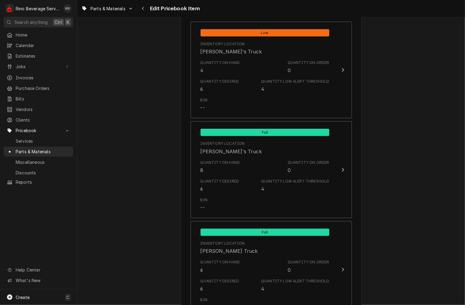
scroll to position [456, 0]
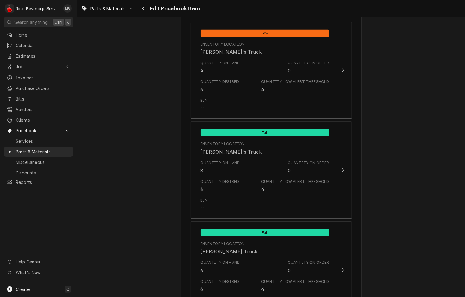
type textarea "x"
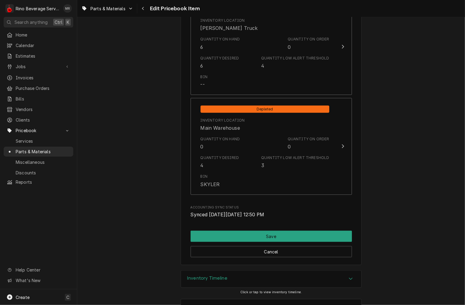
scroll to position [694, 0]
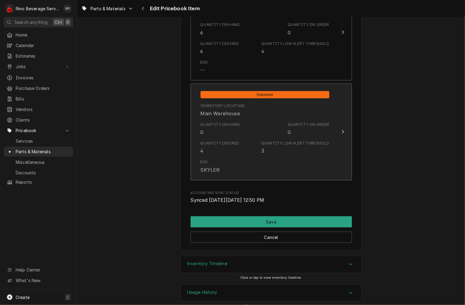
click at [206, 142] on div "Quantity Desired" at bounding box center [220, 143] width 39 height 5
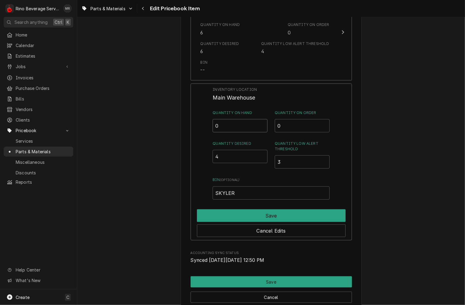
click at [244, 126] on input "0" at bounding box center [240, 125] width 55 height 13
type input "04"
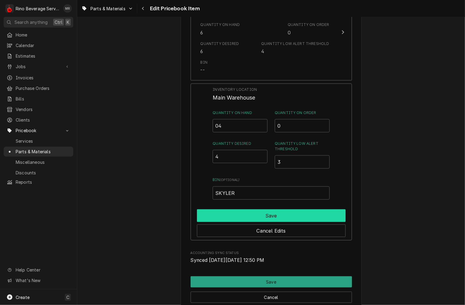
click at [247, 214] on button "Save" at bounding box center [271, 215] width 149 height 13
type textarea "x"
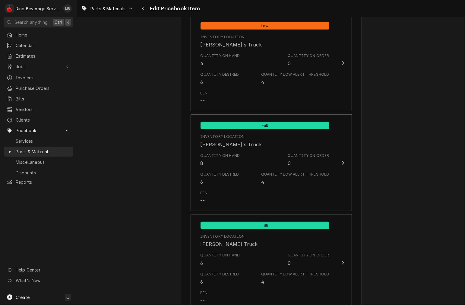
scroll to position [429, 0]
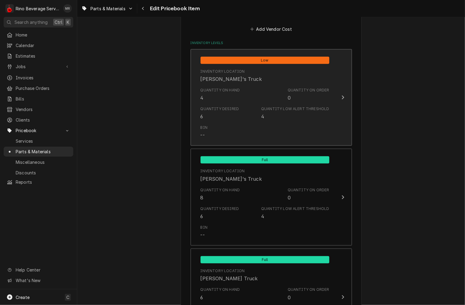
click at [242, 96] on div "Quantity on Hand 4 Quantity on Order 0" at bounding box center [265, 94] width 129 height 19
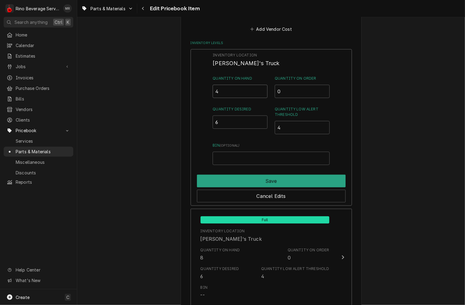
click at [231, 91] on input "4" at bounding box center [240, 91] width 55 height 13
type input "6"
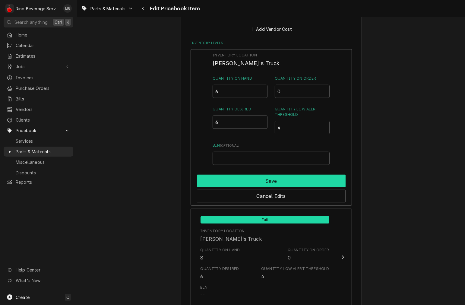
click at [299, 183] on button "Save" at bounding box center [271, 181] width 149 height 13
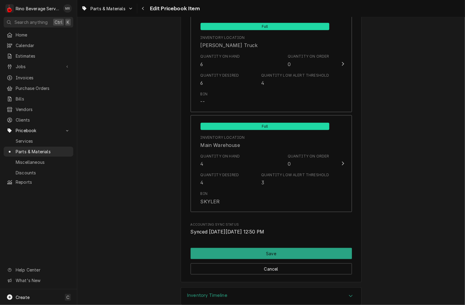
scroll to position [701, 0]
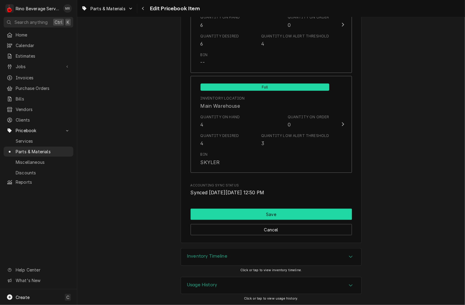
click at [248, 217] on button "Save" at bounding box center [271, 214] width 161 height 11
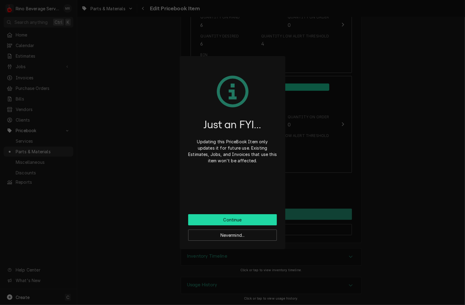
click at [215, 221] on button "Continue" at bounding box center [232, 219] width 89 height 11
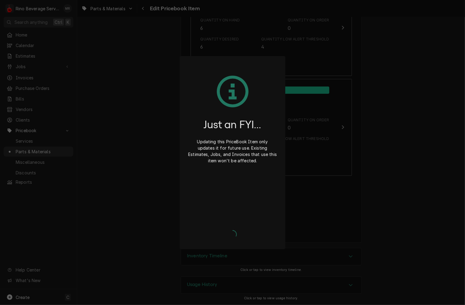
scroll to position [698, 0]
type textarea "x"
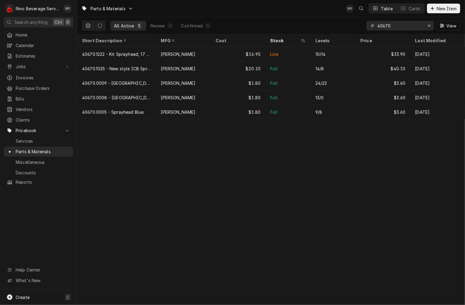
click at [397, 26] on input "40670" at bounding box center [400, 26] width 45 height 10
type input "4"
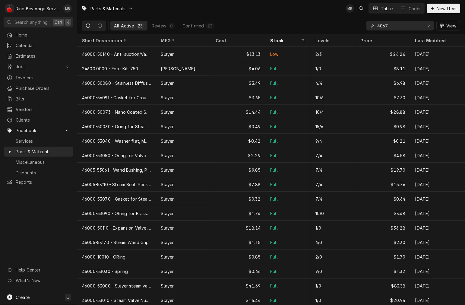
type input "40670"
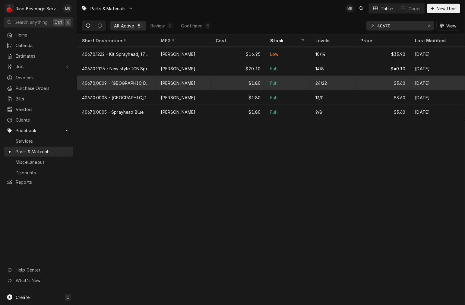
click at [150, 85] on div "40670.0009 - [GEOGRAPHIC_DATA], [GEOGRAPHIC_DATA]" at bounding box center [116, 83] width 79 height 14
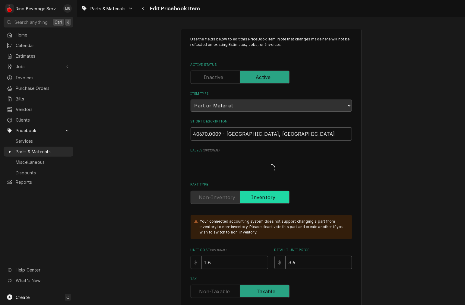
type textarea "x"
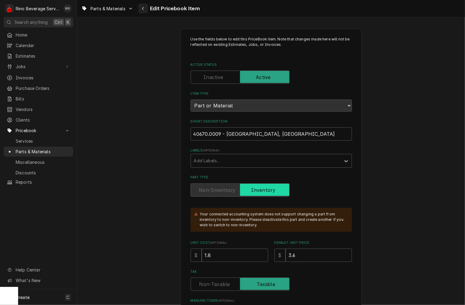
click at [147, 10] on button "Navigate back" at bounding box center [144, 9] width 10 height 10
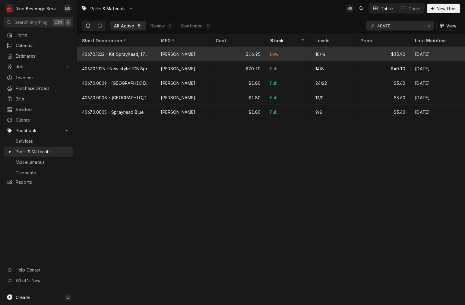
click at [155, 52] on div "40670.1222 - Kit Sprayhead, 17 Hole" at bounding box center [116, 54] width 79 height 14
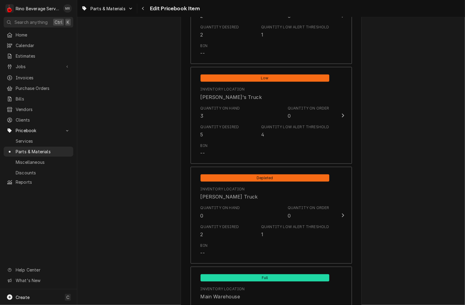
scroll to position [509, 0]
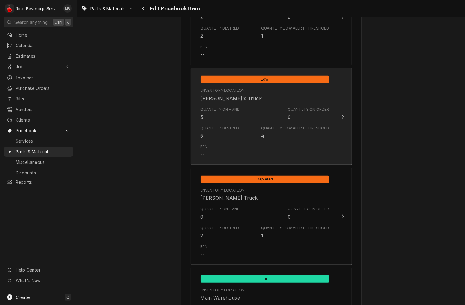
click at [252, 124] on div "Quantity Desired 5 Quantity Low Alert Threshold 4" at bounding box center [265, 132] width 129 height 19
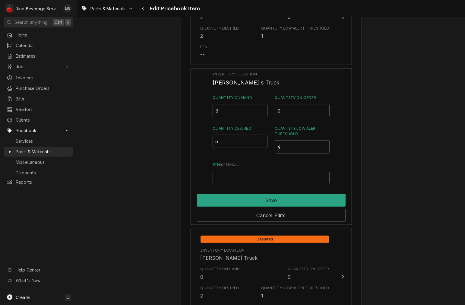
click at [249, 107] on input "3" at bounding box center [240, 110] width 55 height 13
type input "5"
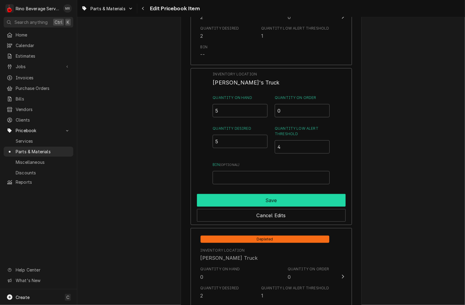
click at [273, 200] on button "Save" at bounding box center [271, 200] width 149 height 13
type textarea "x"
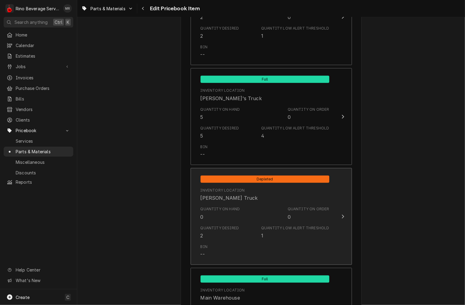
click at [258, 217] on div "Quantity on Hand 0 Quantity on Order 0" at bounding box center [265, 213] width 129 height 19
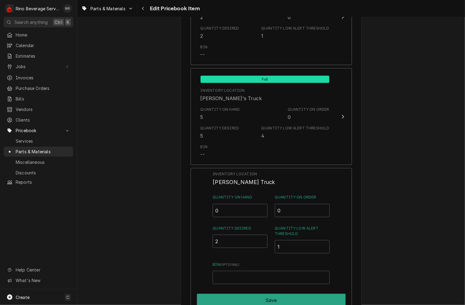
click at [236, 211] on input "0" at bounding box center [240, 210] width 55 height 13
type input "2"
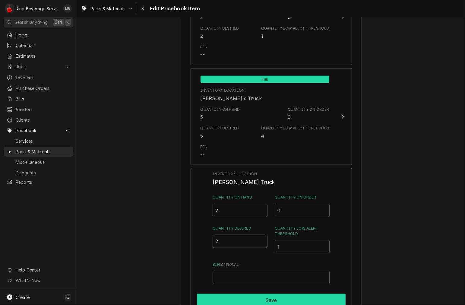
click at [261, 294] on button "Save" at bounding box center [271, 300] width 149 height 13
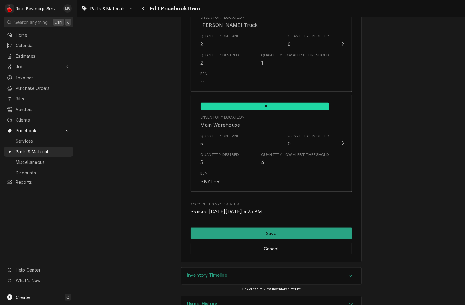
scroll to position [682, 0]
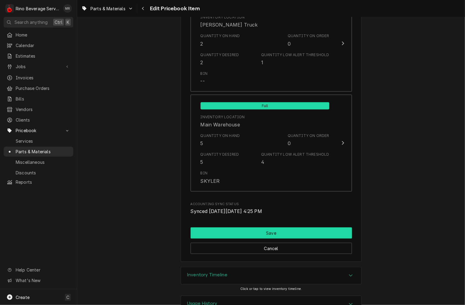
click at [234, 229] on button "Save" at bounding box center [271, 233] width 161 height 11
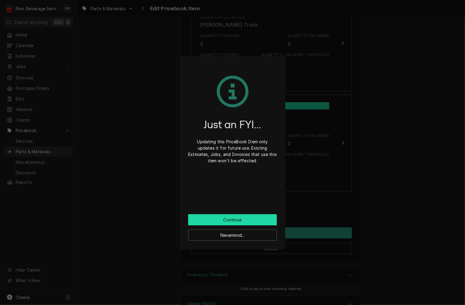
click at [244, 219] on button "Continue" at bounding box center [232, 219] width 89 height 11
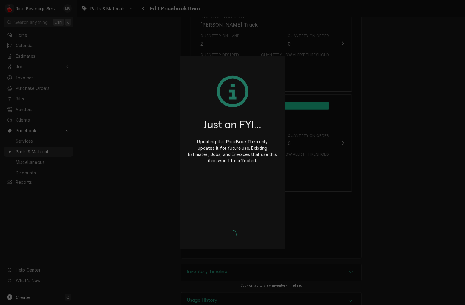
type textarea "x"
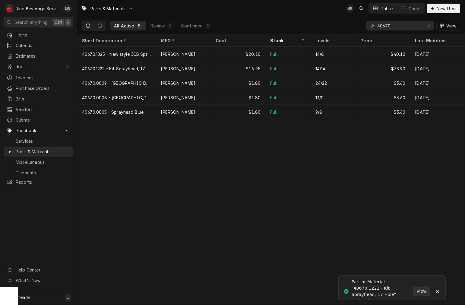
click at [401, 28] on input "40670" at bounding box center [400, 26] width 45 height 10
type input "4"
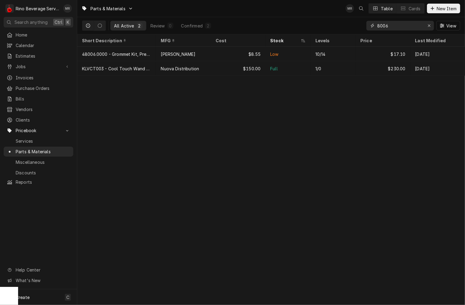
type input "8006"
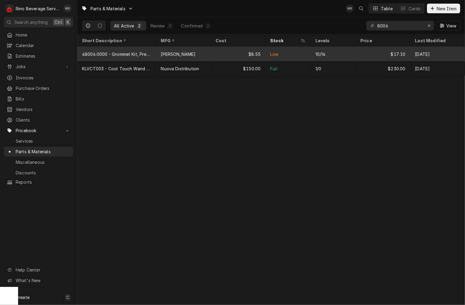
click at [171, 55] on div "[PERSON_NAME]" at bounding box center [178, 54] width 35 height 6
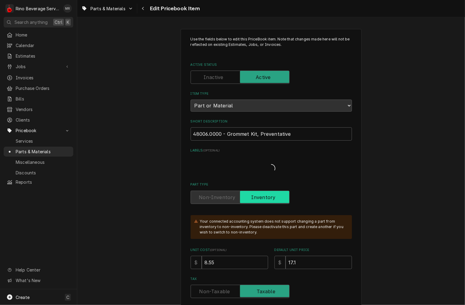
type textarea "x"
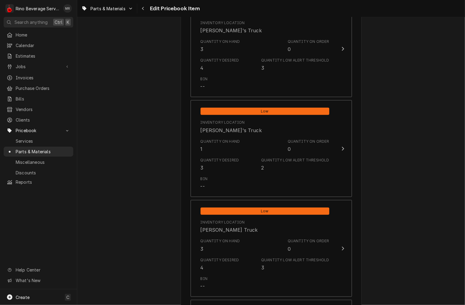
scroll to position [476, 0]
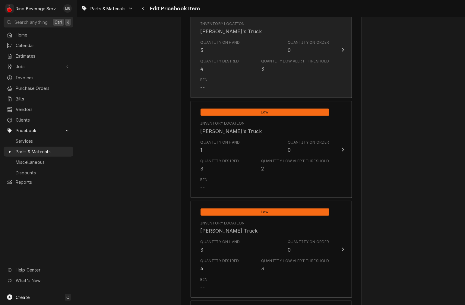
click at [269, 76] on div "Bin --" at bounding box center [265, 84] width 129 height 19
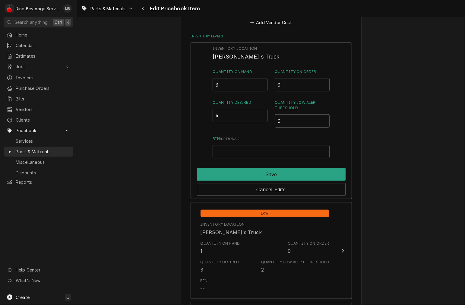
scroll to position [432, 0]
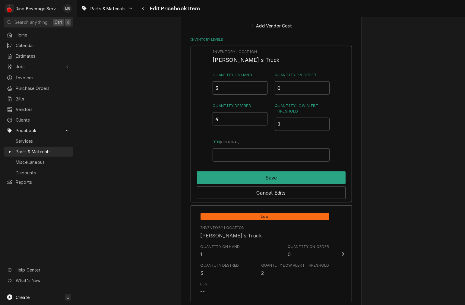
click at [237, 92] on input "3" at bounding box center [240, 87] width 55 height 13
type input "4"
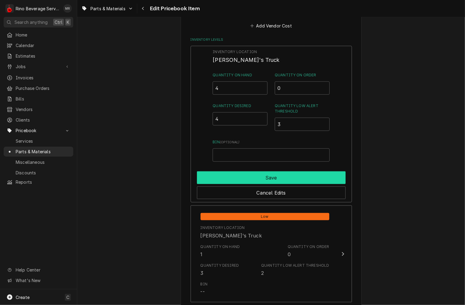
click at [315, 173] on button "Save" at bounding box center [271, 177] width 149 height 13
type textarea "x"
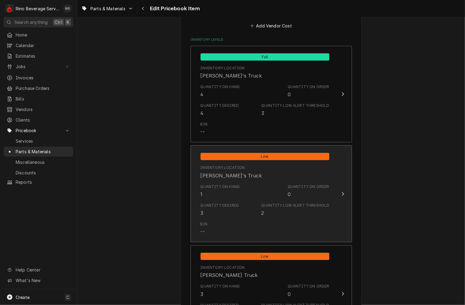
click at [268, 233] on div "Bin --" at bounding box center [265, 228] width 129 height 19
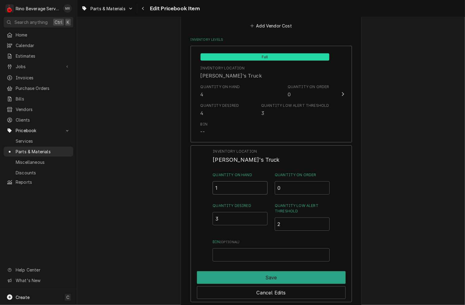
click at [239, 188] on input "1" at bounding box center [240, 187] width 55 height 13
type input "3"
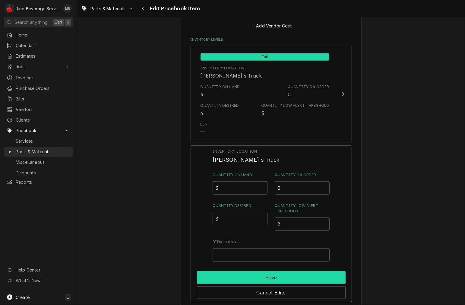
click at [290, 276] on button "Save" at bounding box center [271, 277] width 149 height 13
type textarea "x"
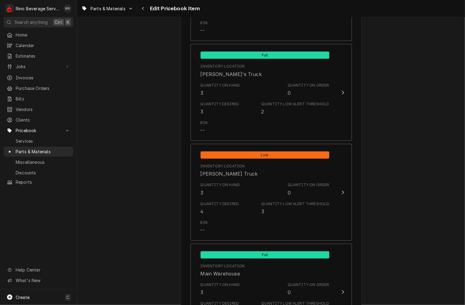
scroll to position [537, 0]
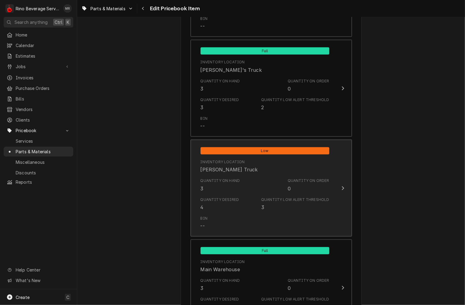
click at [262, 192] on div "Quantity on Hand 3 Quantity on Order 0" at bounding box center [265, 185] width 129 height 19
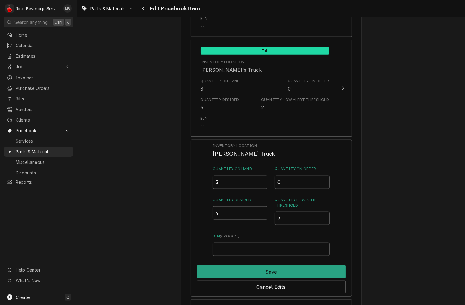
click at [248, 183] on input "3" at bounding box center [240, 182] width 55 height 13
type input "4"
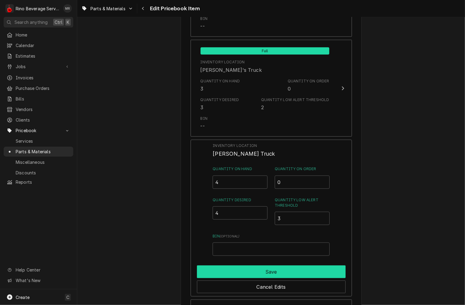
click at [260, 273] on button "Save" at bounding box center [271, 272] width 149 height 13
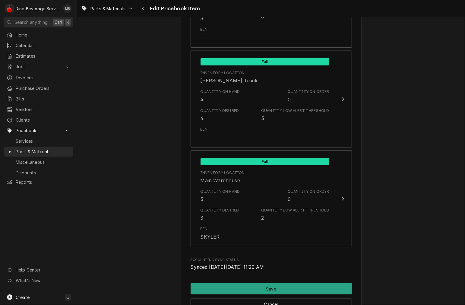
scroll to position [701, 0]
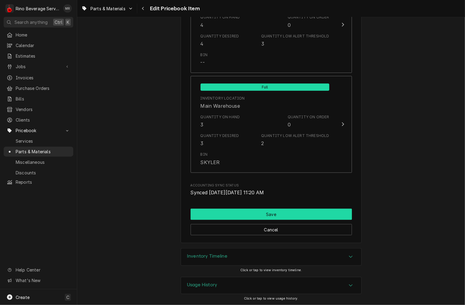
click at [241, 213] on button "Save" at bounding box center [271, 214] width 161 height 11
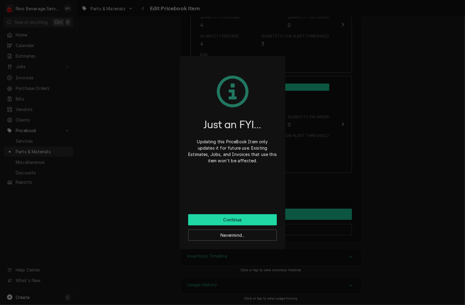
click at [268, 223] on button "Continue" at bounding box center [232, 219] width 89 height 11
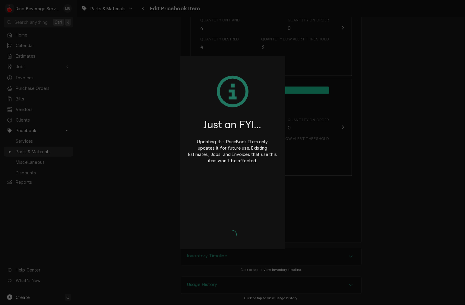
scroll to position [698, 0]
type textarea "x"
